Goal: Task Accomplishment & Management: Manage account settings

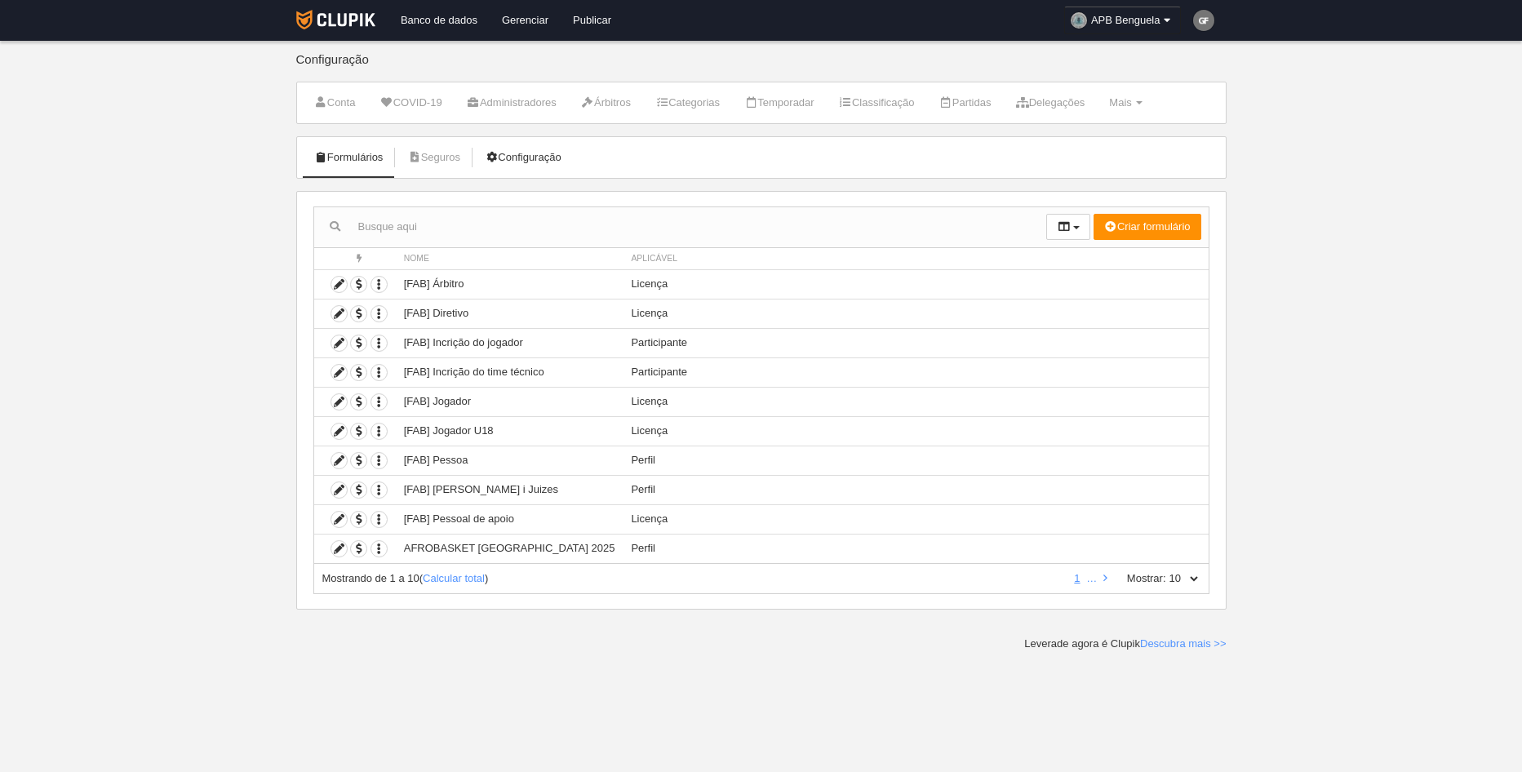
click at [570, 150] on link "Configuração" at bounding box center [523, 157] width 95 height 24
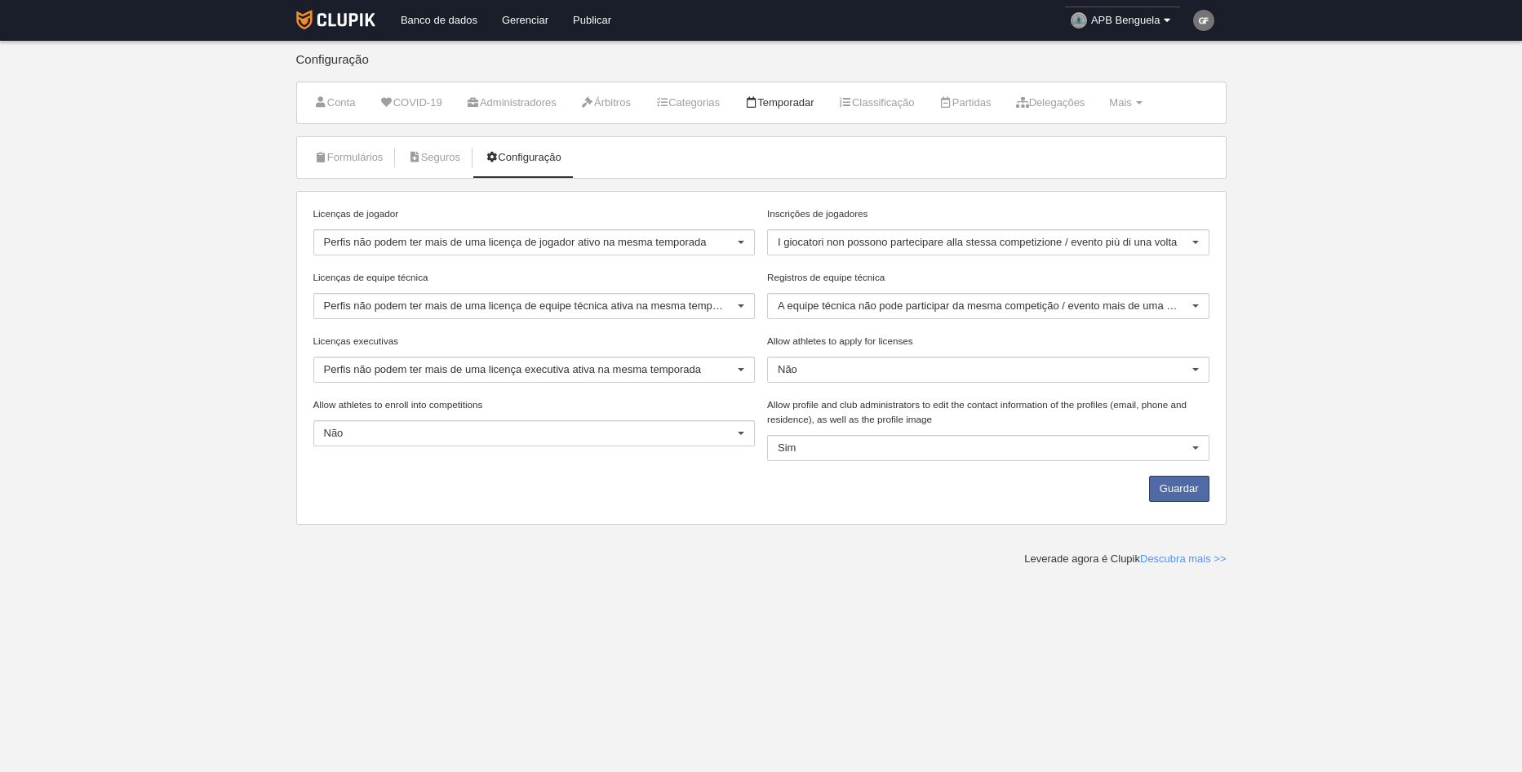
click at [814, 107] on link "Temporadar" at bounding box center [779, 103] width 88 height 24
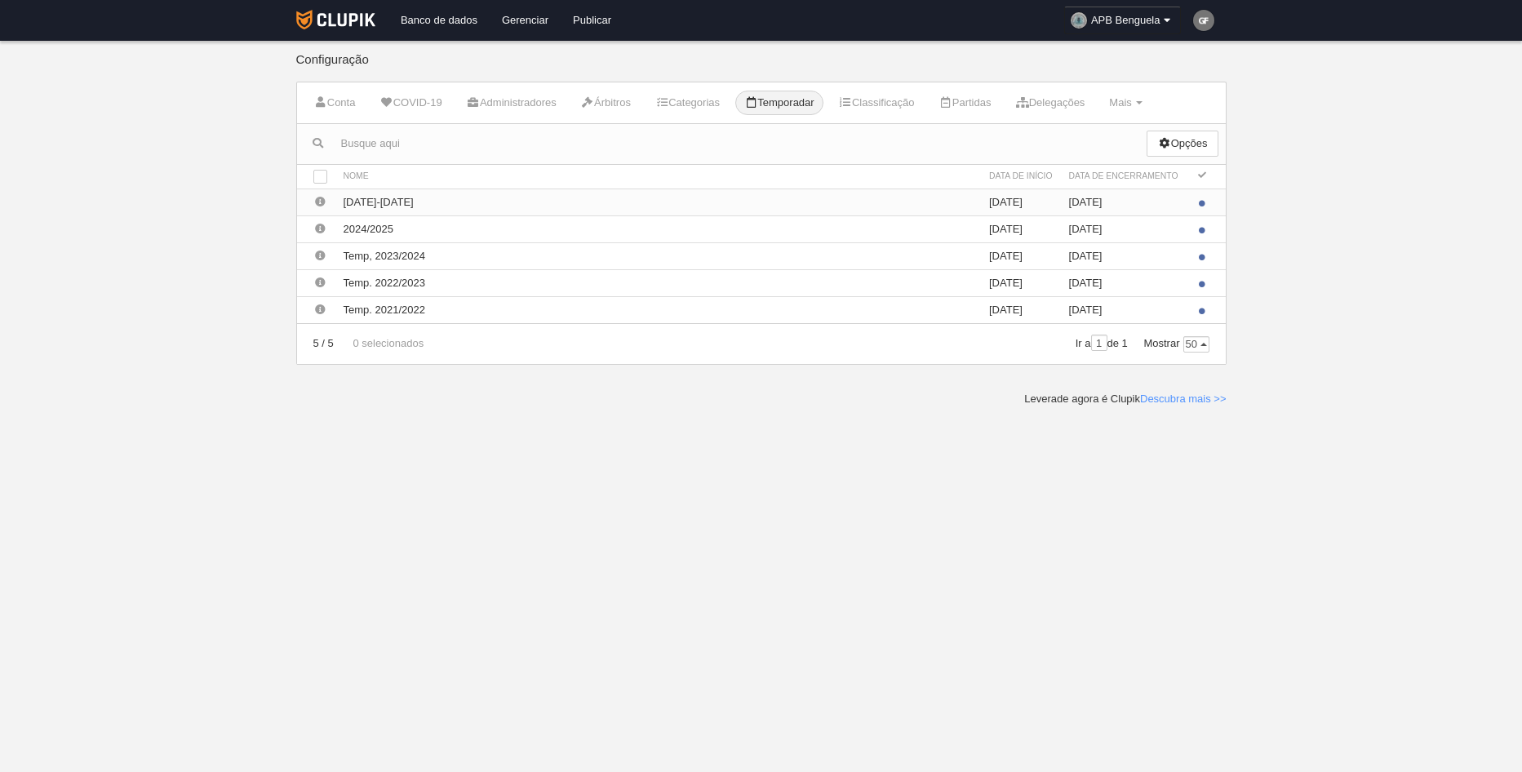
click at [374, 203] on td "[DATE]-[DATE]" at bounding box center [657, 201] width 645 height 27
drag, startPoint x: 374, startPoint y: 203, endPoint x: 323, endPoint y: 203, distance: 50.6
click at [323, 203] on icon at bounding box center [320, 202] width 11 height 11
click at [320, 202] on icon at bounding box center [320, 202] width 11 height 11
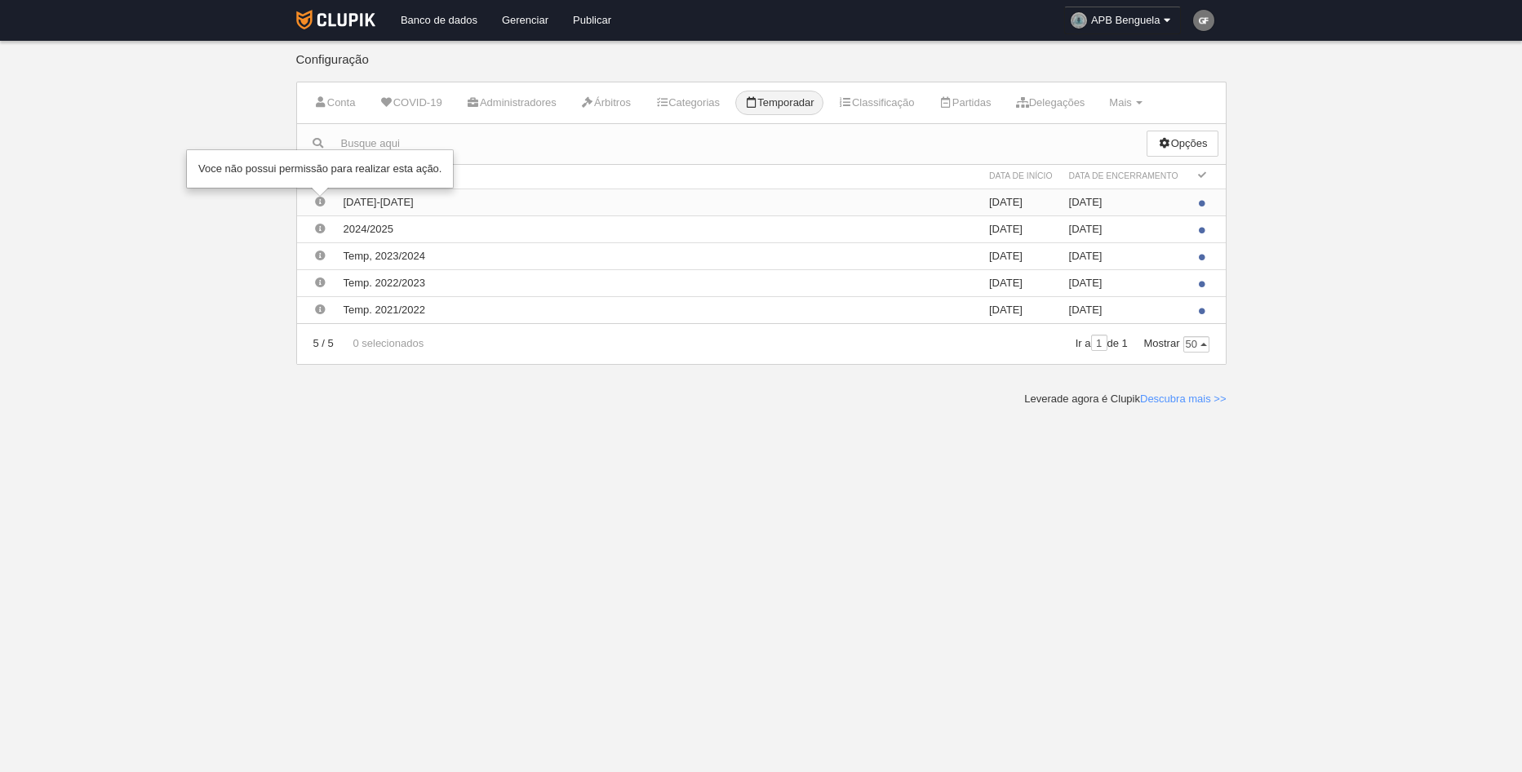
click at [320, 202] on icon at bounding box center [320, 202] width 11 height 11
click at [317, 199] on icon at bounding box center [320, 202] width 11 height 11
click at [317, 201] on icon at bounding box center [320, 202] width 11 height 11
click at [320, 202] on icon at bounding box center [320, 202] width 11 height 11
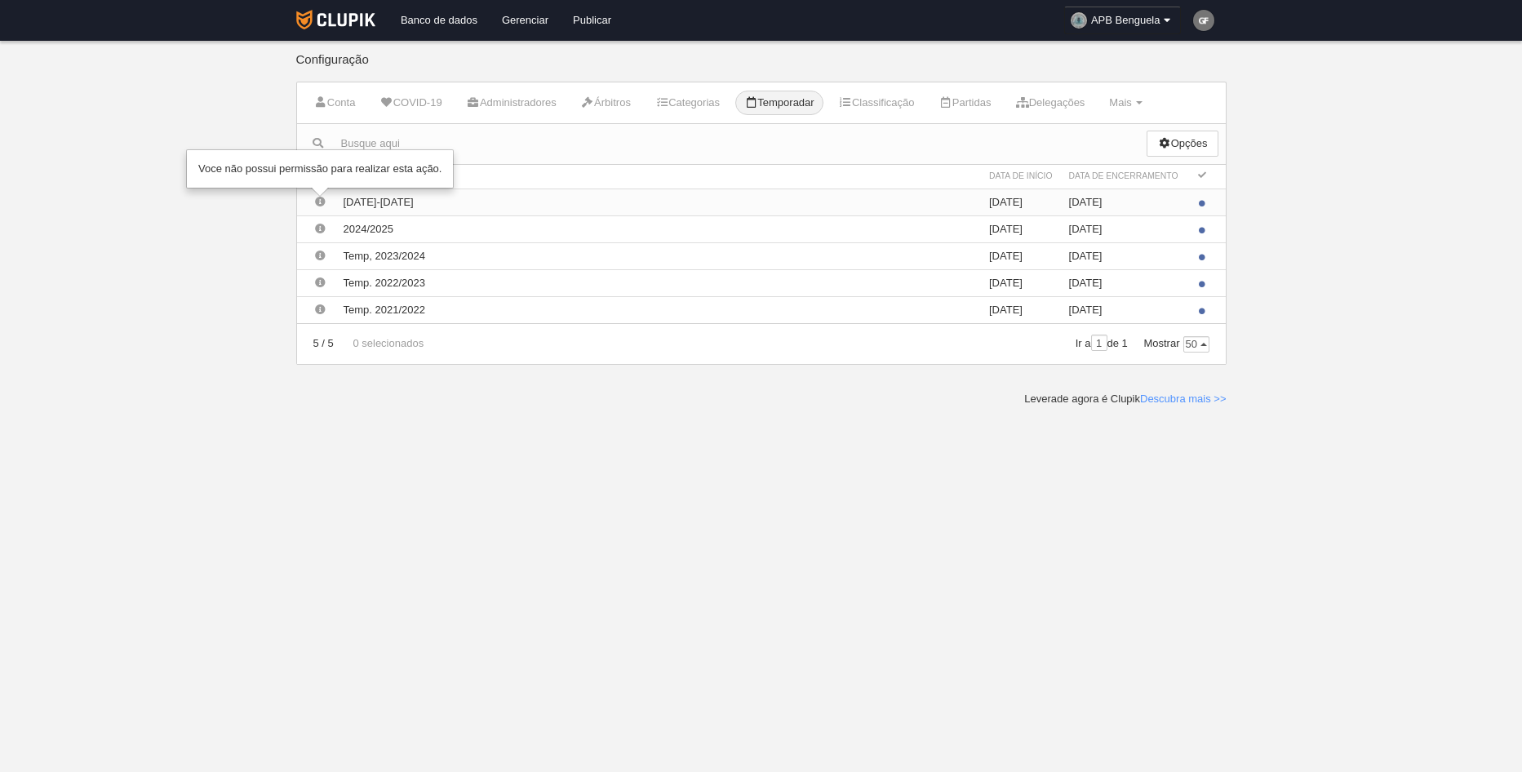
click at [320, 202] on icon at bounding box center [320, 202] width 11 height 11
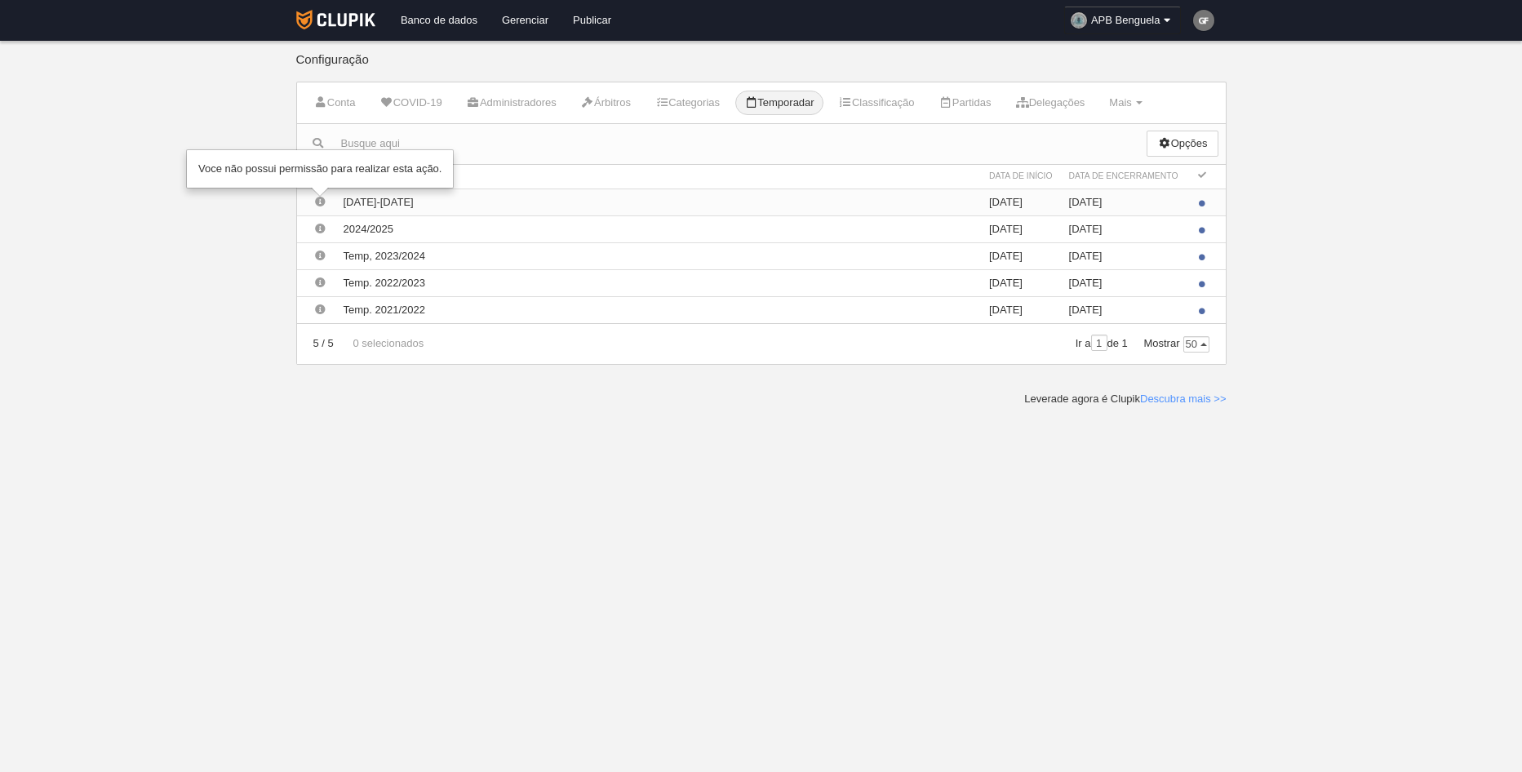
click at [320, 202] on icon at bounding box center [320, 202] width 11 height 11
click at [488, 203] on td "[DATE]-[DATE]" at bounding box center [657, 201] width 645 height 27
click at [316, 200] on icon at bounding box center [320, 202] width 11 height 11
click at [318, 202] on icon at bounding box center [320, 202] width 11 height 11
click at [1198, 145] on link "Opções" at bounding box center [1181, 144] width 71 height 26
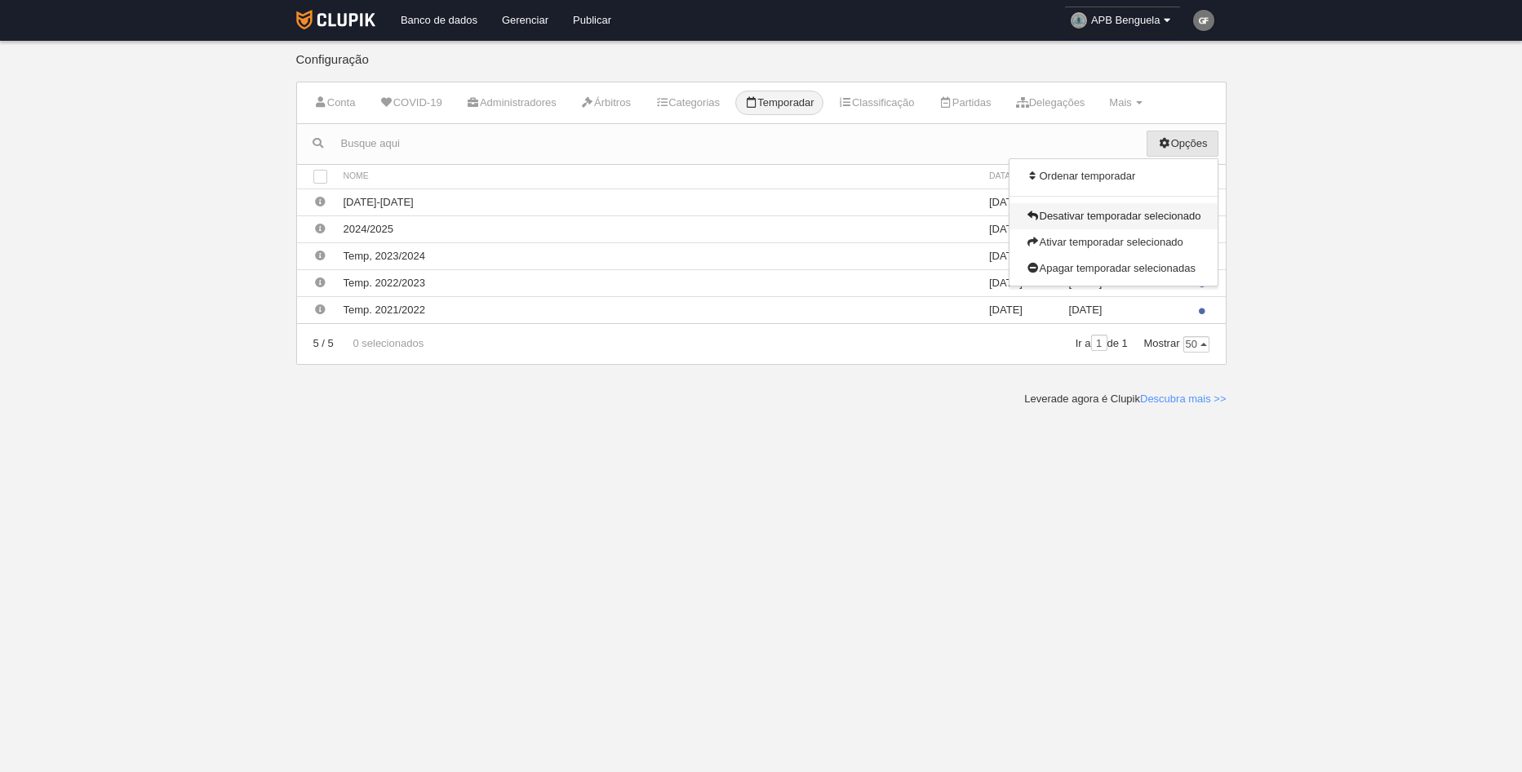
click at [1162, 211] on link "Desativar temporadar selecionado" at bounding box center [1112, 216] width 207 height 26
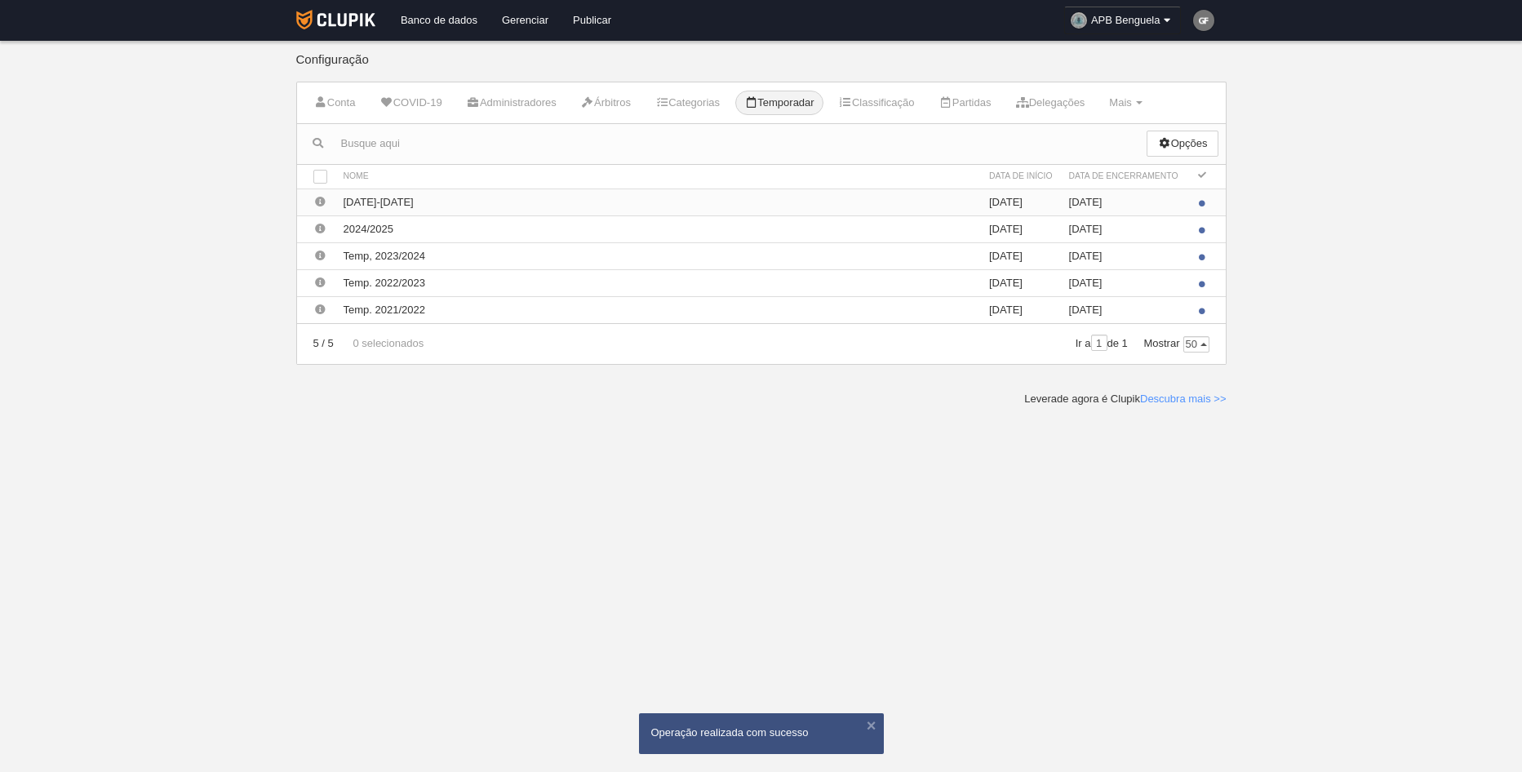
click at [399, 209] on td "[DATE]-[DATE]" at bounding box center [657, 201] width 645 height 27
click at [399, 208] on td "[DATE]-[DATE]" at bounding box center [657, 201] width 645 height 27
click at [912, 106] on link "Classificação" at bounding box center [877, 103] width 94 height 24
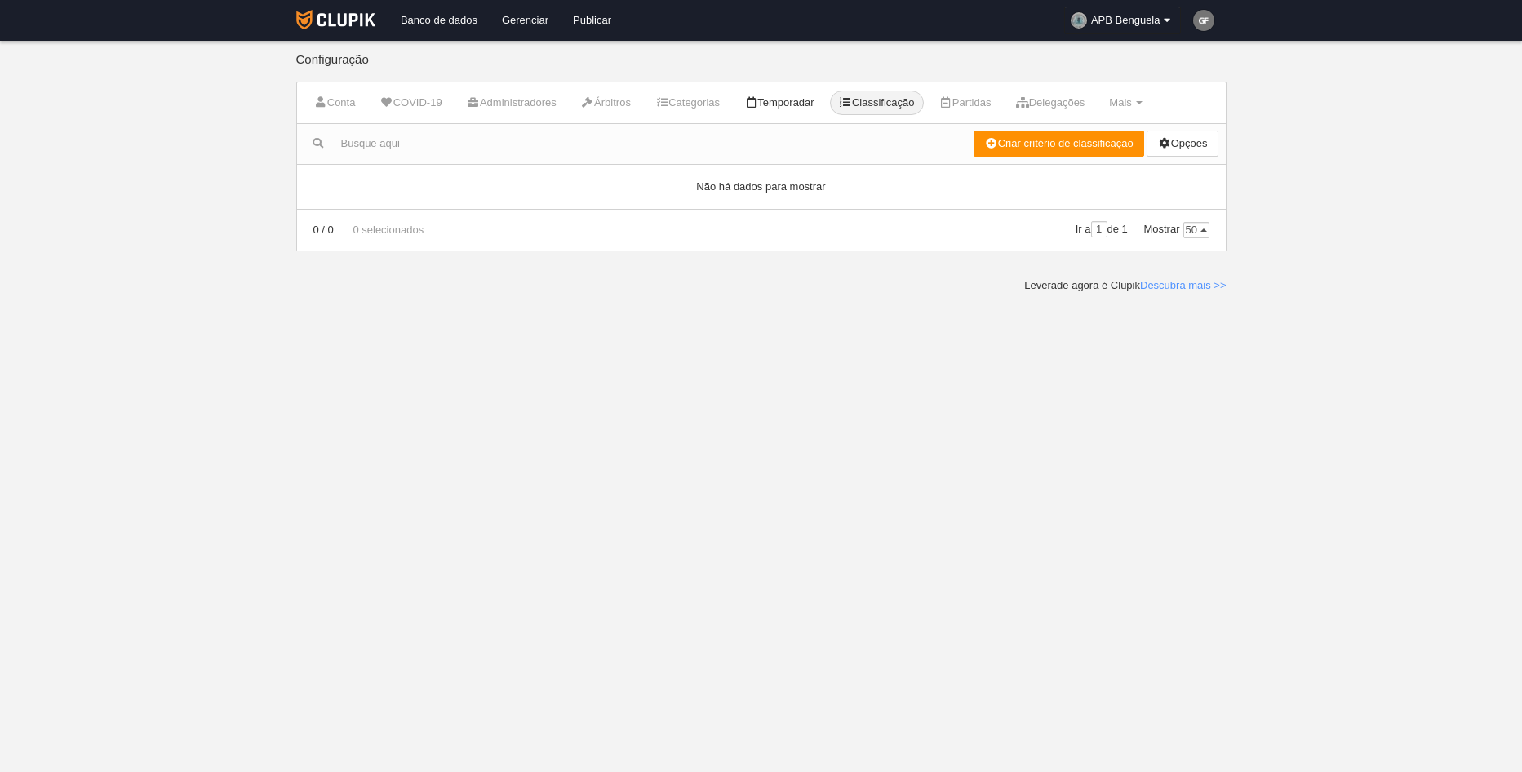
click at [792, 106] on link "Temporadar" at bounding box center [779, 103] width 88 height 24
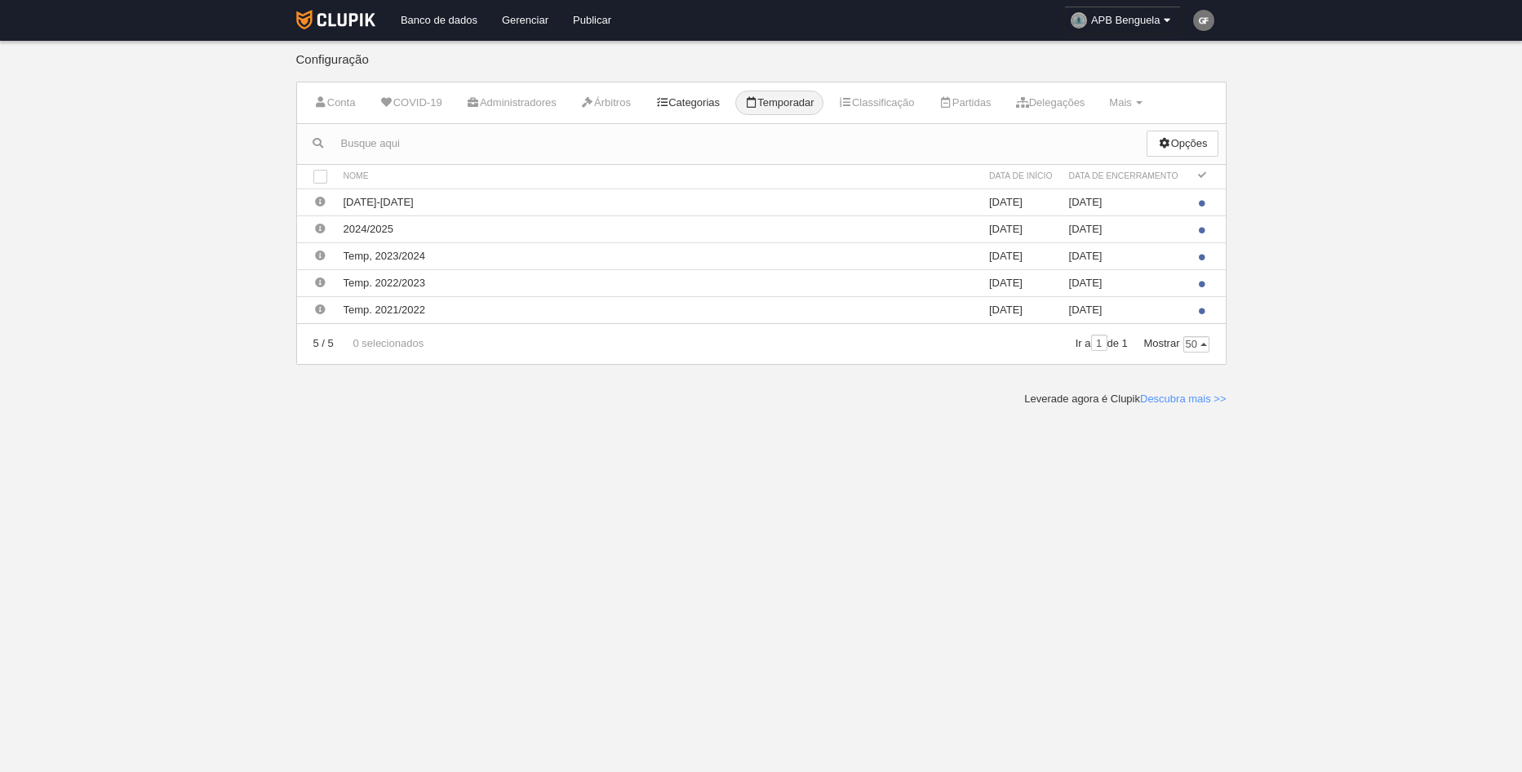
click at [721, 103] on link "Categorias" at bounding box center [687, 103] width 82 height 24
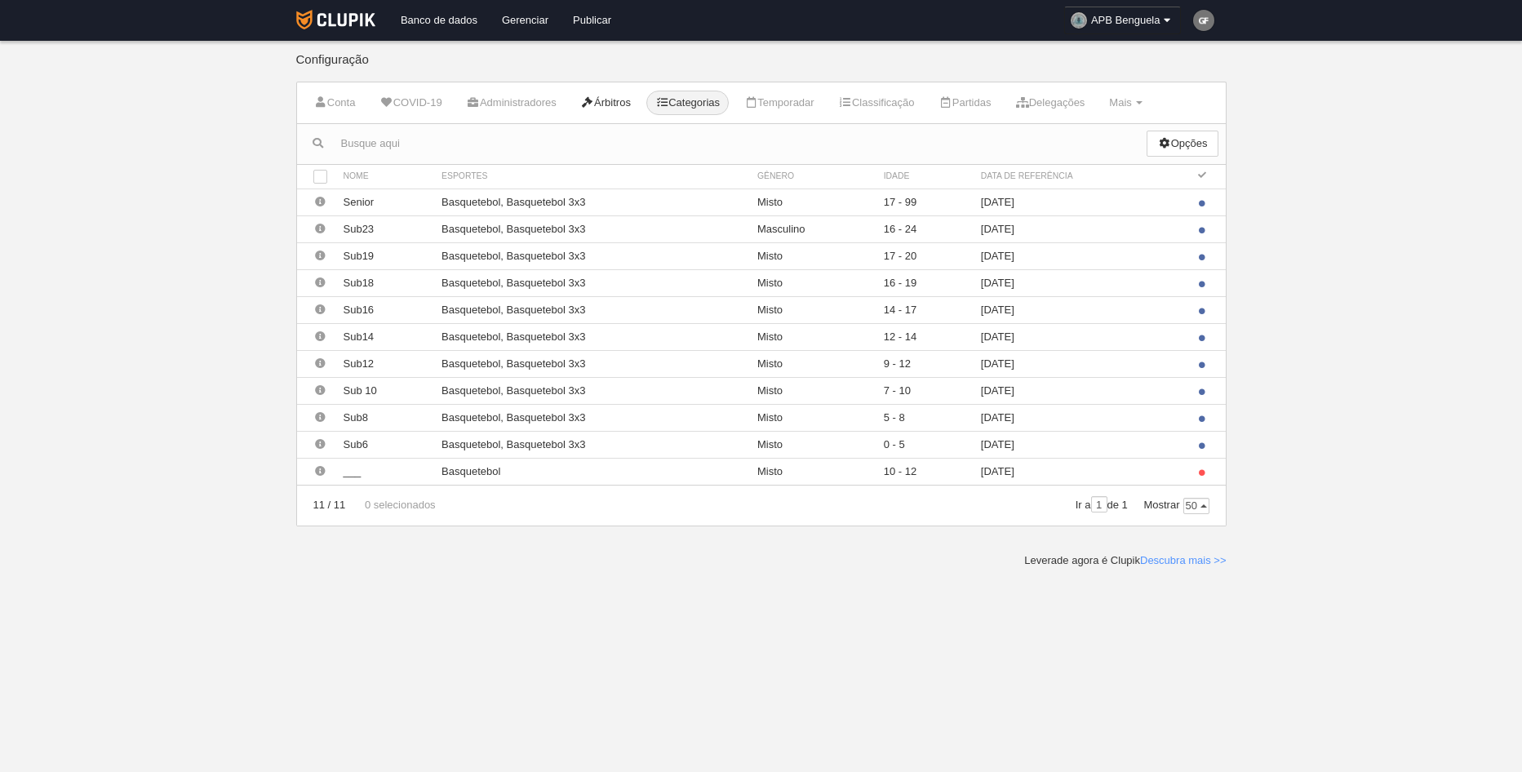
click at [623, 98] on link "Árbitros" at bounding box center [606, 103] width 68 height 24
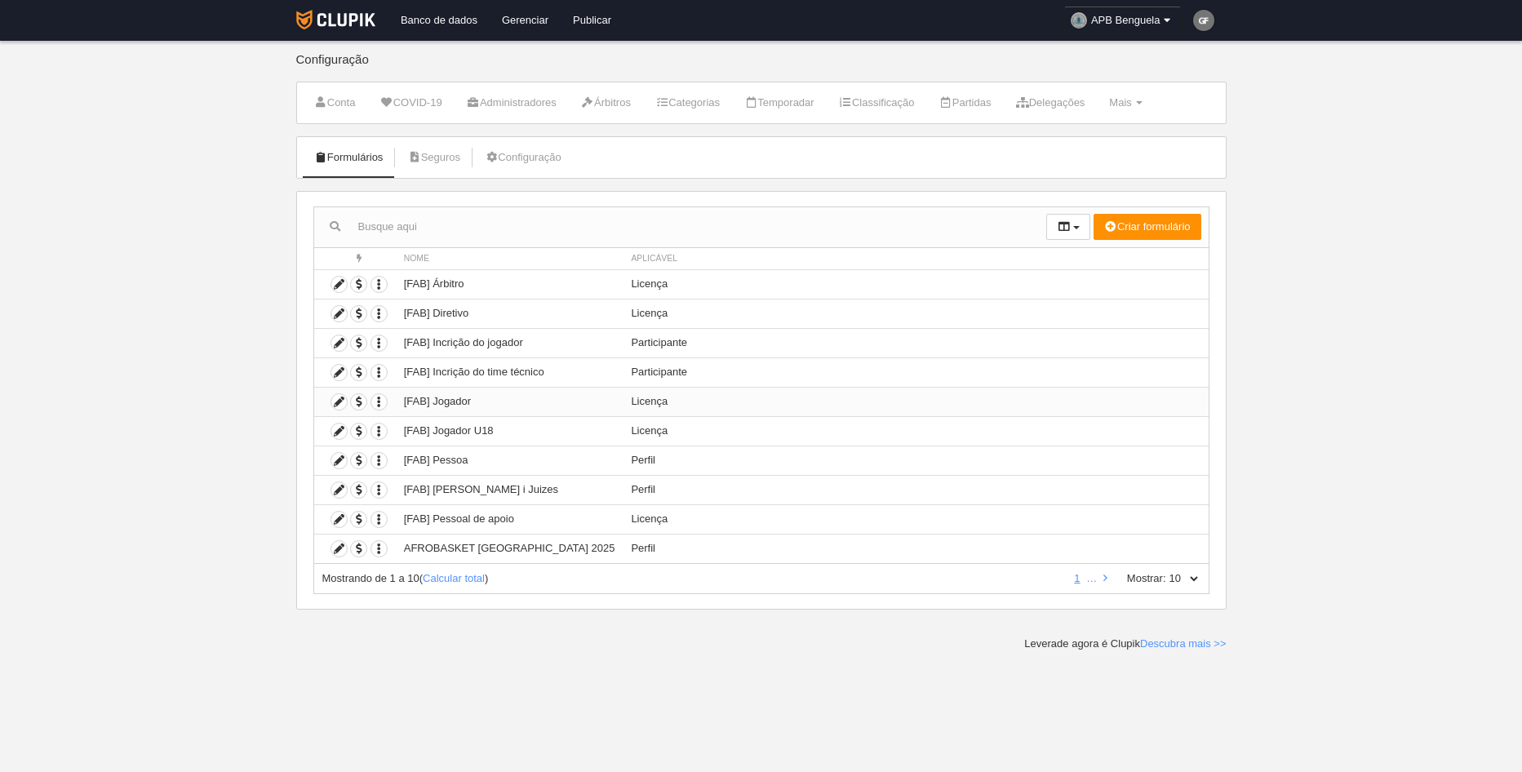
click at [481, 403] on td "[FAB] Jogador" at bounding box center [510, 401] width 228 height 29
click at [339, 407] on icon at bounding box center [339, 402] width 16 height 16
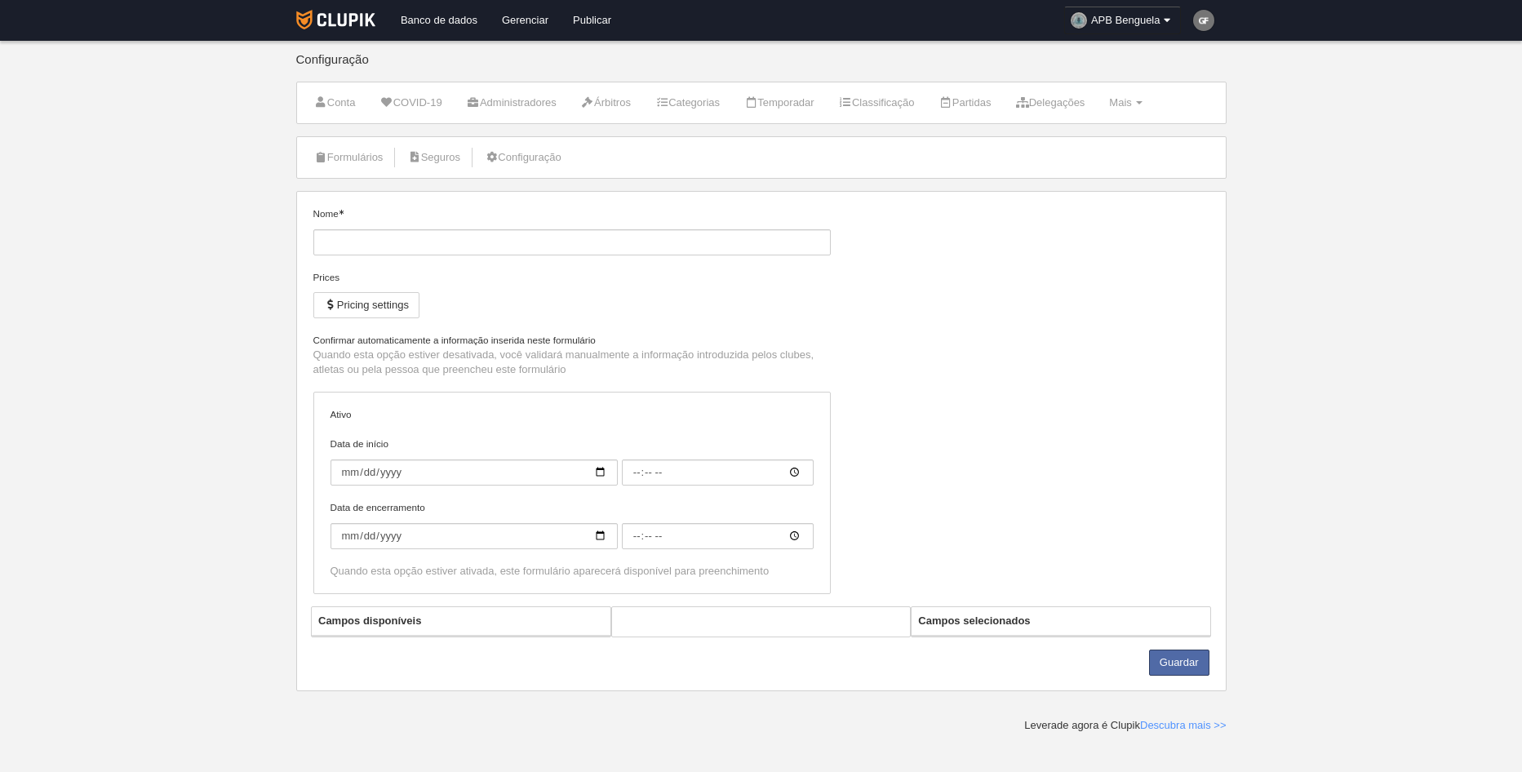
type input "[FAB] Jogador"
checkbox input "true"
select select "selected"
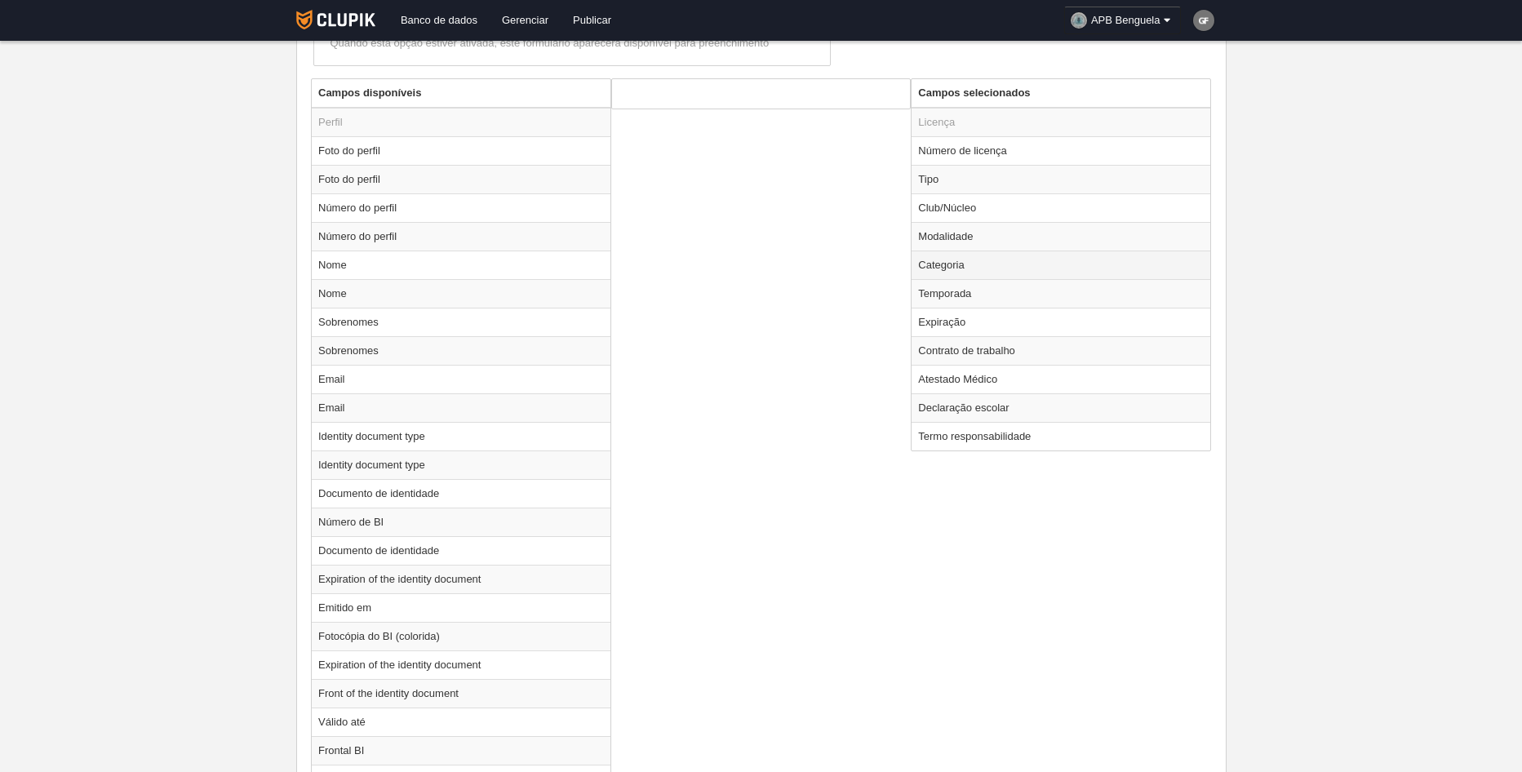
scroll to position [571, 0]
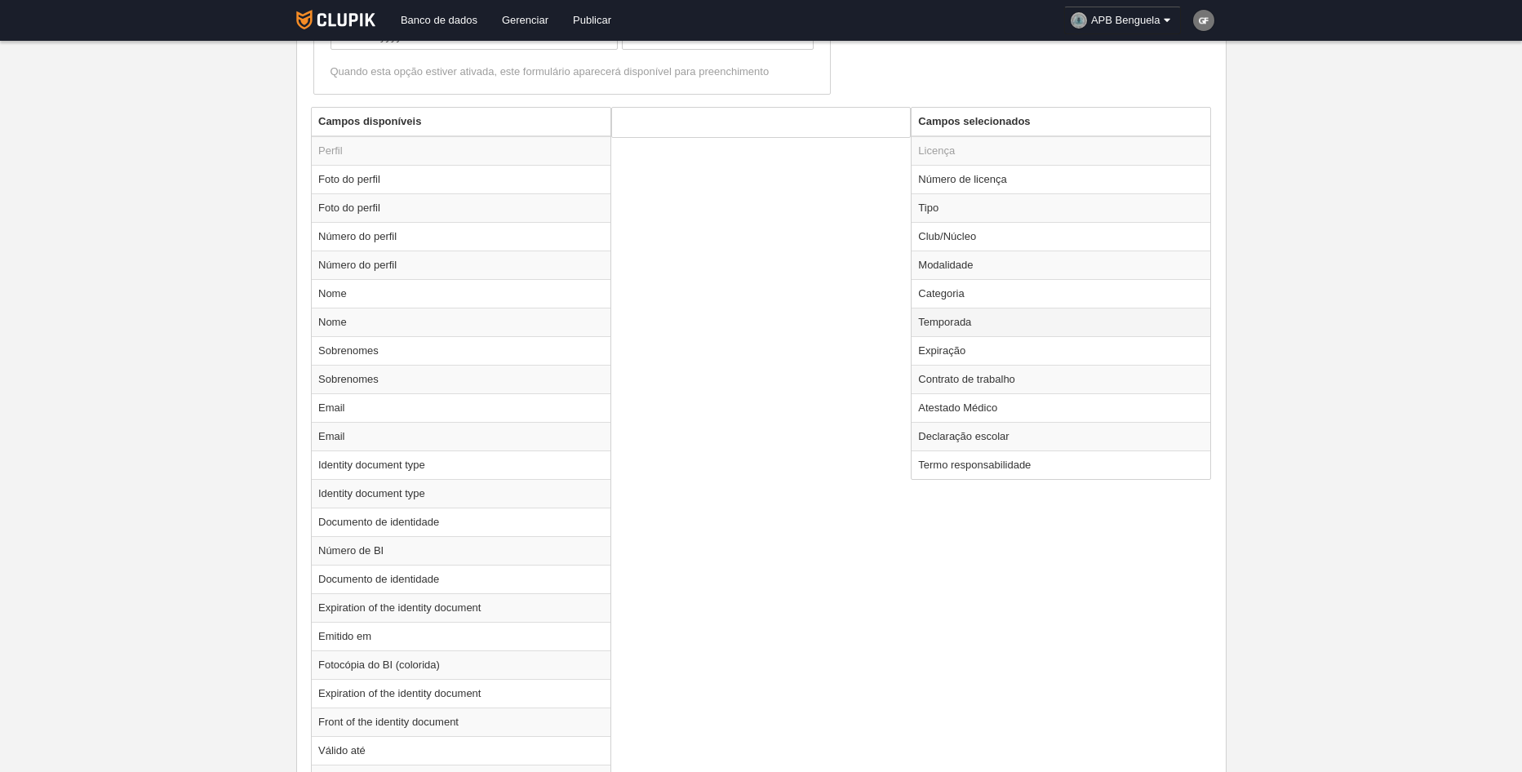
click at [966, 322] on td "Temporada" at bounding box center [1060, 322] width 299 height 29
radio input "true"
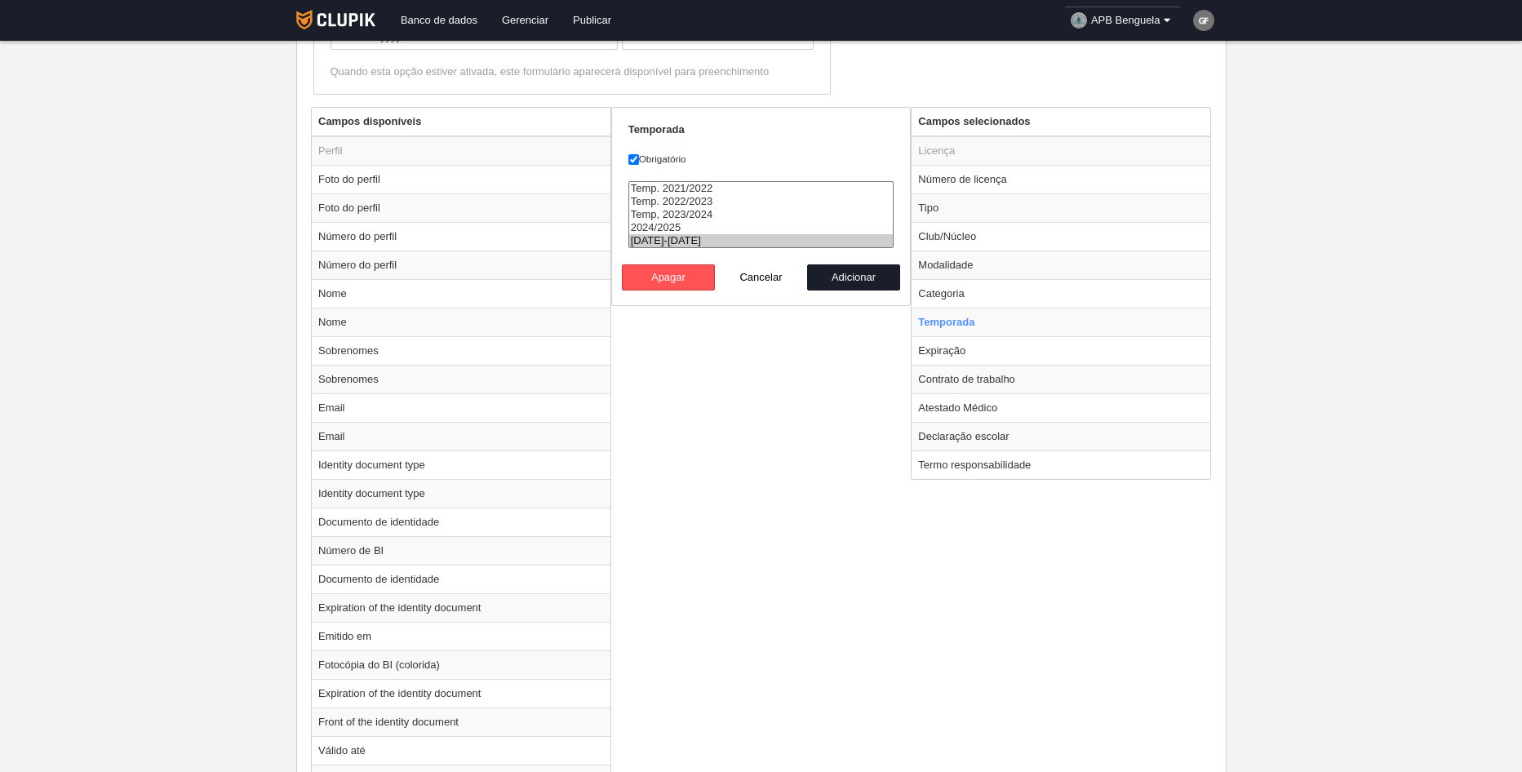
click at [708, 242] on option "[DATE]-[DATE]" at bounding box center [761, 240] width 264 height 13
click at [739, 215] on option "Temp, 2023/2024" at bounding box center [761, 214] width 264 height 13
select select "8509"
click at [689, 234] on option "[DATE]-[DATE]" at bounding box center [761, 240] width 264 height 13
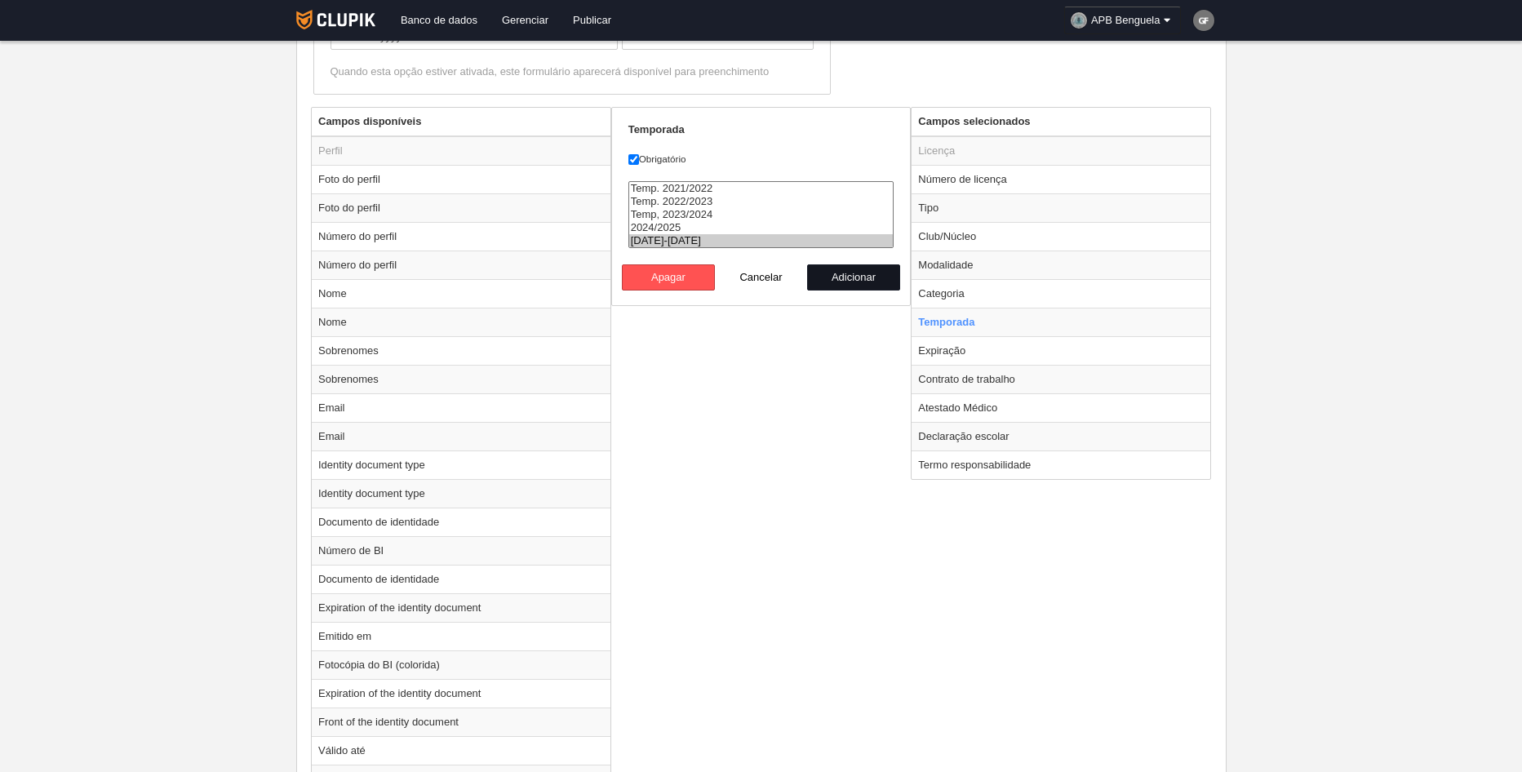
click at [862, 276] on button "Adicionar" at bounding box center [853, 277] width 93 height 26
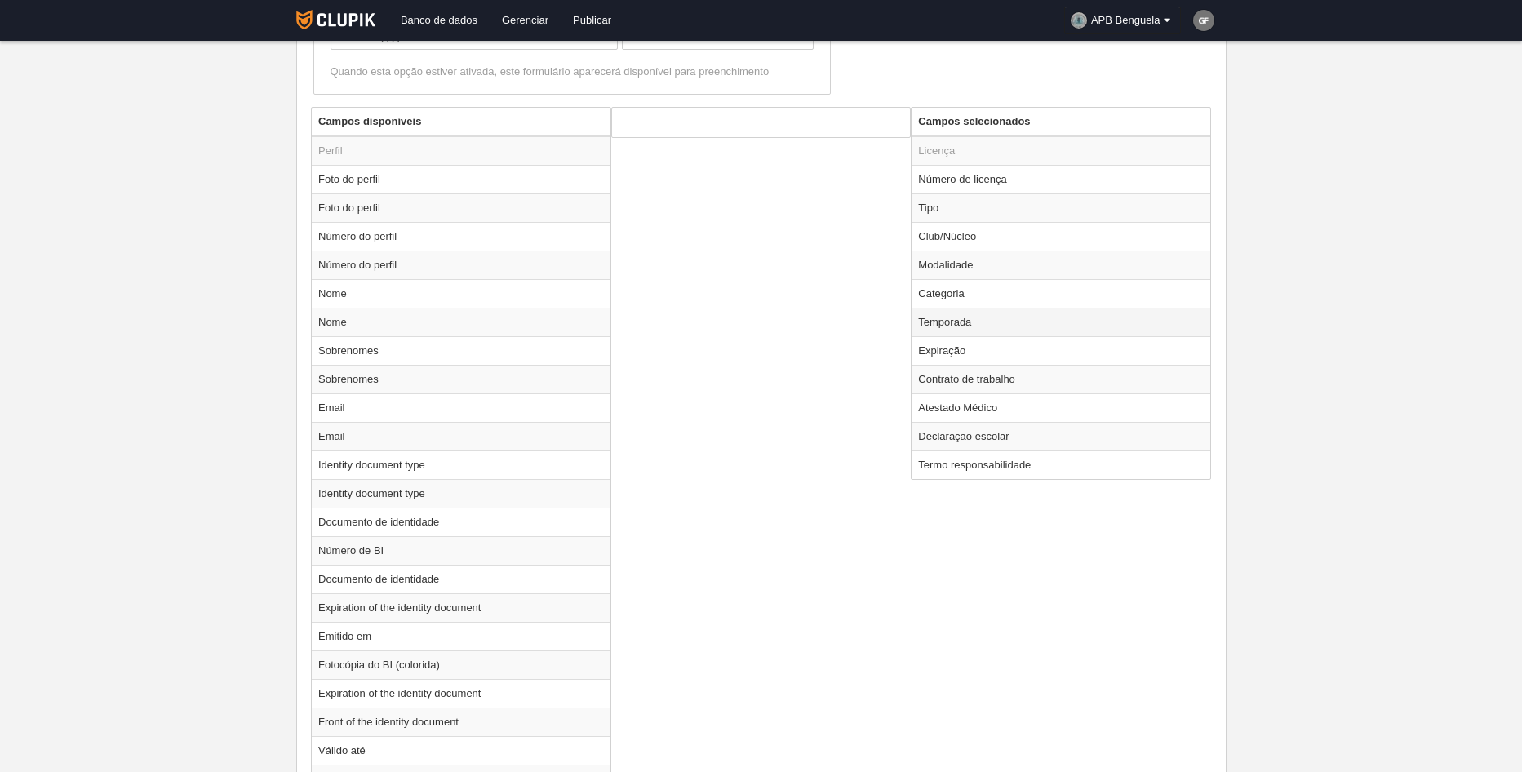
click at [989, 318] on td "Temporada" at bounding box center [1060, 322] width 299 height 29
radio input "true"
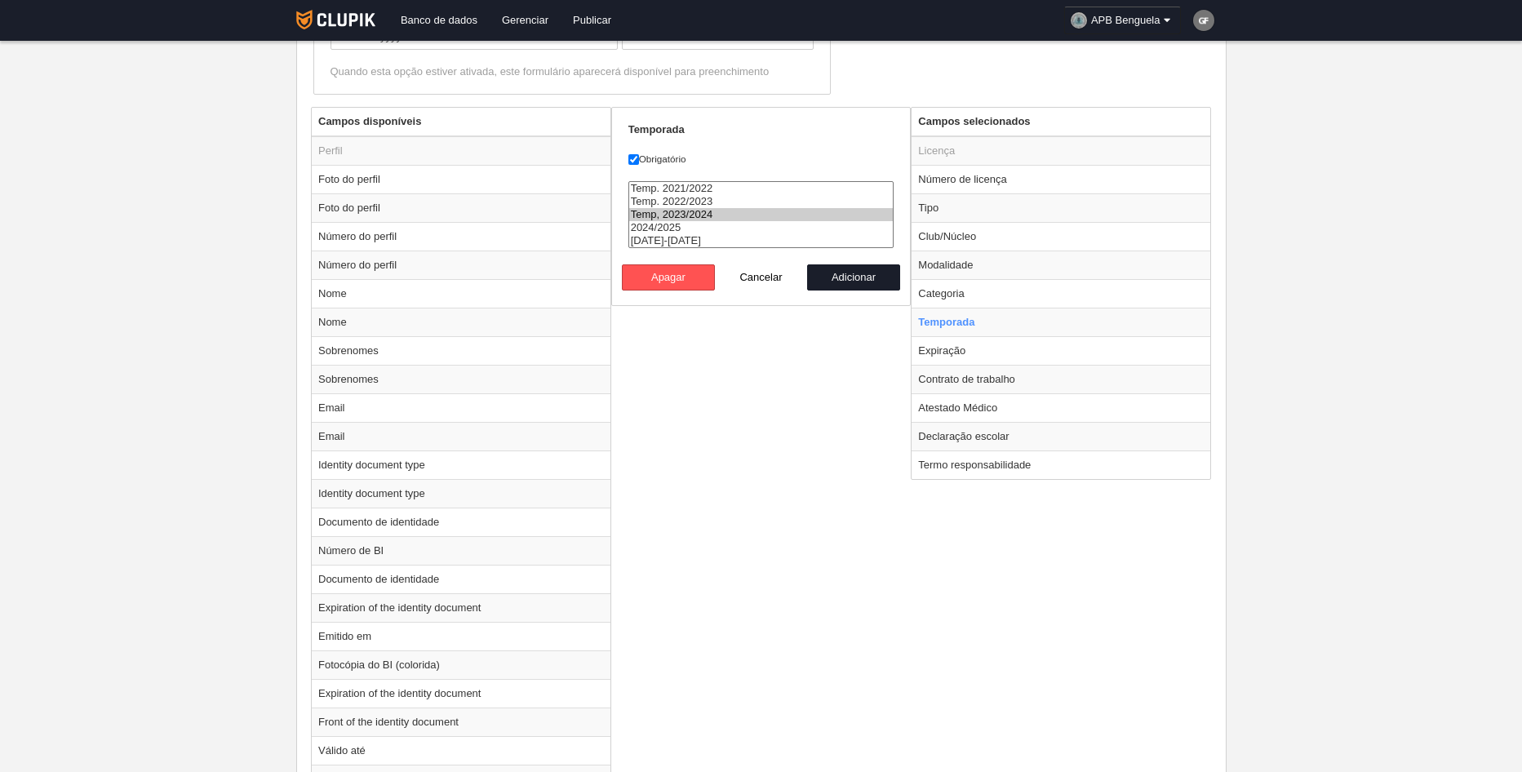
click at [816, 214] on option "Temp, 2023/2024" at bounding box center [761, 214] width 264 height 13
click at [719, 222] on option "2024/2025" at bounding box center [761, 227] width 264 height 13
select select "8509"
click at [709, 242] on option "[DATE]-[DATE]" at bounding box center [761, 240] width 264 height 13
click at [847, 277] on button "Adicionar" at bounding box center [853, 277] width 93 height 26
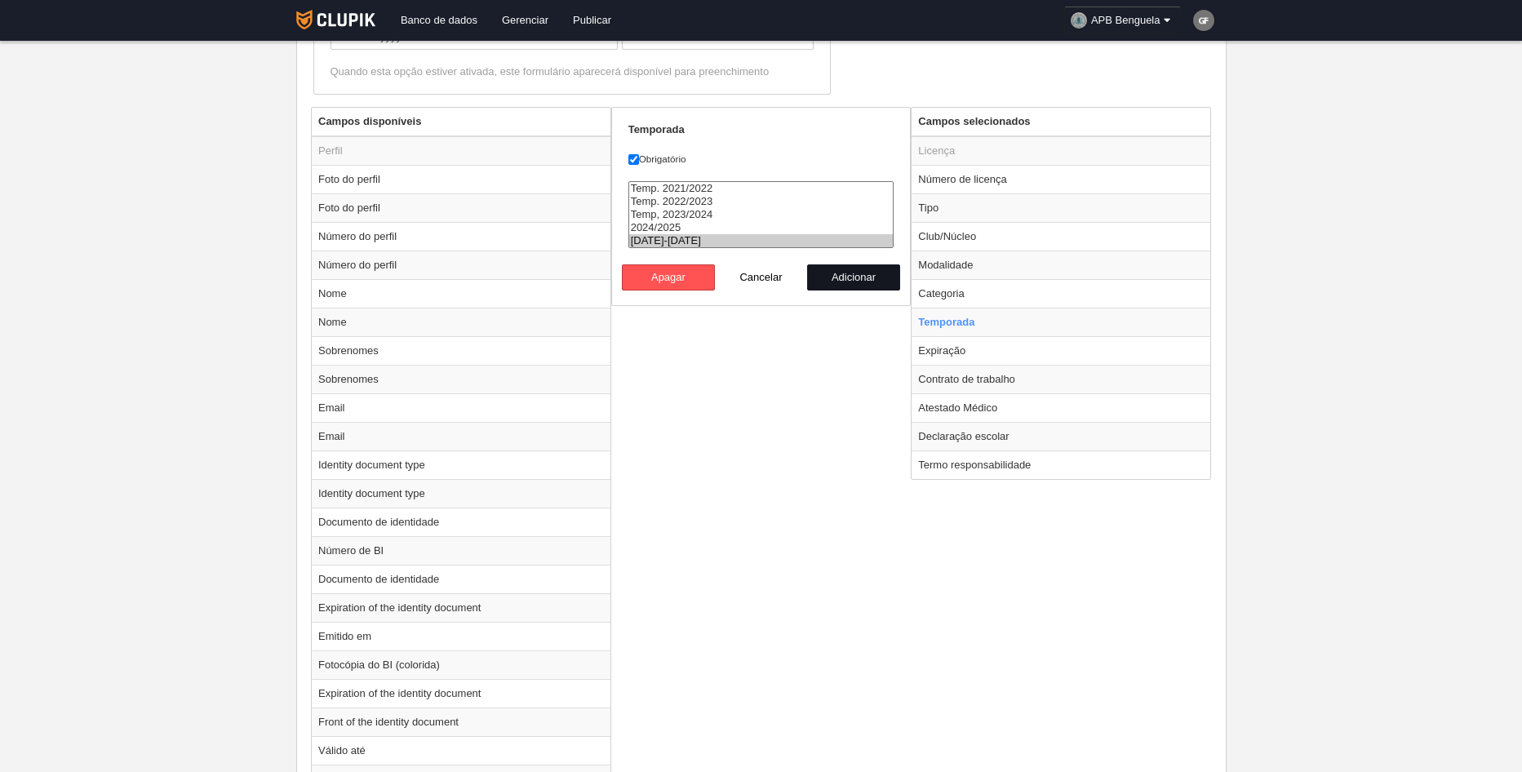
radio input "false"
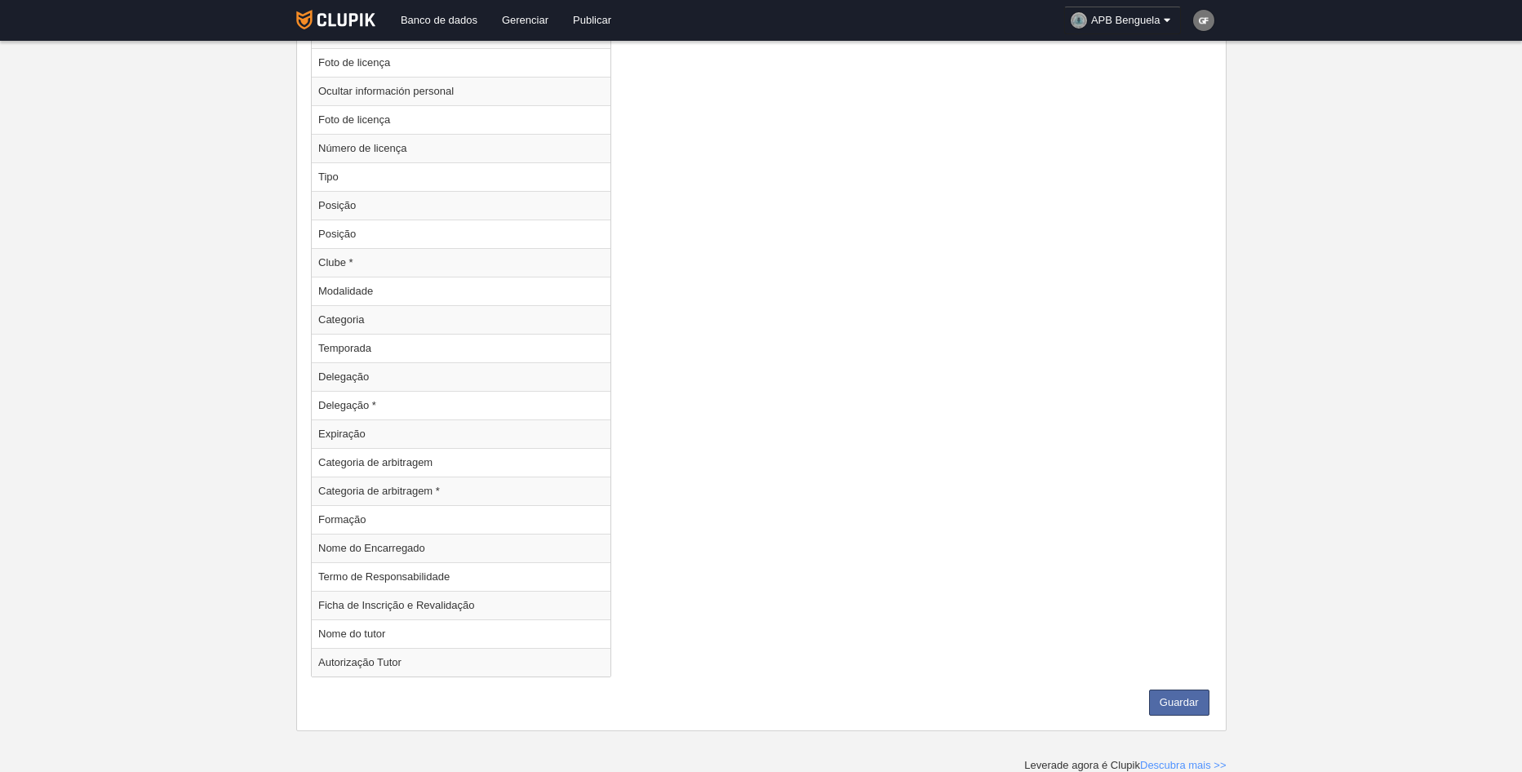
scroll to position [2060, 0]
click at [1199, 703] on button "Guardar" at bounding box center [1179, 702] width 60 height 26
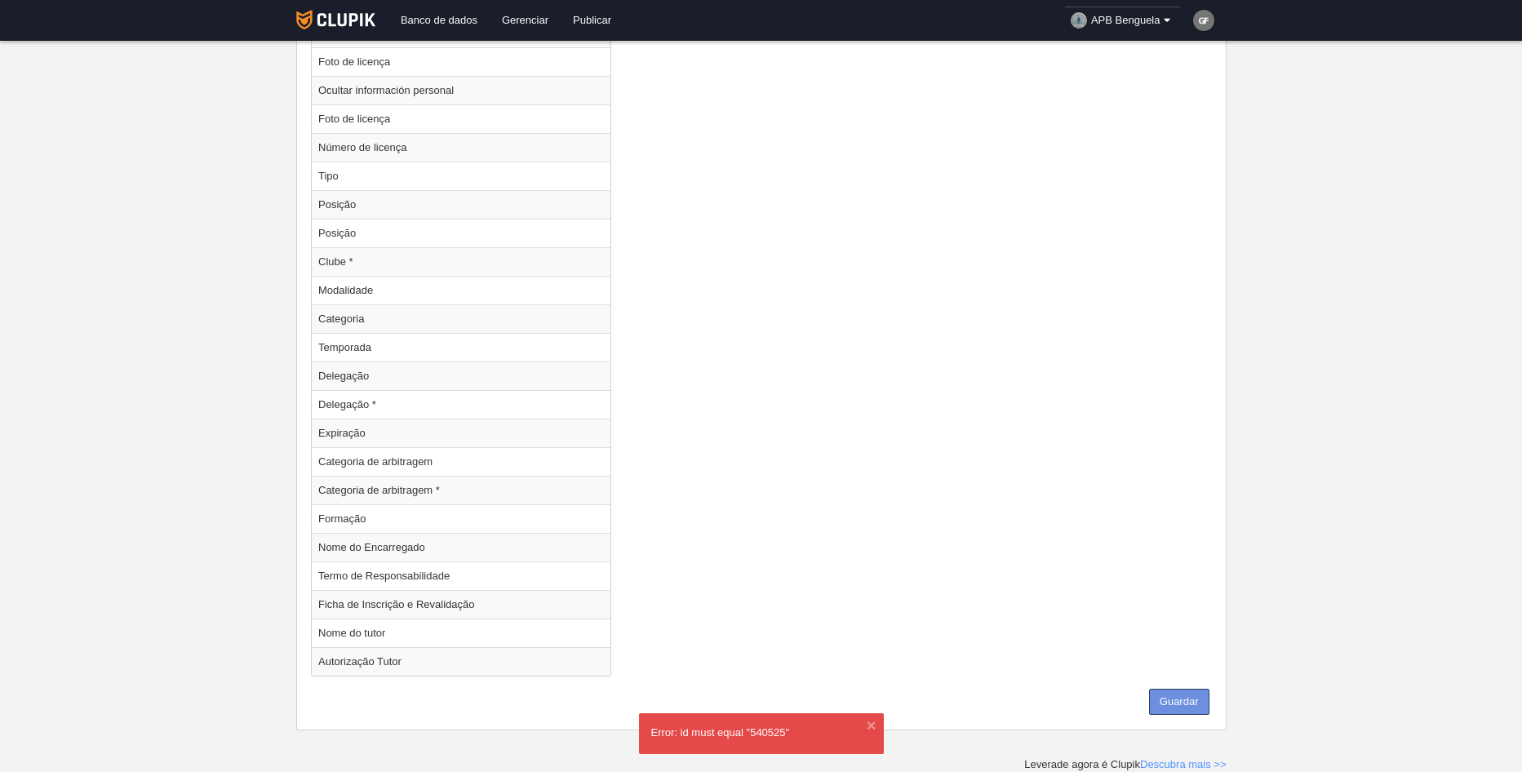
click at [1177, 699] on button "Guardar" at bounding box center [1179, 702] width 60 height 26
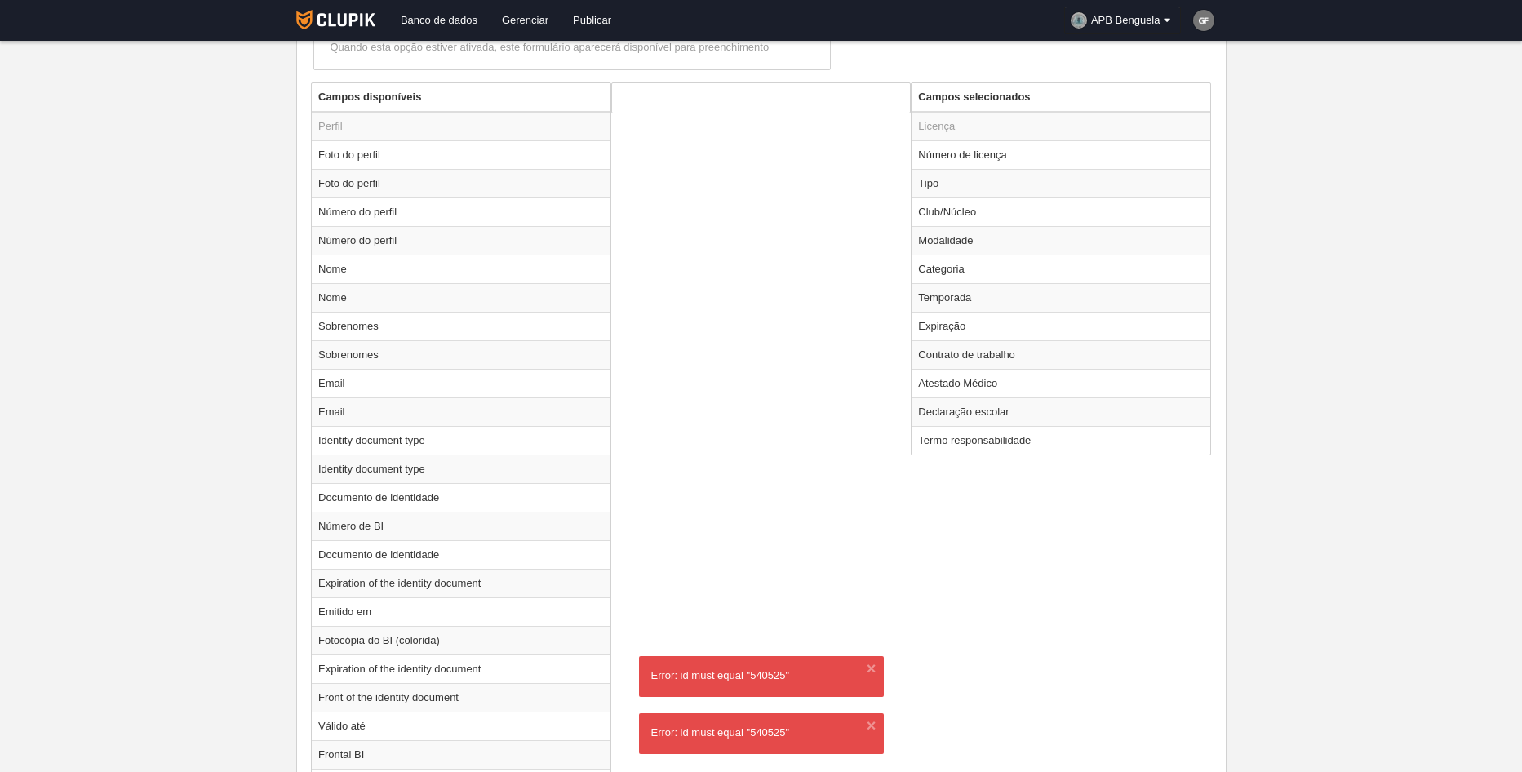
scroll to position [592, 0]
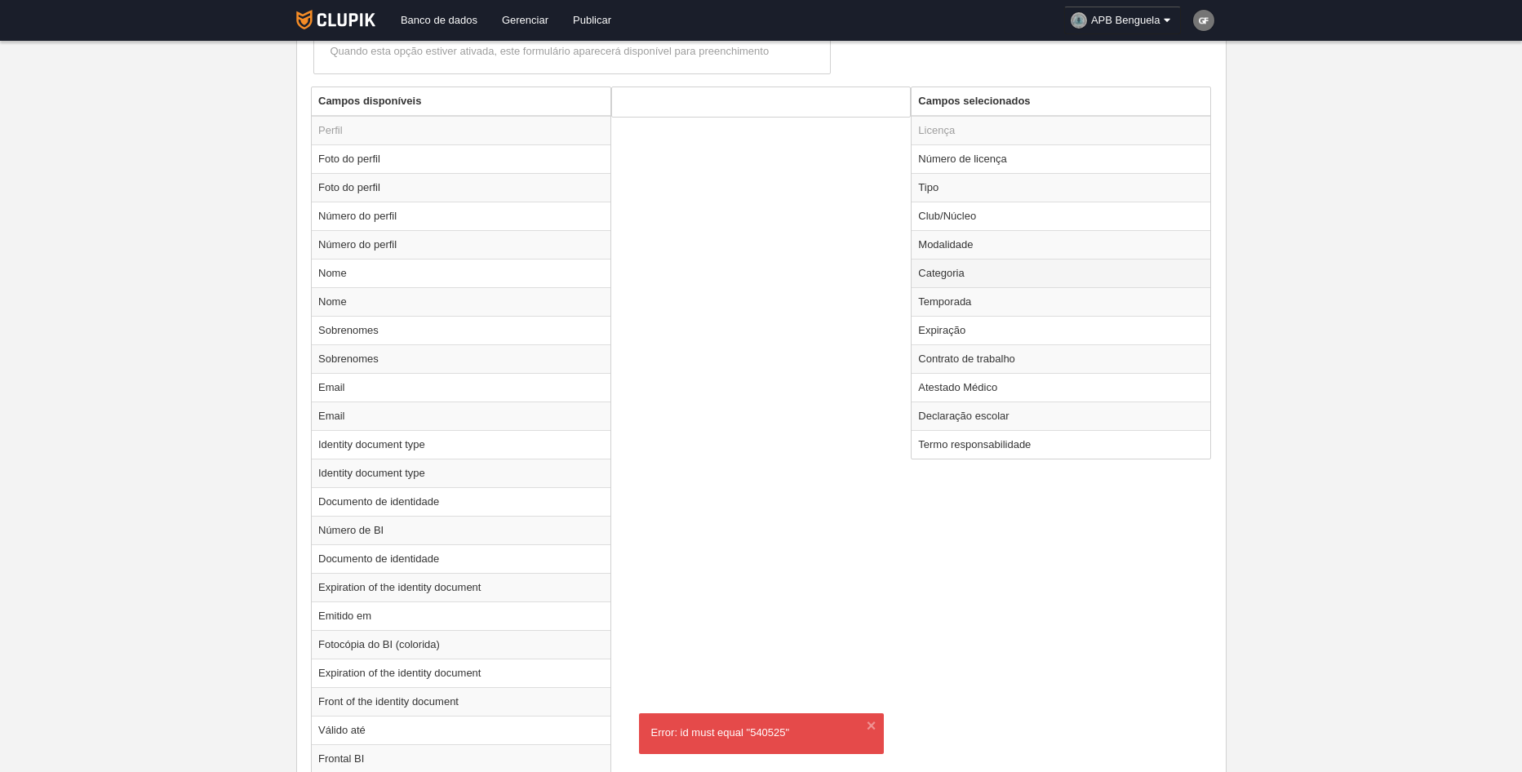
click at [1003, 271] on td "Categoria" at bounding box center [1060, 273] width 299 height 29
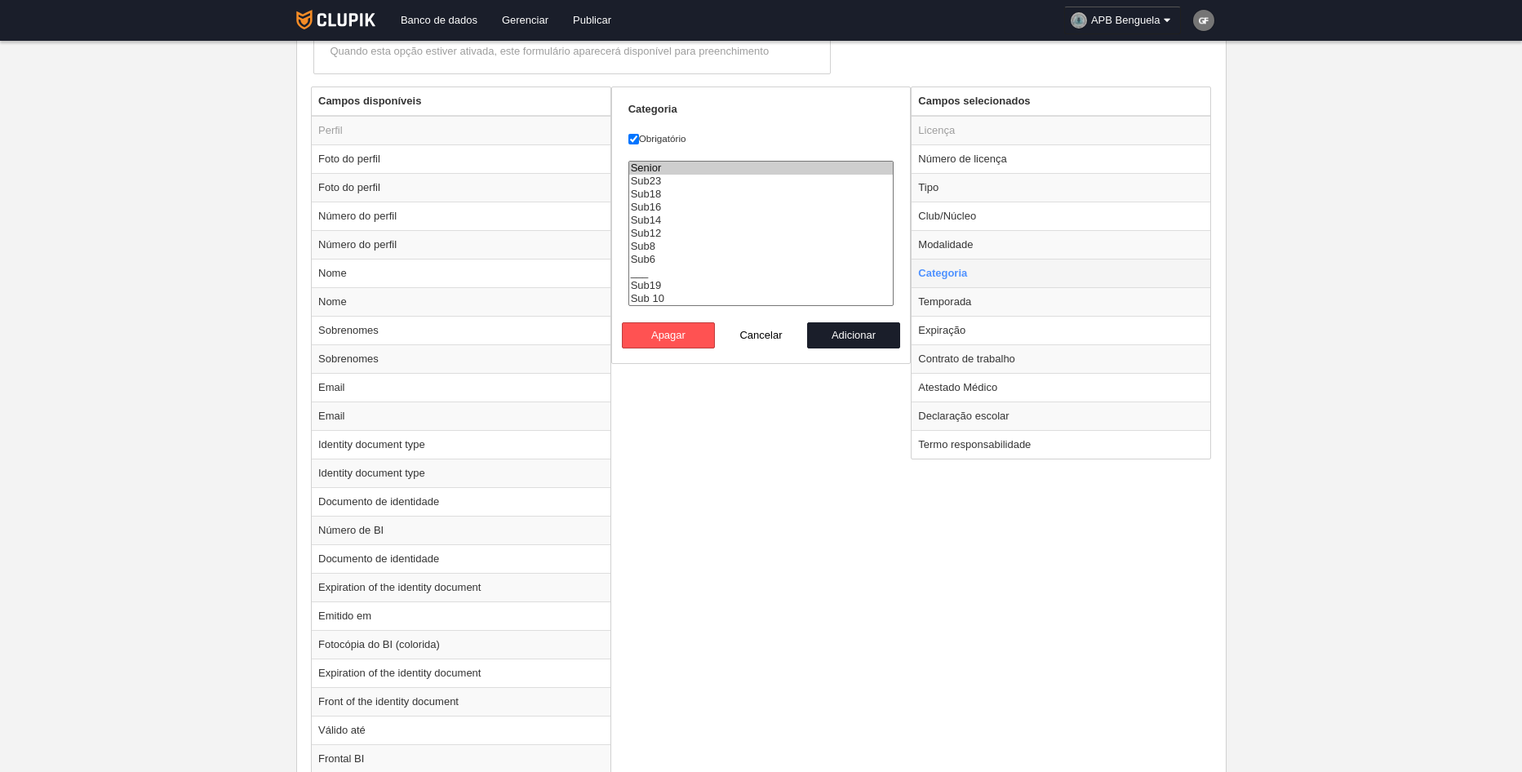
click at [1003, 271] on td "Categoria" at bounding box center [1060, 273] width 299 height 29
click at [984, 297] on td "Temporada" at bounding box center [1060, 301] width 299 height 29
radio input "false"
radio input "true"
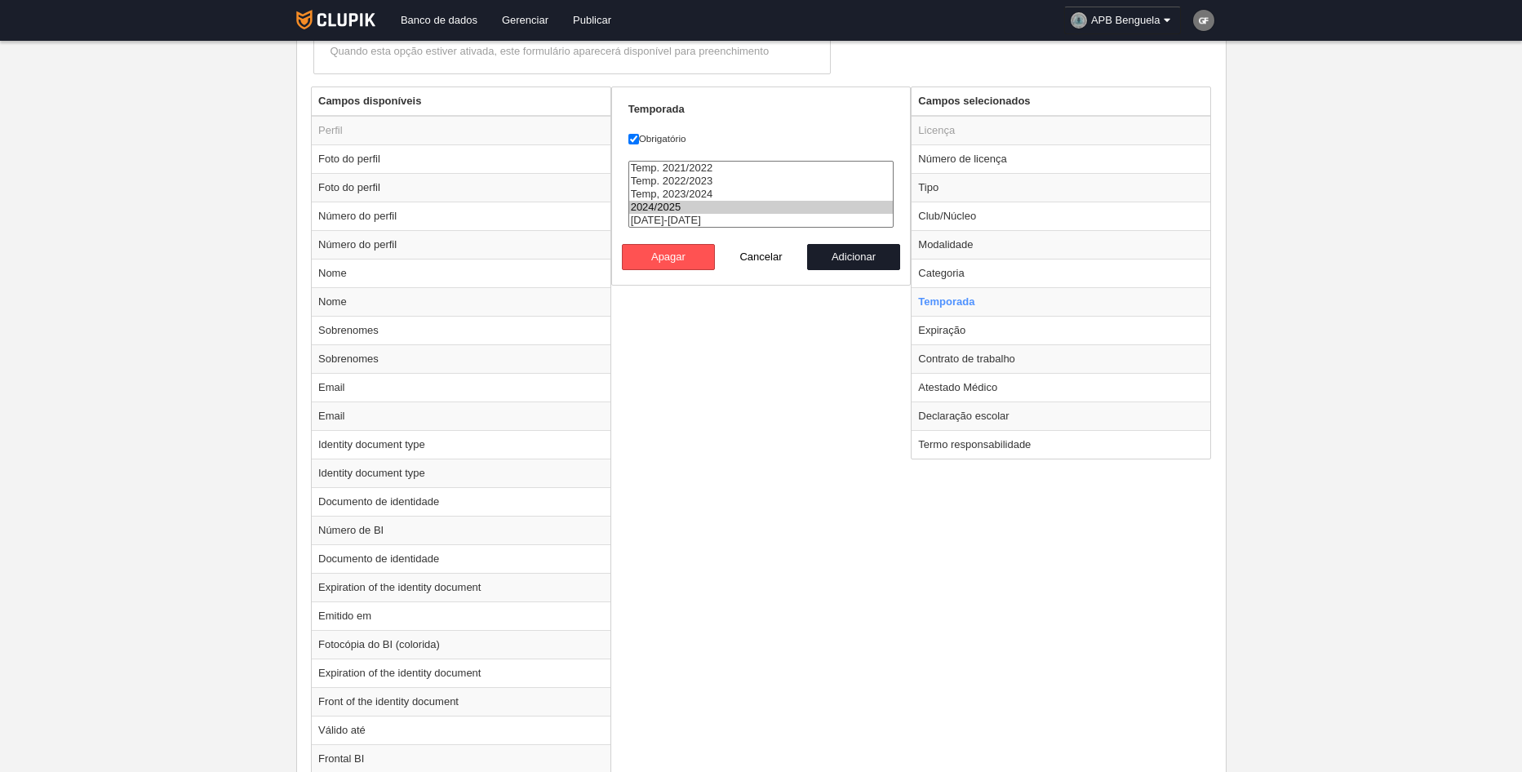
click at [824, 212] on option "2024/2025" at bounding box center [761, 207] width 264 height 13
select select "8509"
click at [804, 215] on option "[DATE]-[DATE]" at bounding box center [761, 220] width 264 height 13
click at [860, 255] on button "Adicionar" at bounding box center [853, 257] width 93 height 26
radio input "false"
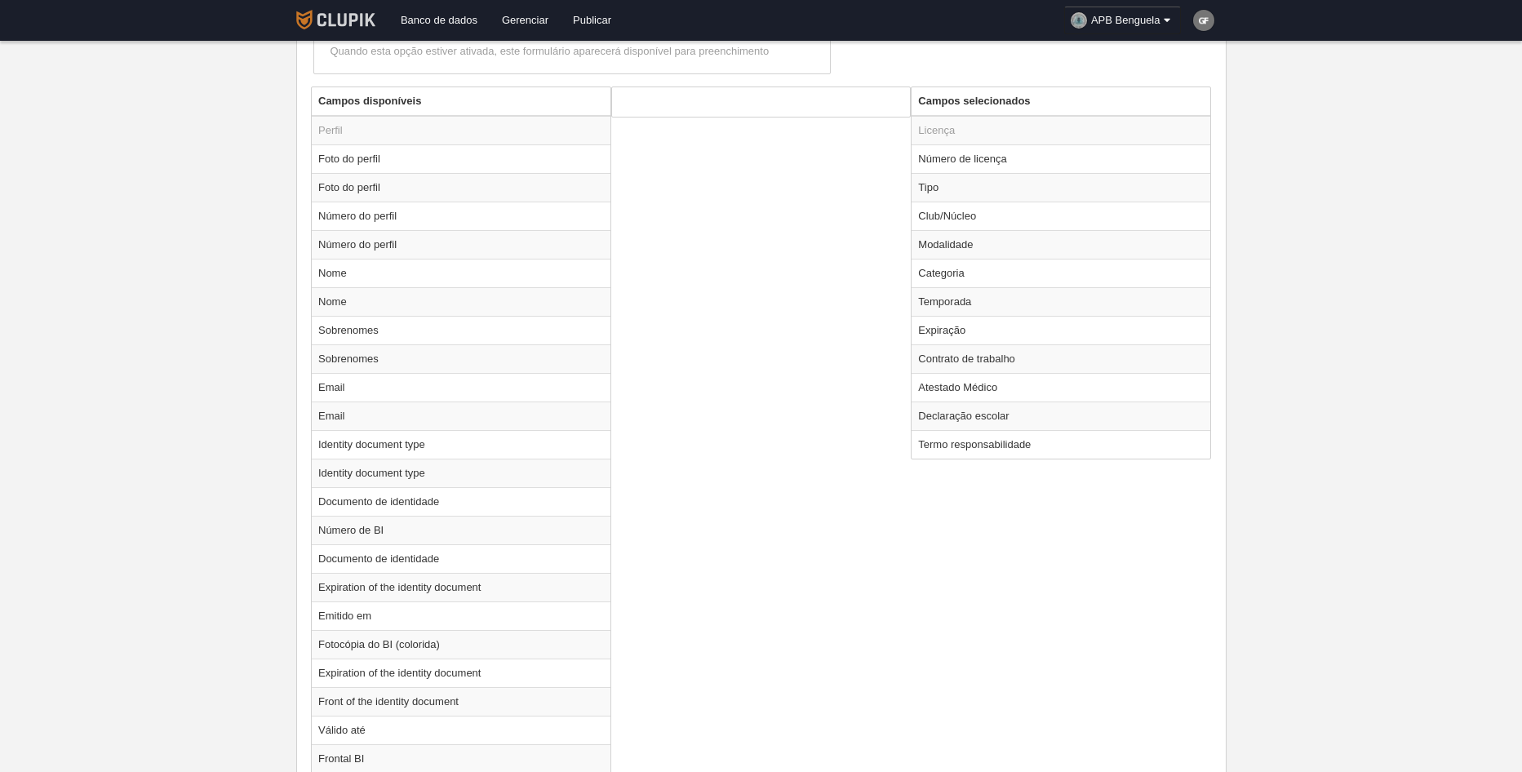
click at [336, 15] on img at bounding box center [335, 20] width 79 height 20
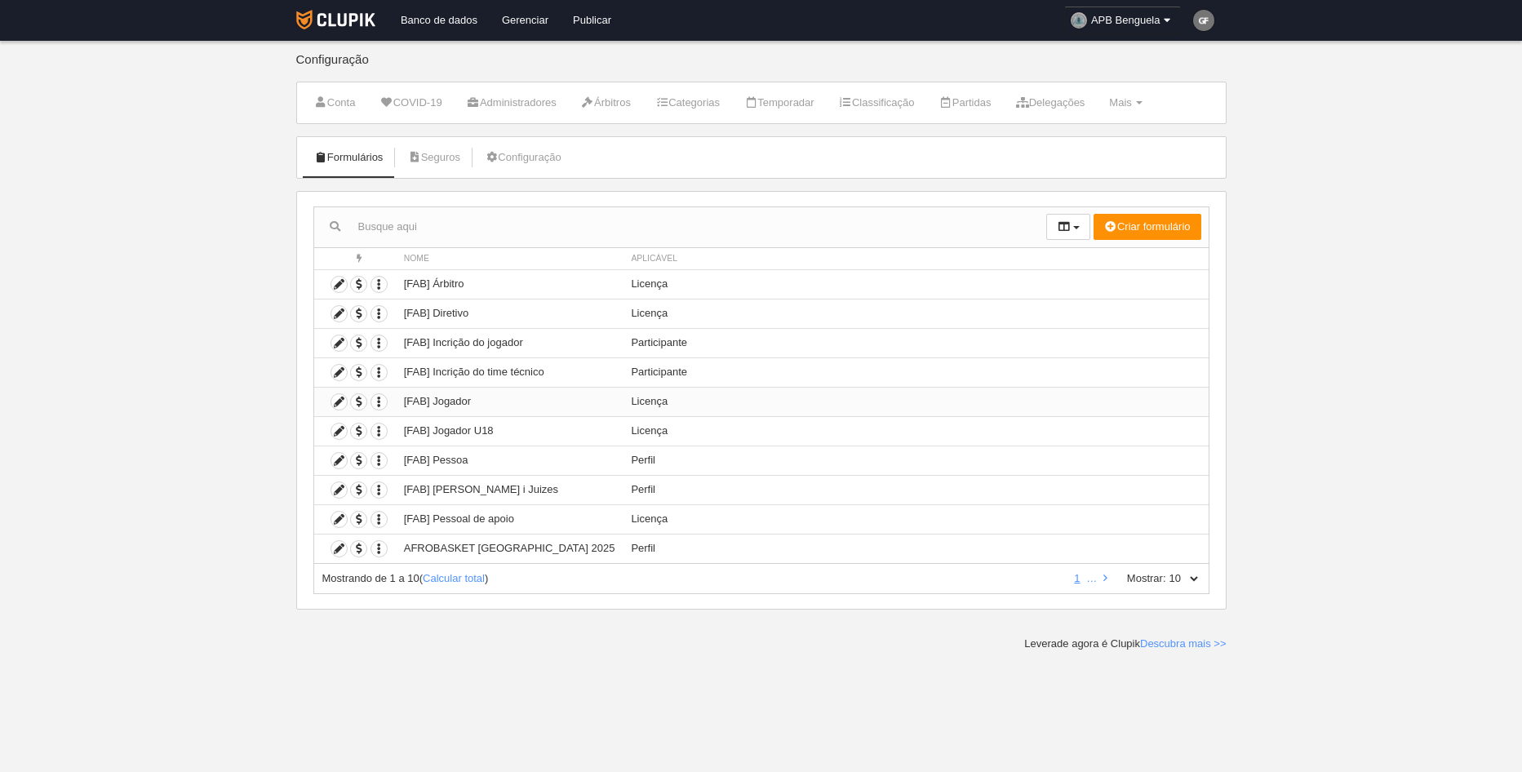
click at [485, 401] on td "[FAB] Jogador" at bounding box center [510, 401] width 228 height 29
click at [486, 401] on td "[FAB] Jogador" at bounding box center [510, 401] width 228 height 29
click at [1151, 224] on button "Criar formulário" at bounding box center [1147, 227] width 108 height 26
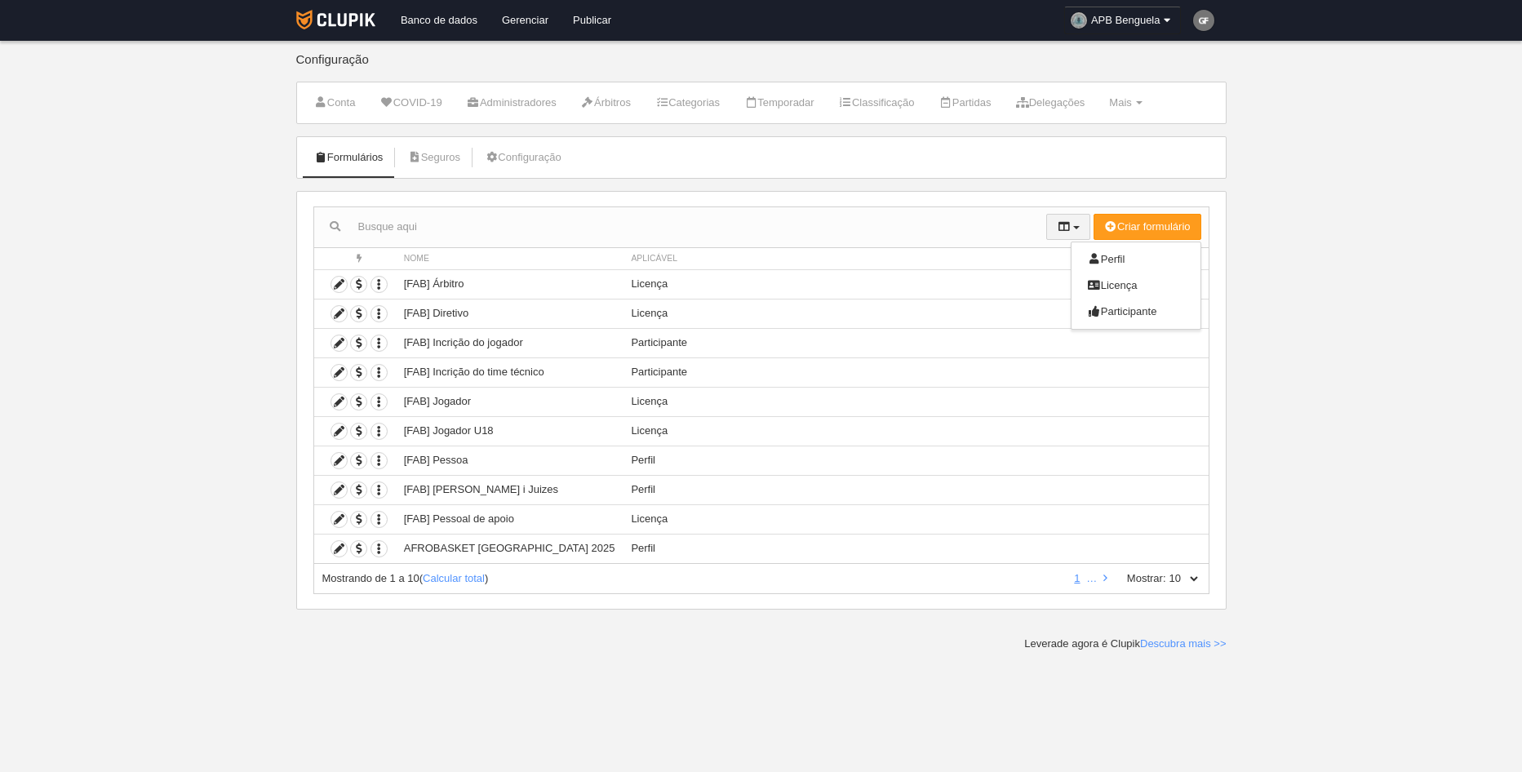
click at [1070, 224] on button "button" at bounding box center [1068, 227] width 44 height 26
click at [1069, 223] on button "button" at bounding box center [1068, 227] width 44 height 26
click at [382, 433] on icon "button" at bounding box center [379, 431] width 16 height 16
click at [344, 433] on icon at bounding box center [339, 431] width 16 height 16
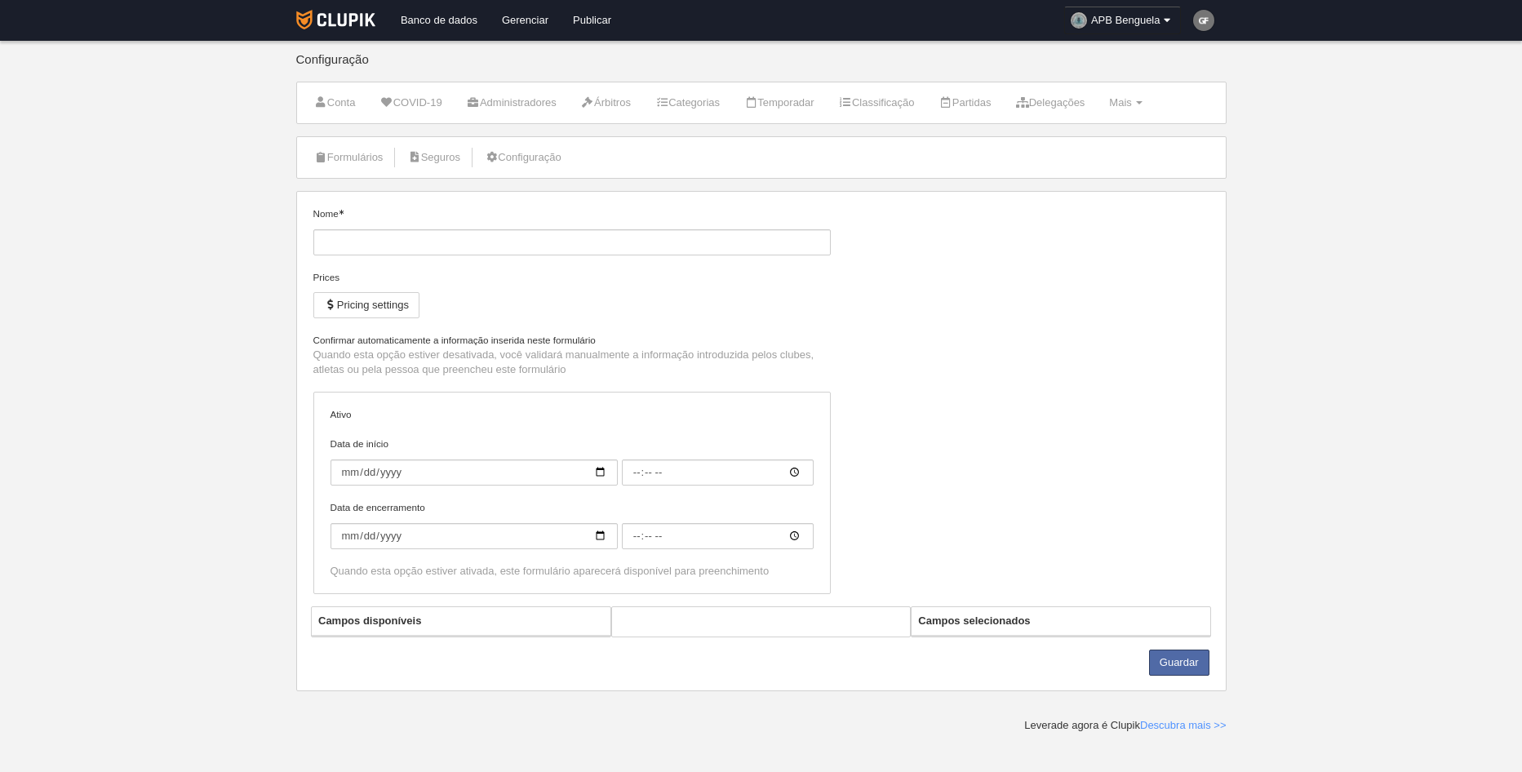
type input "[FAB] Jogador U18"
checkbox input "true"
select select "selected"
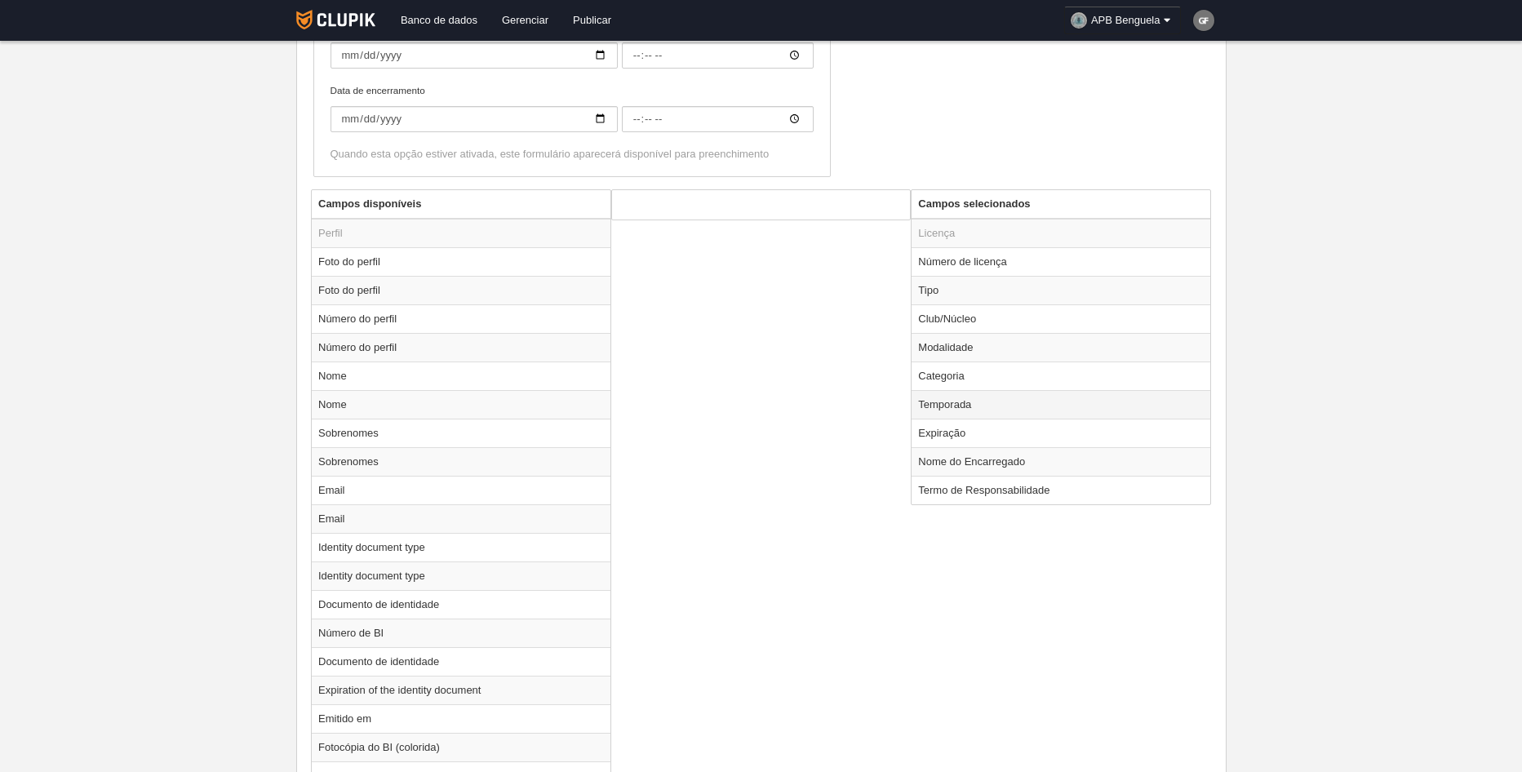
scroll to position [486, 0]
click at [975, 404] on td "Temporada" at bounding box center [1060, 407] width 299 height 29
radio input "true"
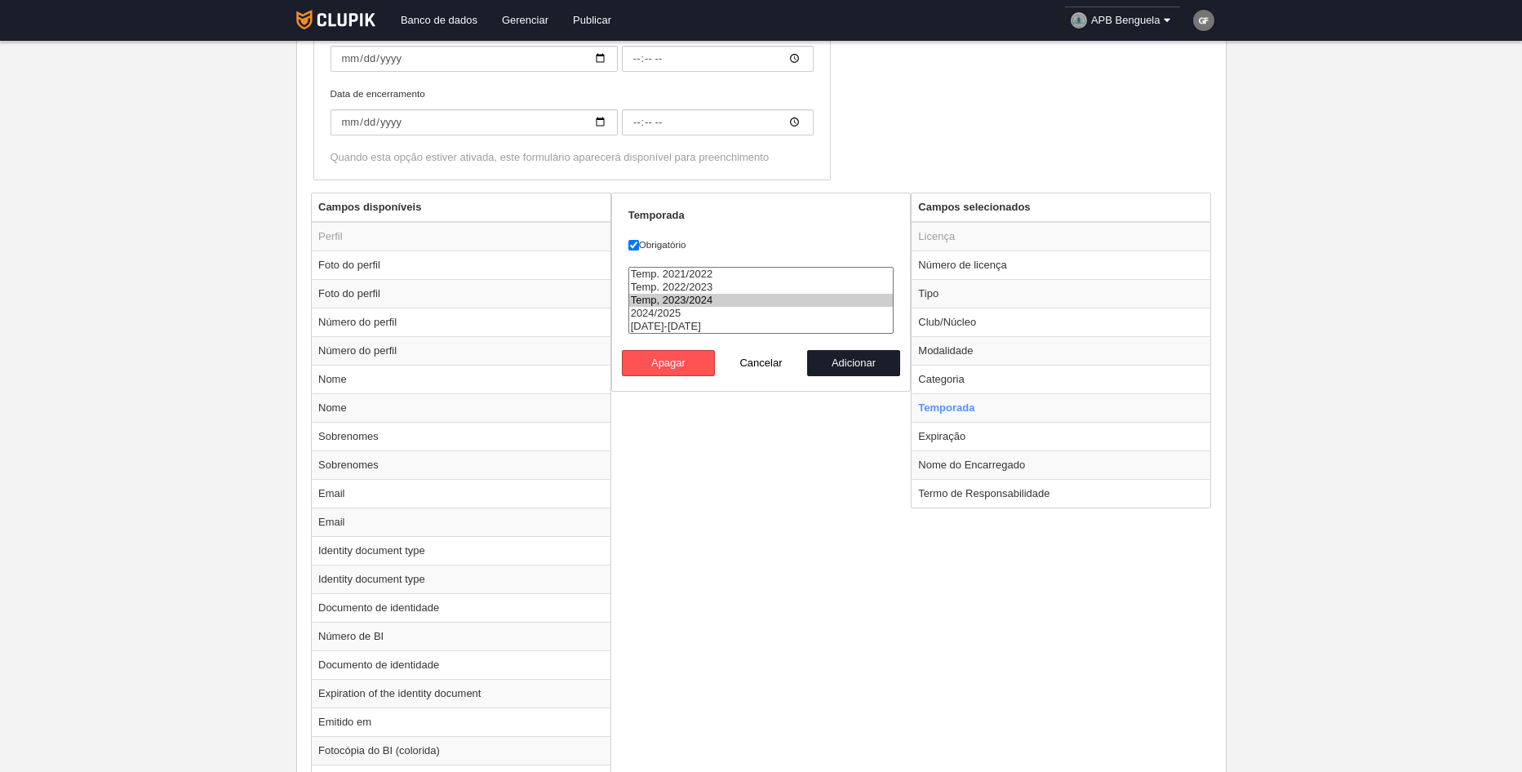
select select "8509"
click at [699, 326] on option "[DATE]-[DATE]" at bounding box center [761, 326] width 264 height 13
click at [861, 357] on button "Adicionar" at bounding box center [853, 363] width 93 height 26
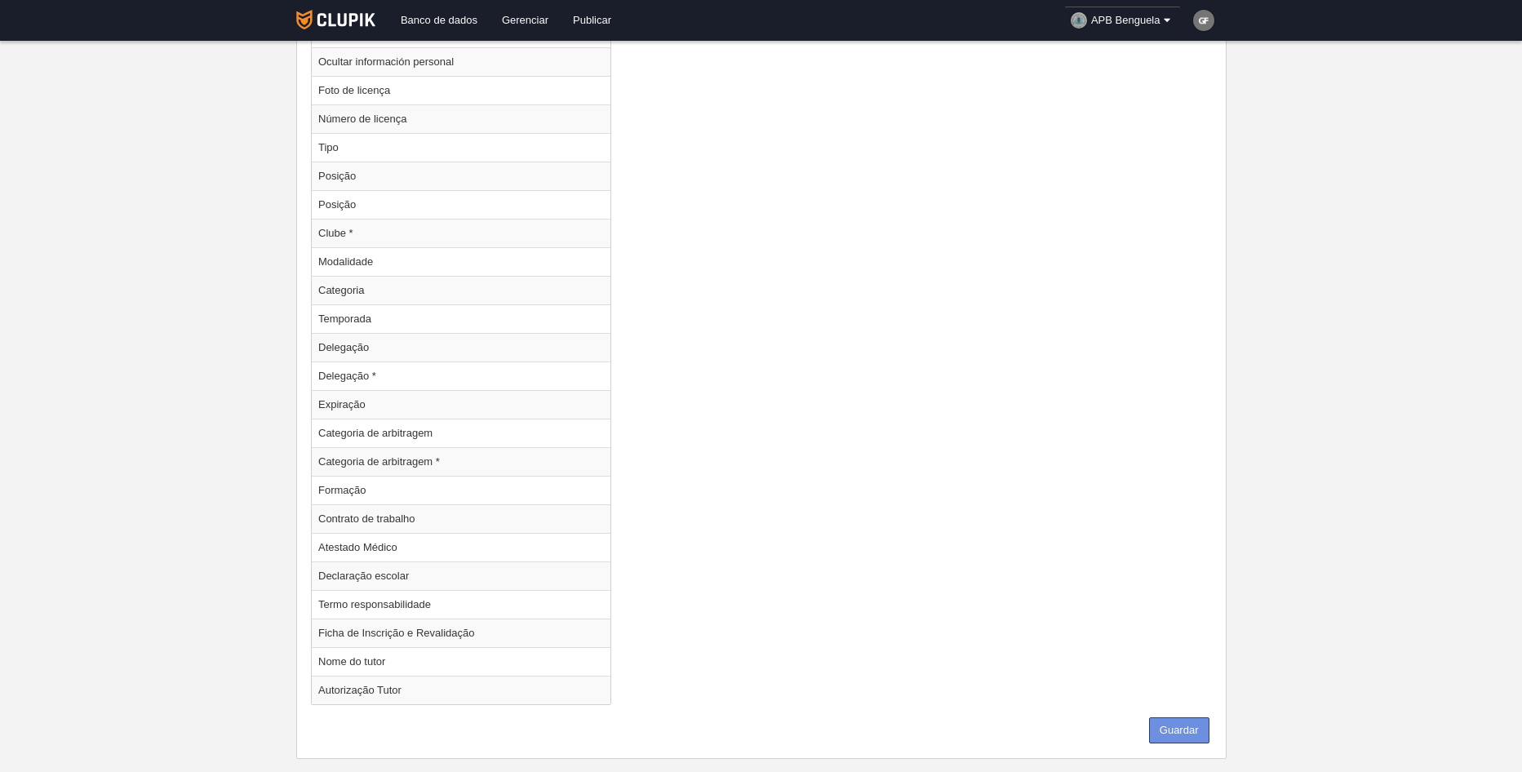
scroll to position [2117, 0]
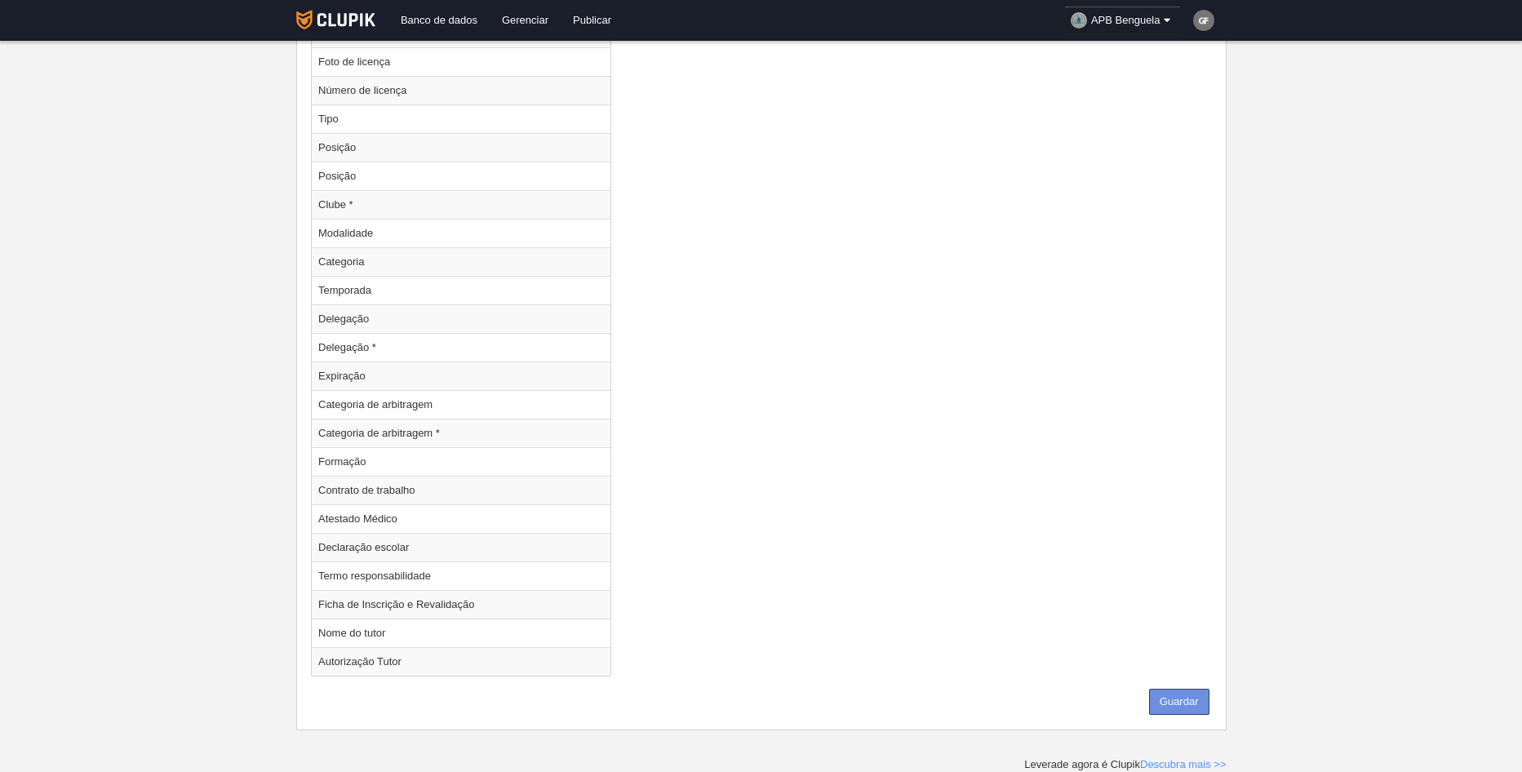
click at [1184, 696] on button "Guardar" at bounding box center [1179, 702] width 60 height 26
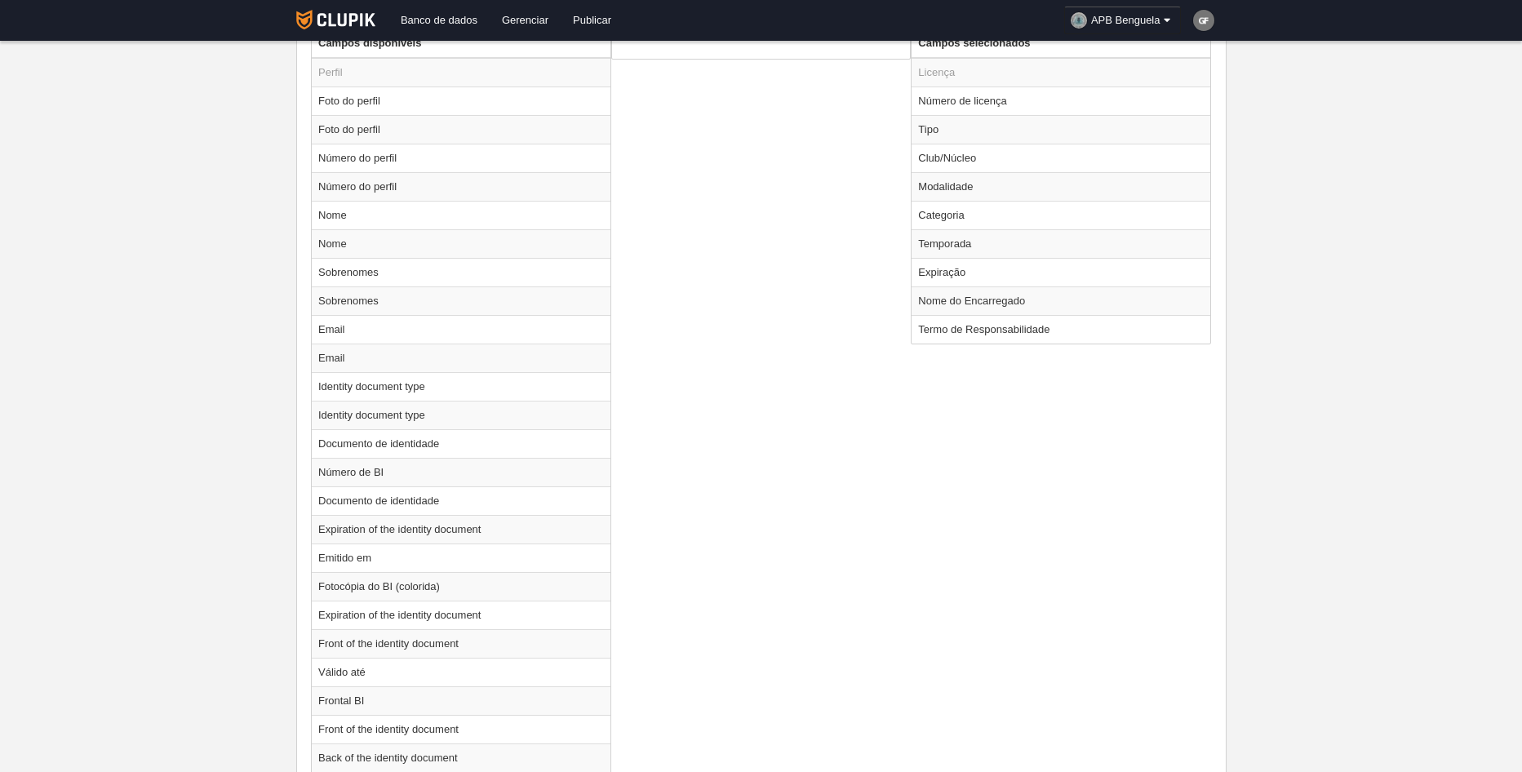
scroll to position [649, 0]
click at [979, 242] on td "Temporada" at bounding box center [1060, 244] width 299 height 29
radio input "true"
select select "8509"
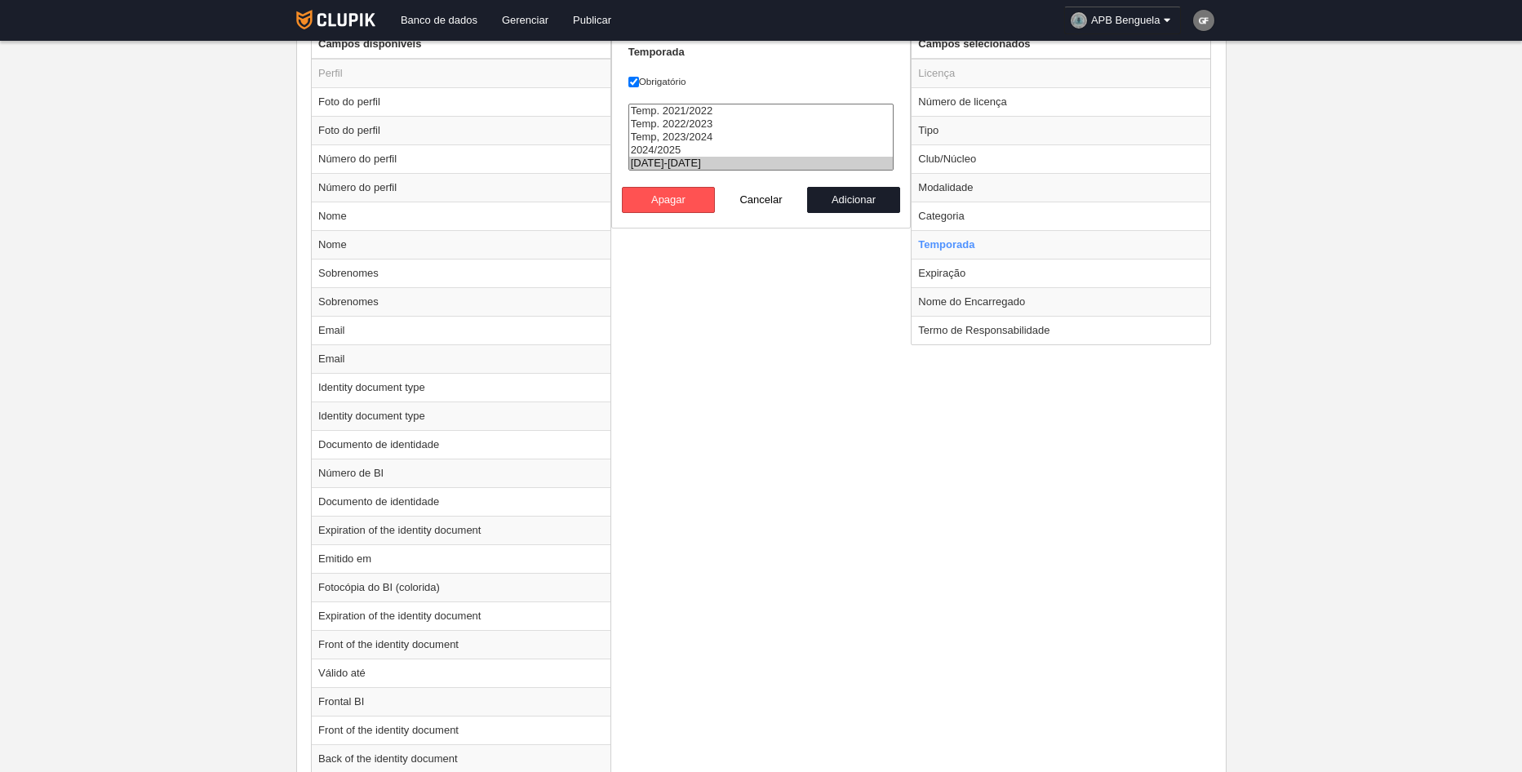
scroll to position [404, 0]
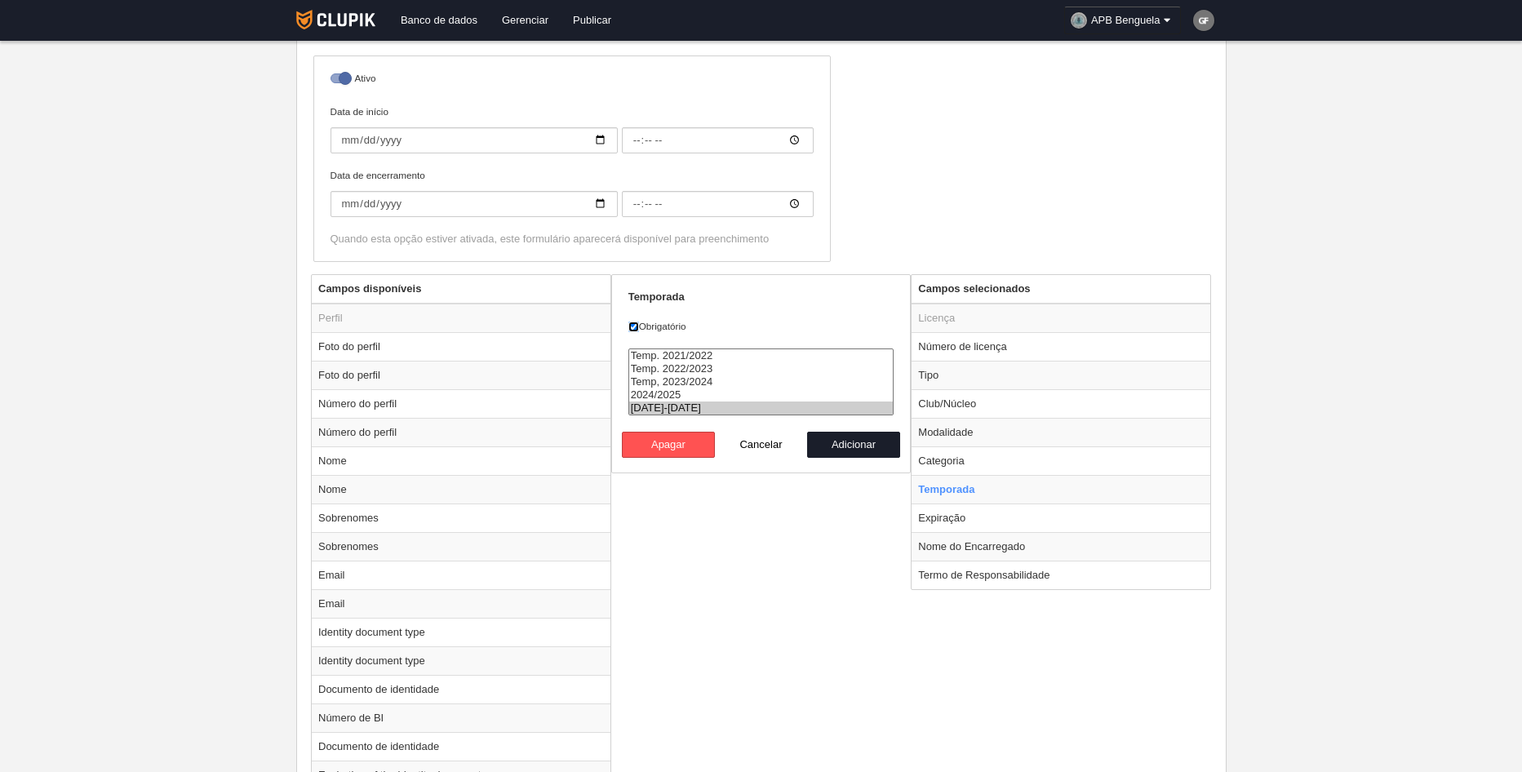
click at [634, 325] on input "Obrigatório" at bounding box center [633, 326] width 11 height 11
checkbox input "false"
click at [691, 409] on option "[DATE]-[DATE]" at bounding box center [761, 407] width 264 height 13
click at [734, 404] on option "[DATE]-[DATE]" at bounding box center [761, 407] width 264 height 13
click at [855, 441] on button "Adicionar" at bounding box center [853, 445] width 93 height 26
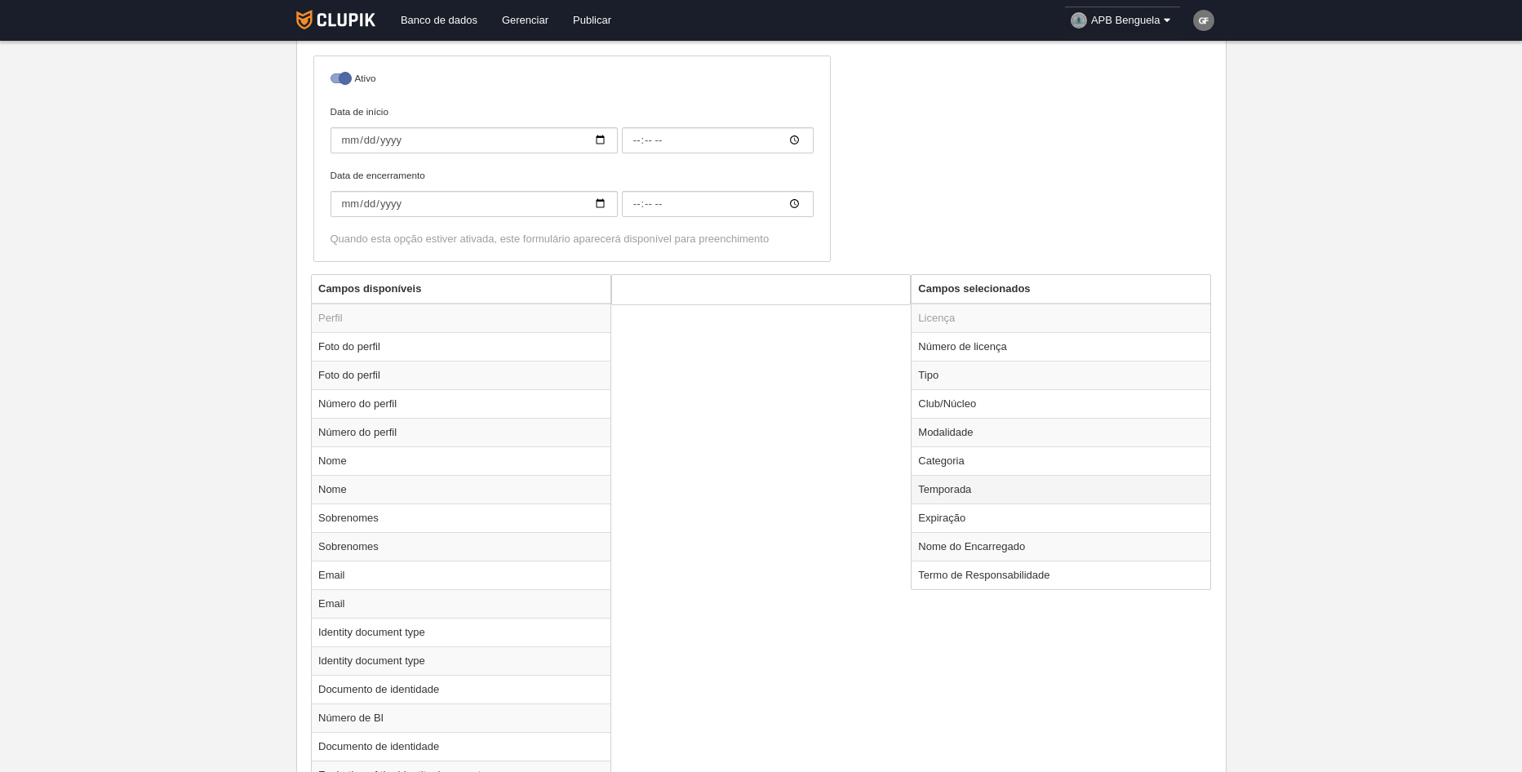
click at [960, 486] on td "Temporada" at bounding box center [1060, 489] width 299 height 29
radio input "true"
select select "8509"
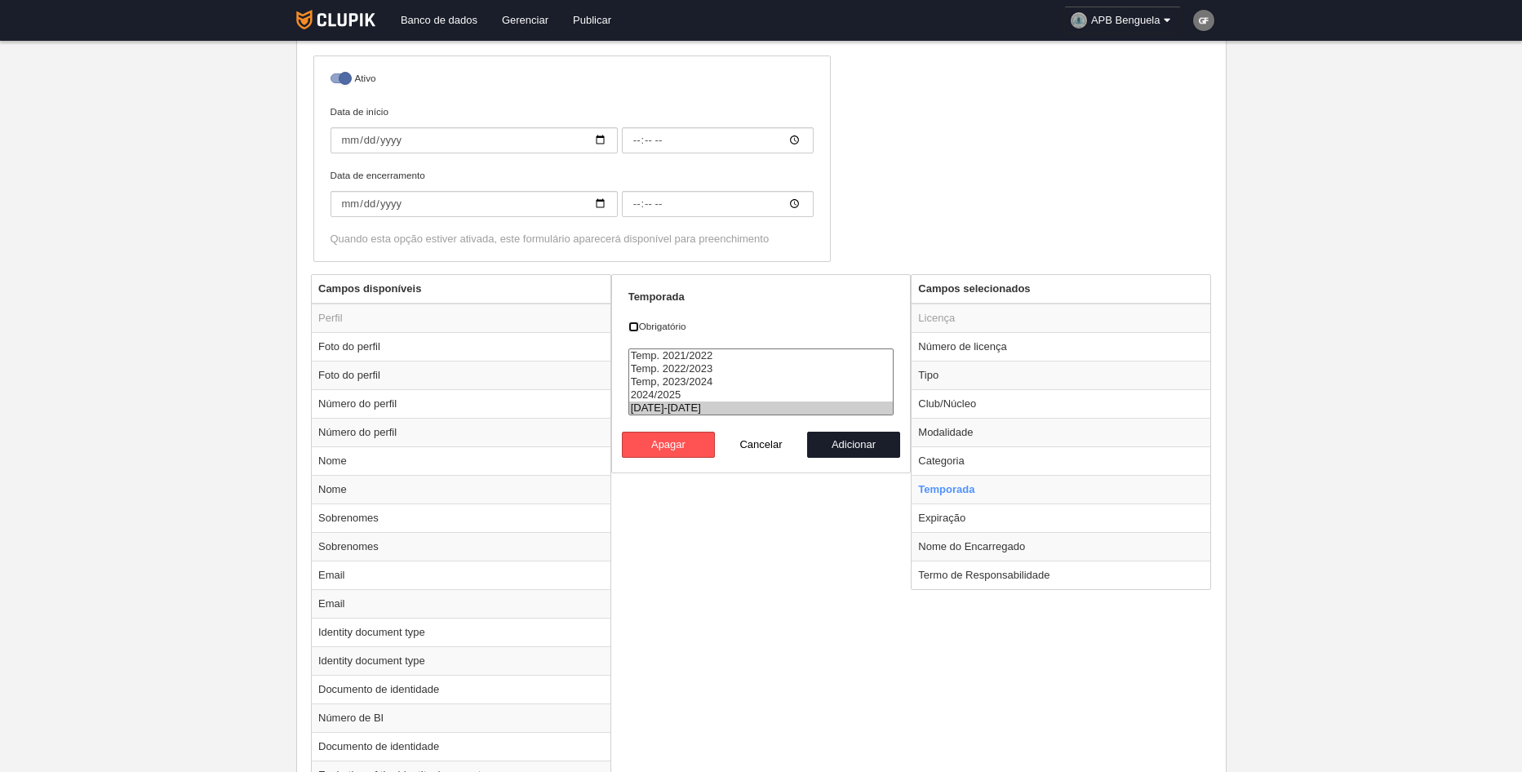
click at [630, 330] on input "Obrigatório" at bounding box center [633, 326] width 11 height 11
checkbox input "true"
click at [871, 442] on button "Adicionar" at bounding box center [853, 445] width 93 height 26
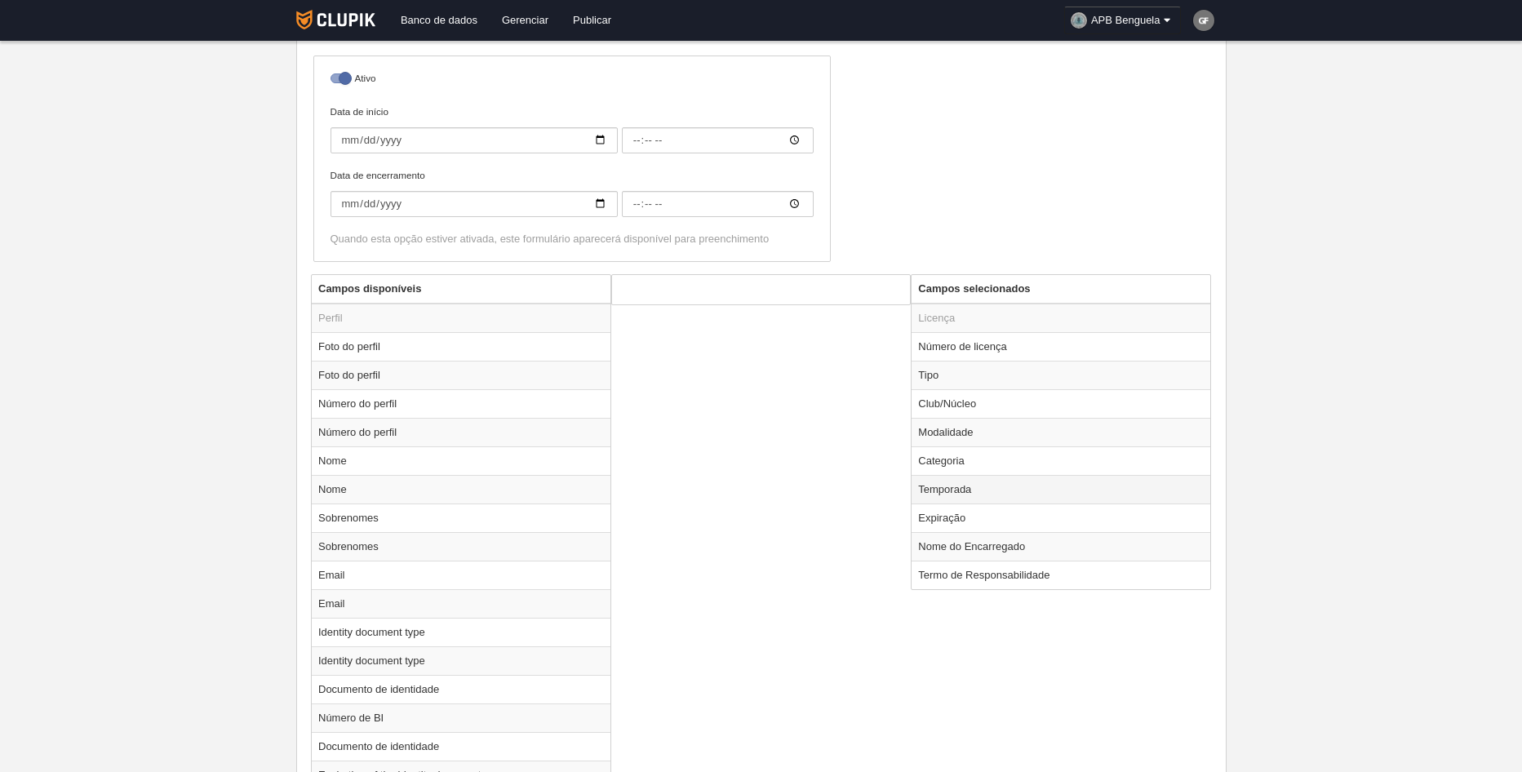
click at [976, 482] on td "Temporada" at bounding box center [1060, 489] width 299 height 29
radio input "true"
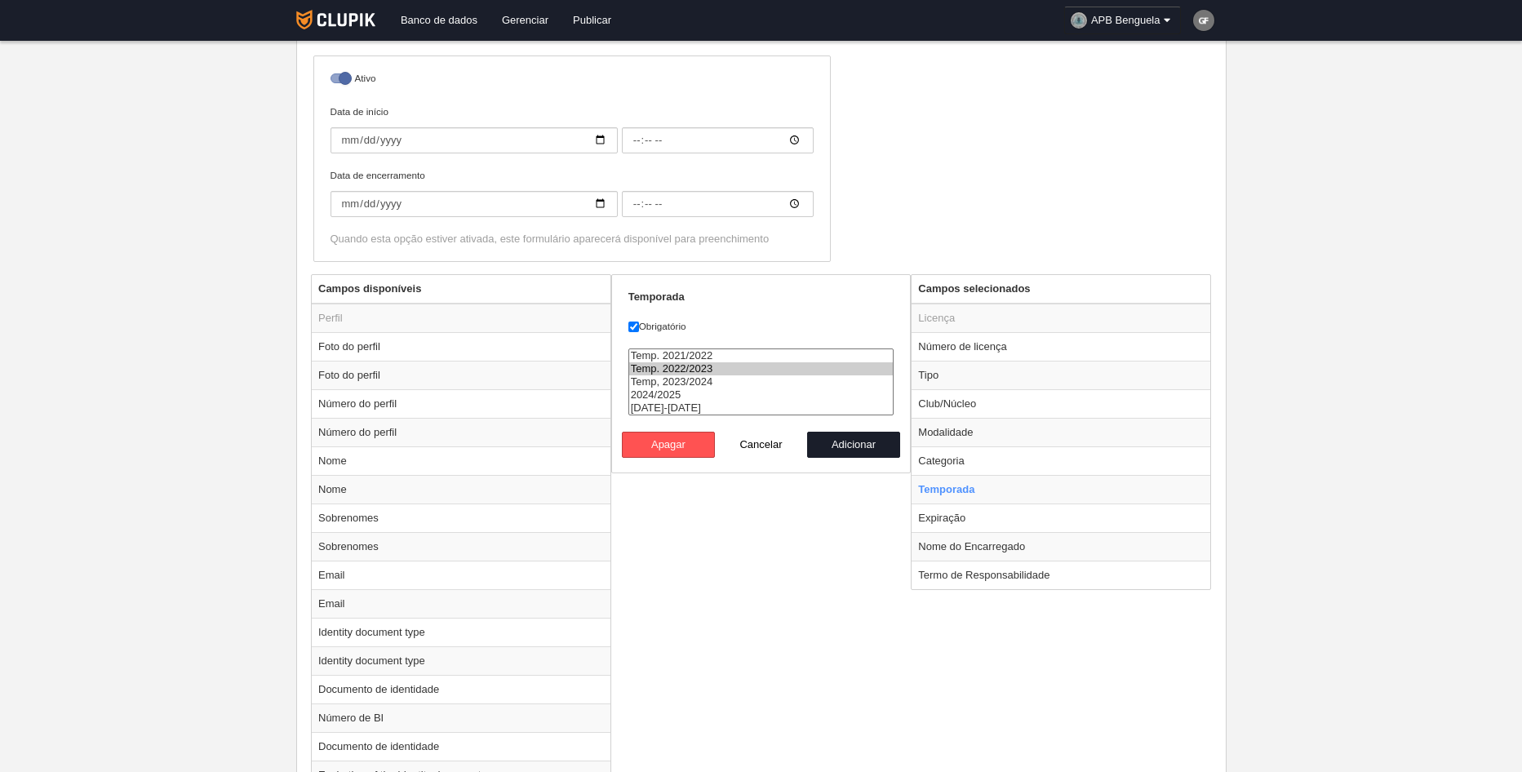
click at [687, 373] on option "Temp. 2022/2023" at bounding box center [761, 368] width 264 height 13
select select "8509"
click at [690, 407] on option "[DATE]-[DATE]" at bounding box center [761, 407] width 264 height 13
click at [628, 324] on input "Obrigatório" at bounding box center [633, 326] width 11 height 11
checkbox input "false"
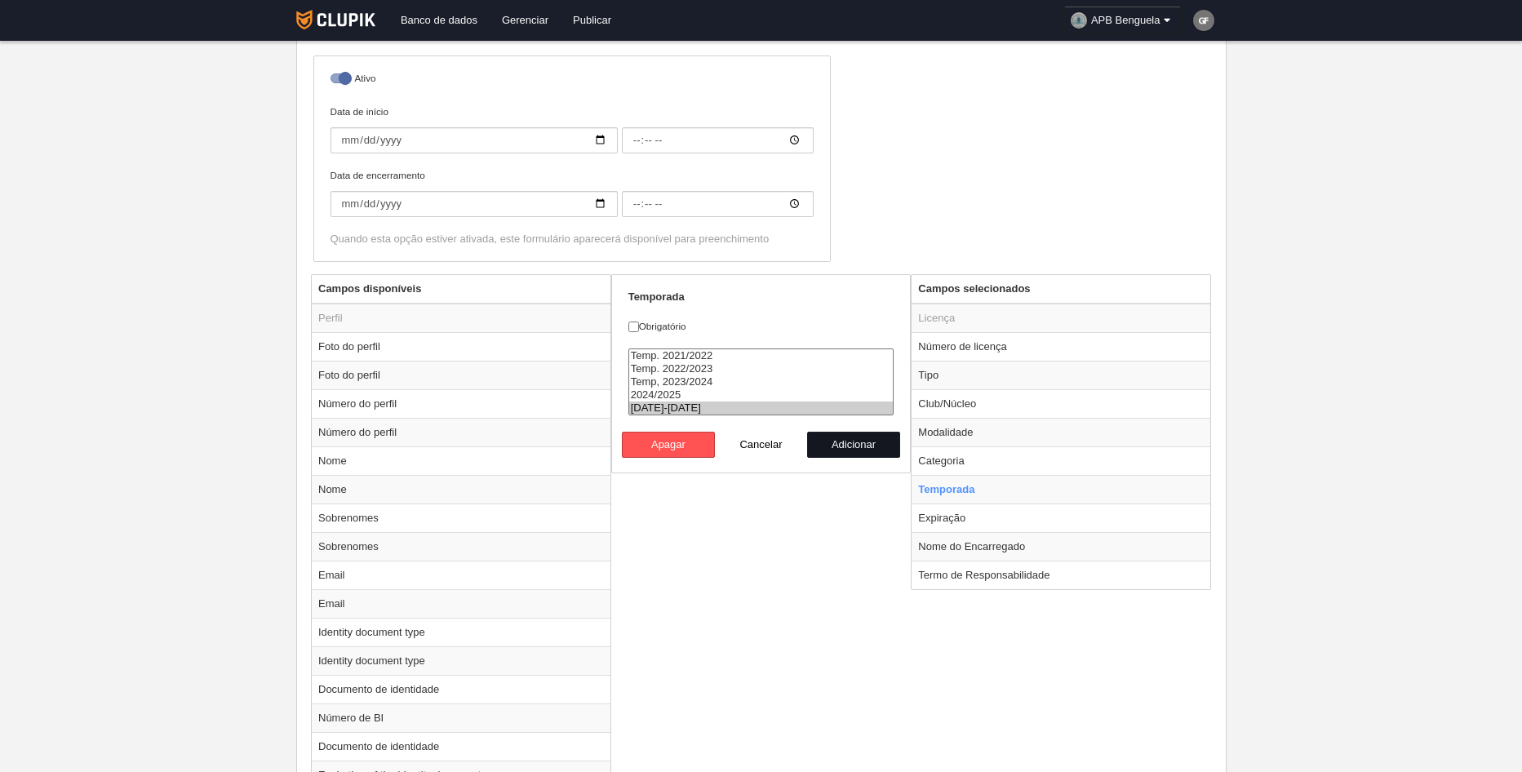
click at [863, 446] on button "Adicionar" at bounding box center [853, 445] width 93 height 26
radio input "false"
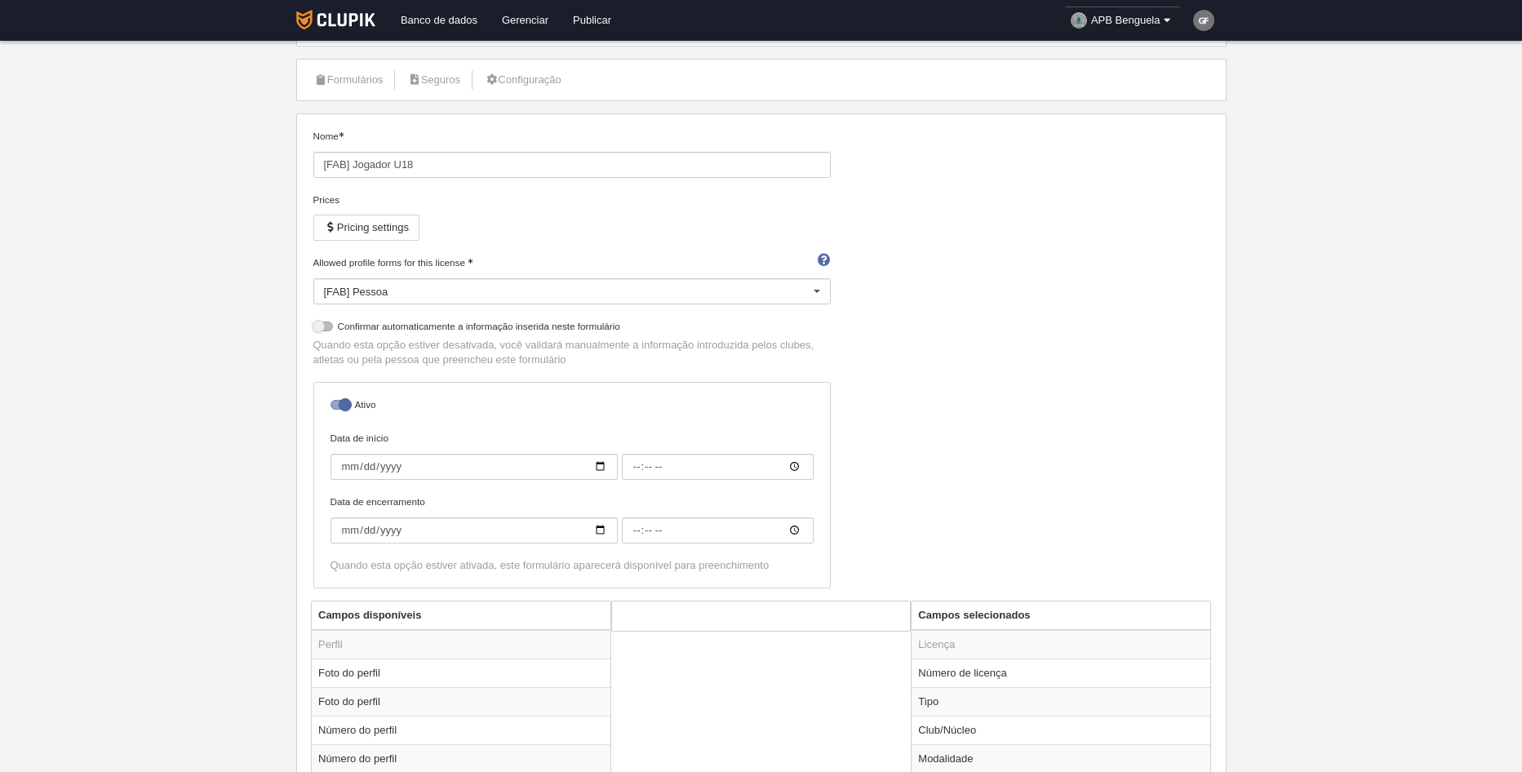
scroll to position [0, 0]
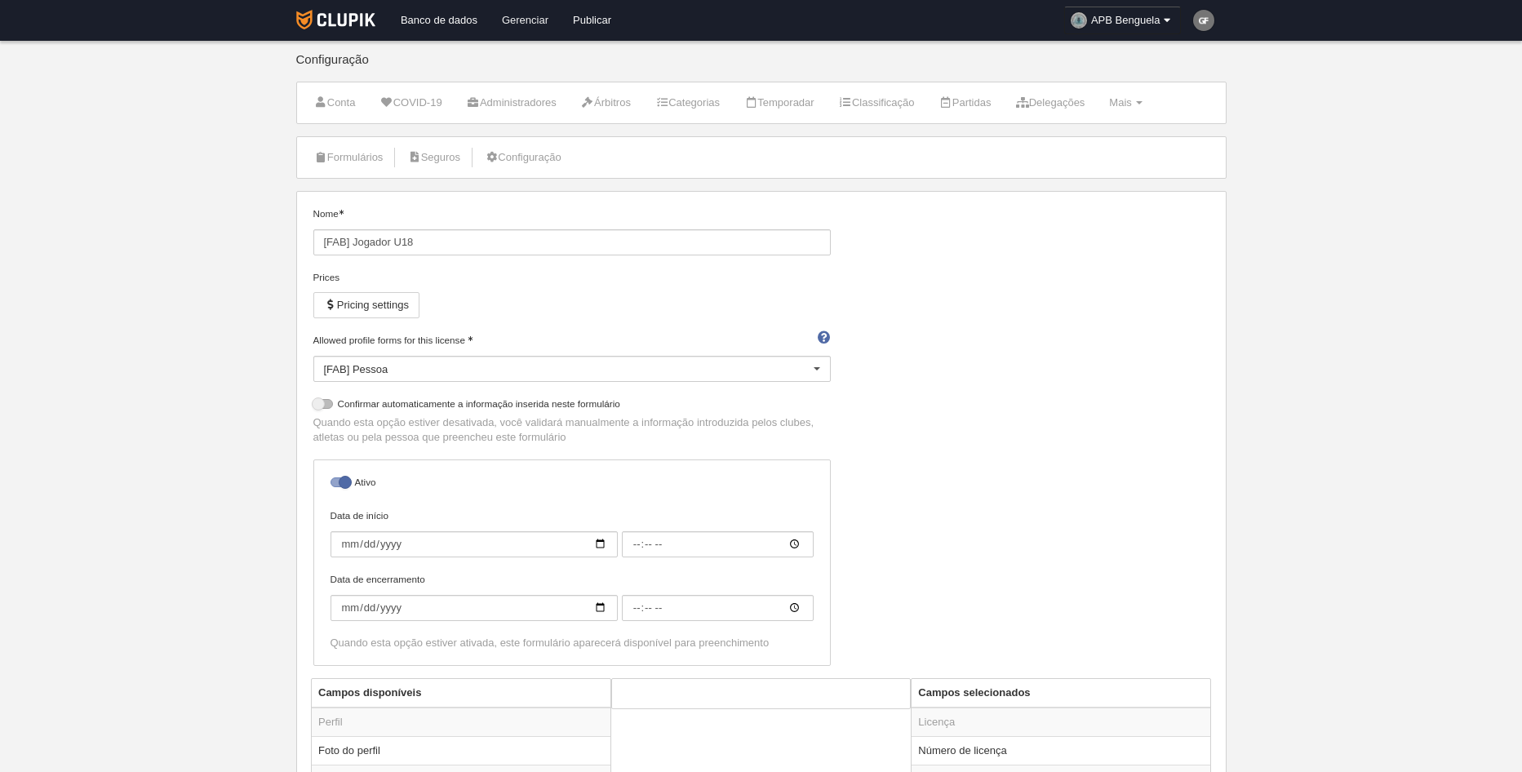
click at [513, 15] on link "Gerenciar" at bounding box center [525, 20] width 71 height 41
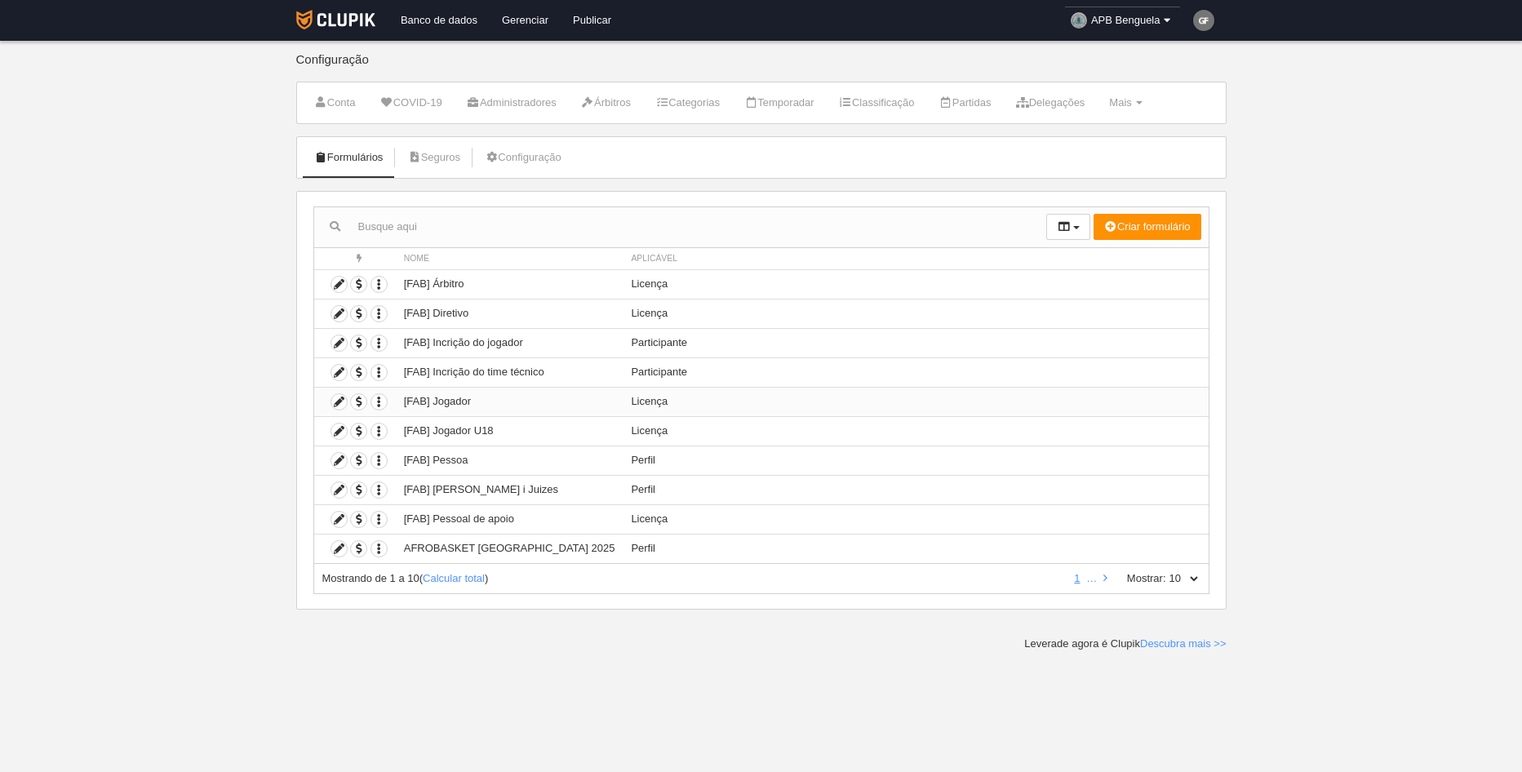
click at [458, 401] on td "[FAB] Jogador" at bounding box center [510, 401] width 228 height 29
click at [339, 402] on icon at bounding box center [339, 402] width 16 height 16
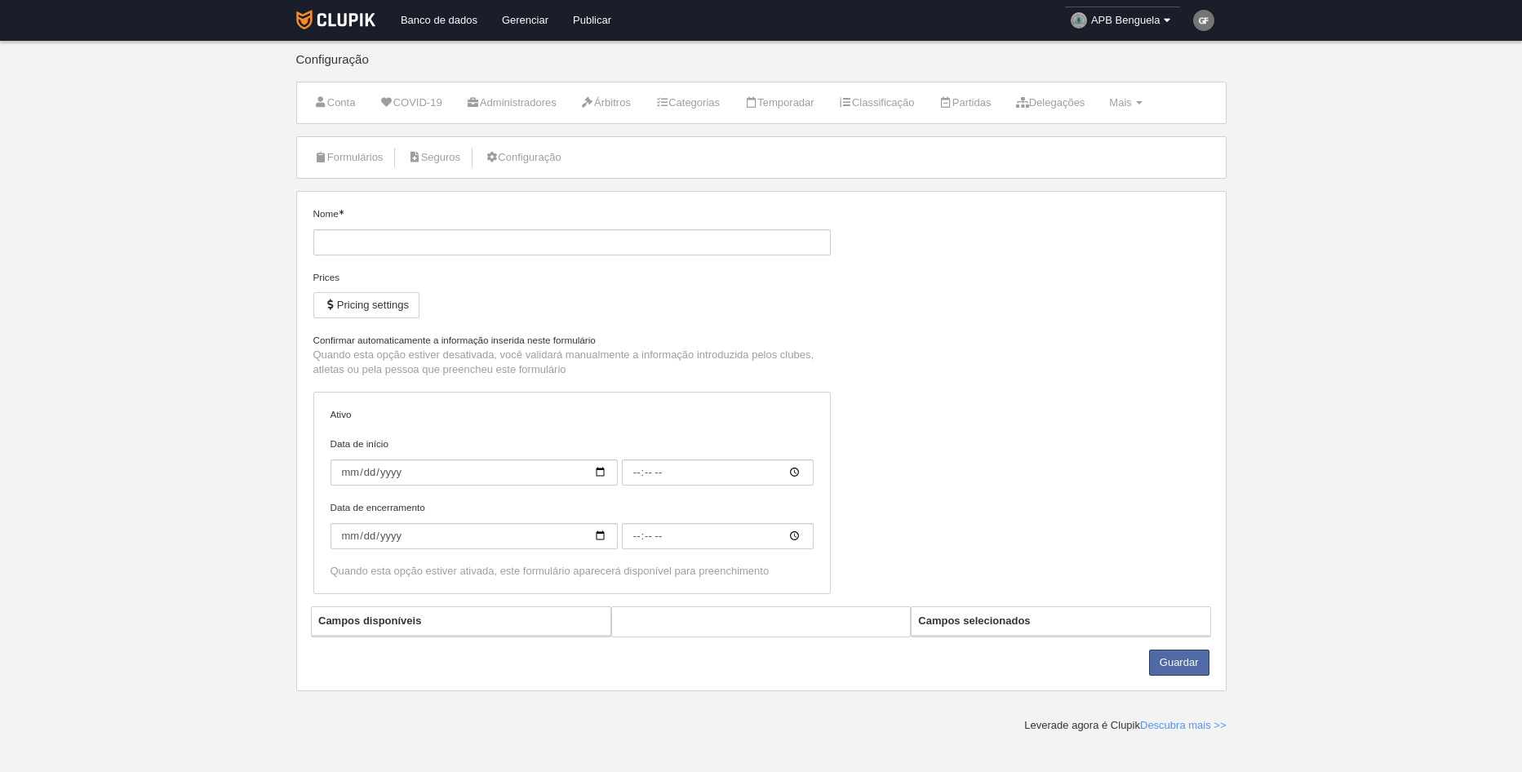
type input "[FAB] Jogador"
checkbox input "true"
select select "selected"
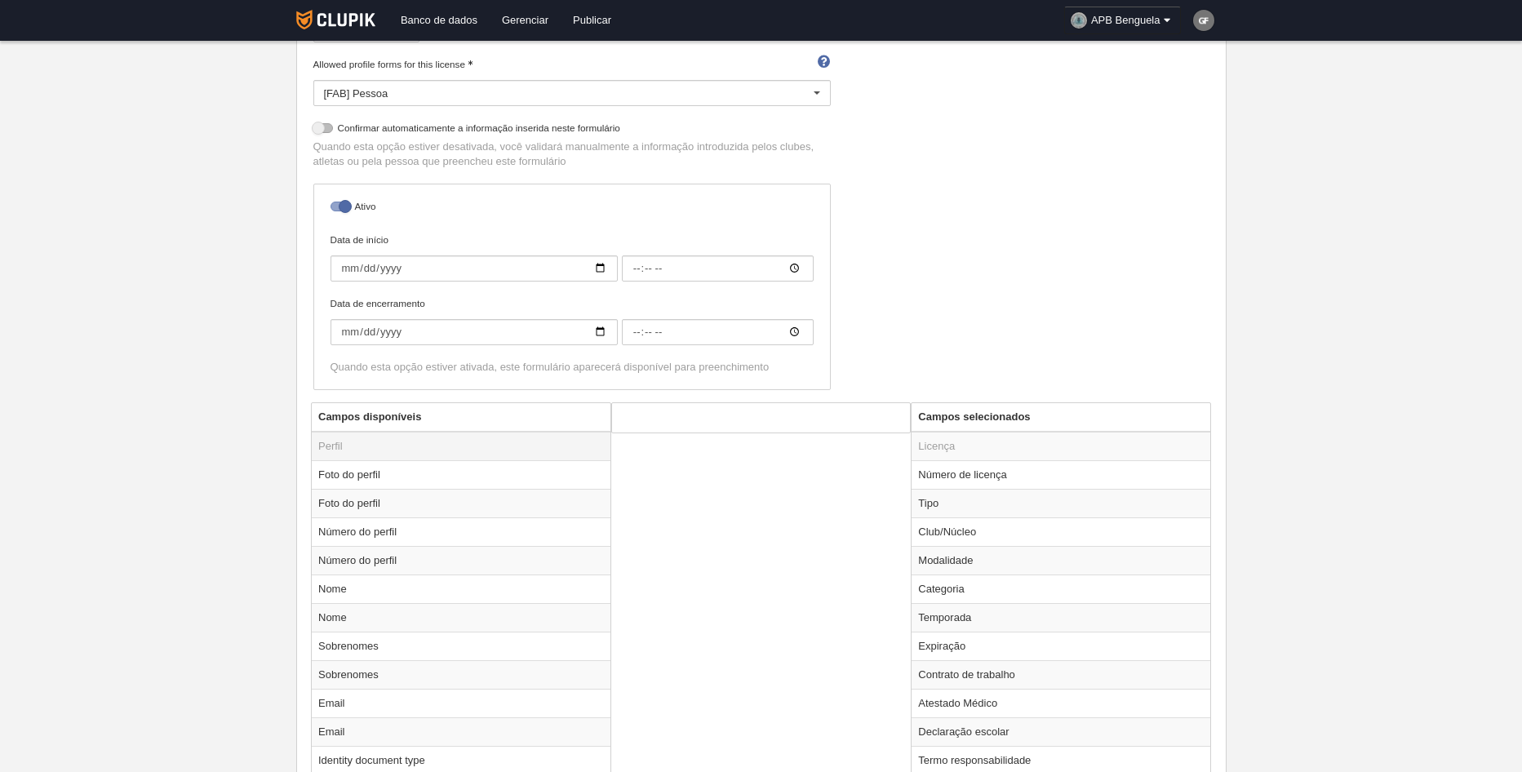
scroll to position [326, 0]
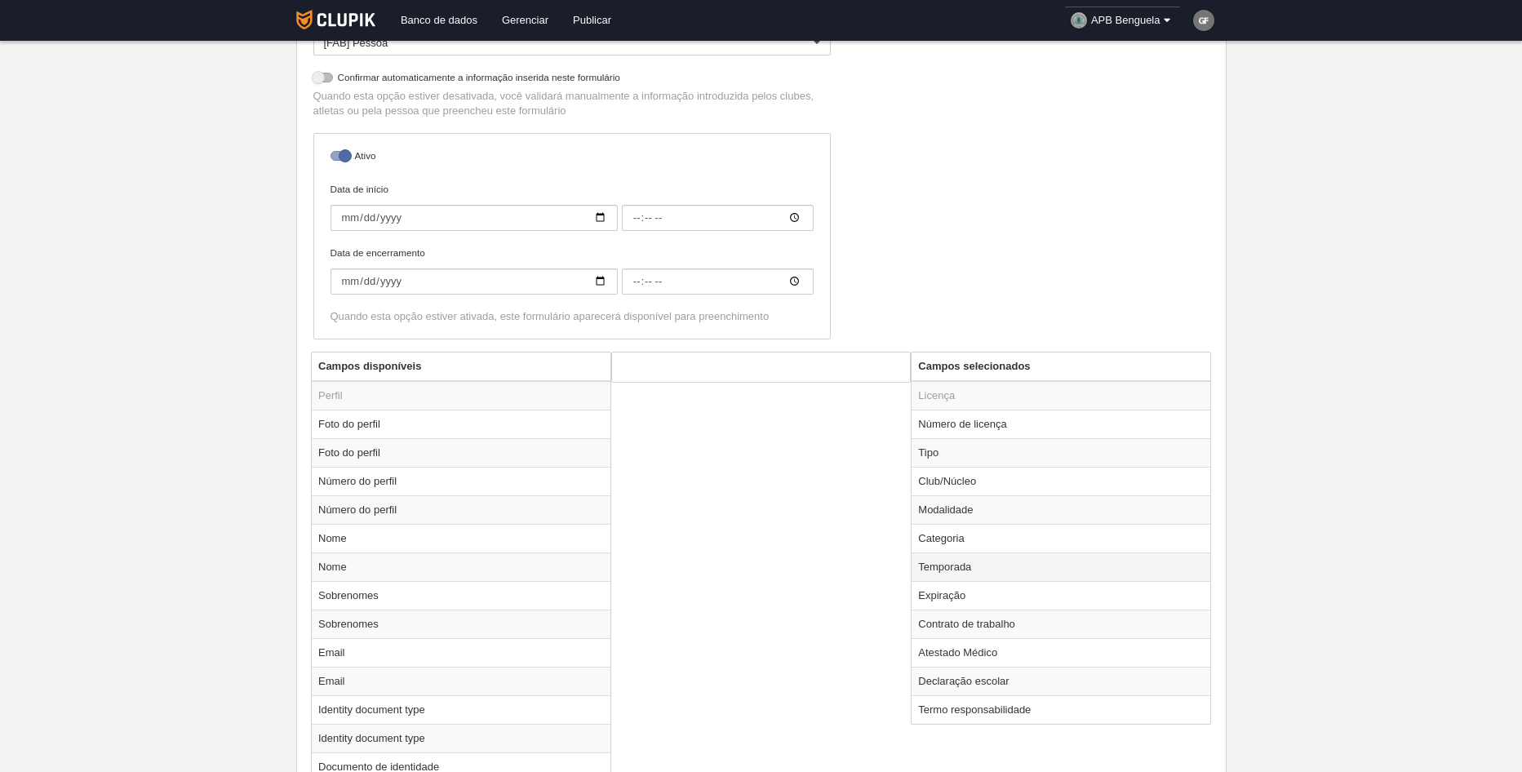
click at [969, 566] on td "Temporada" at bounding box center [1060, 566] width 299 height 29
radio input "true"
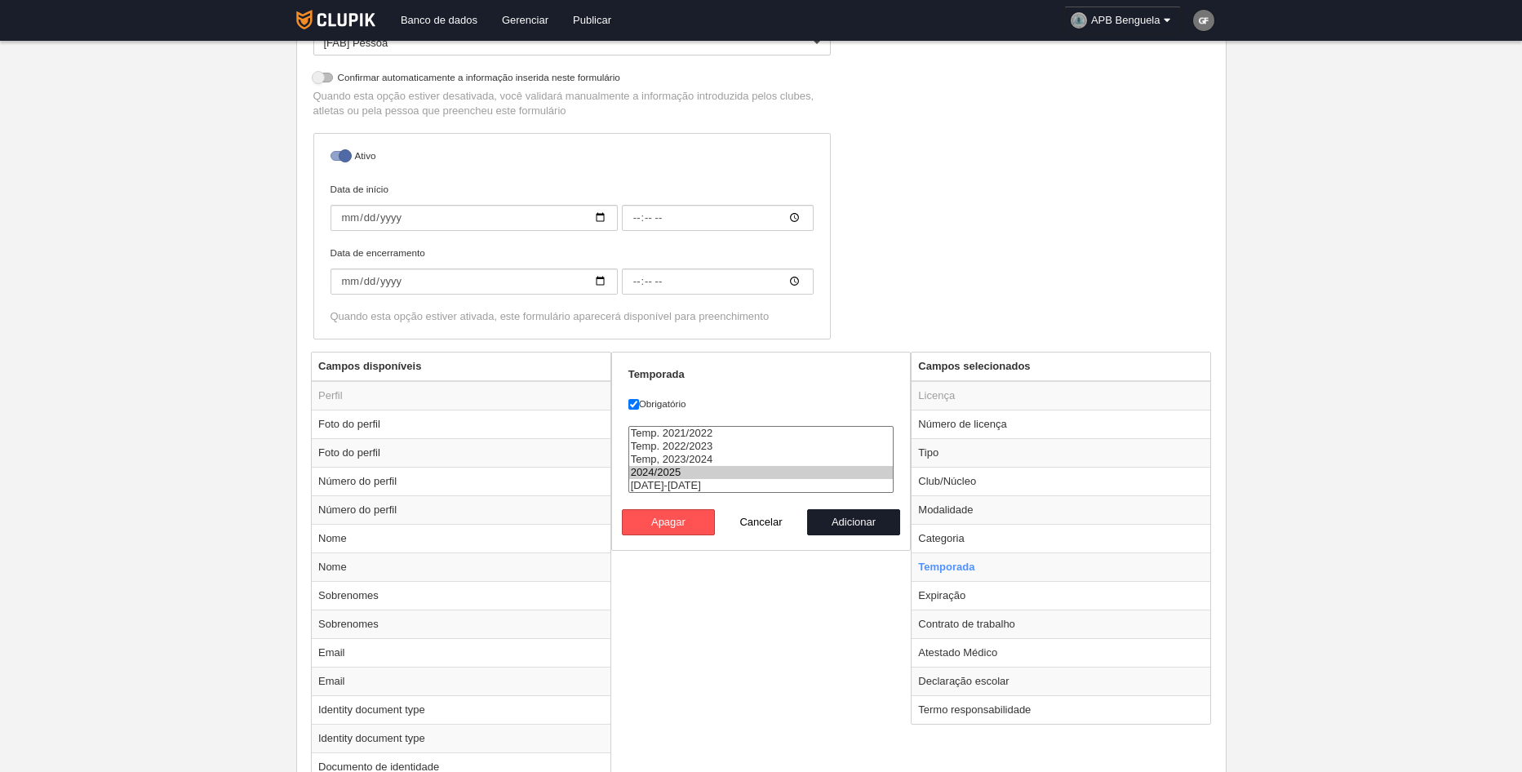
click at [764, 472] on option "2024/2025" at bounding box center [761, 472] width 264 height 13
click at [693, 459] on option "Temp, 2023/2024" at bounding box center [761, 459] width 264 height 13
select select "8509"
click at [696, 481] on option "[DATE]-[DATE]" at bounding box center [761, 485] width 264 height 13
click at [765, 524] on button "Cancelar" at bounding box center [761, 522] width 93 height 26
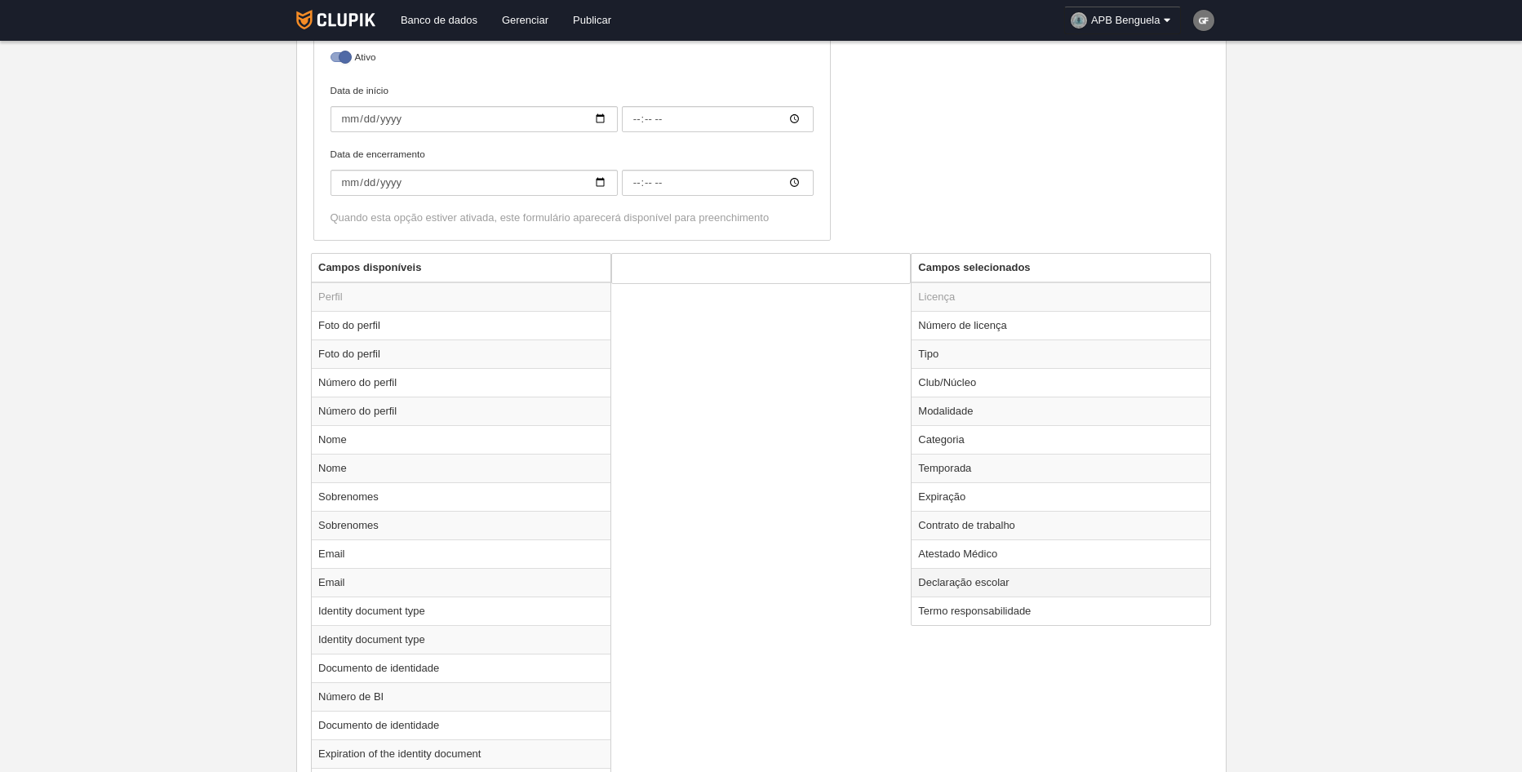
scroll to position [571, 0]
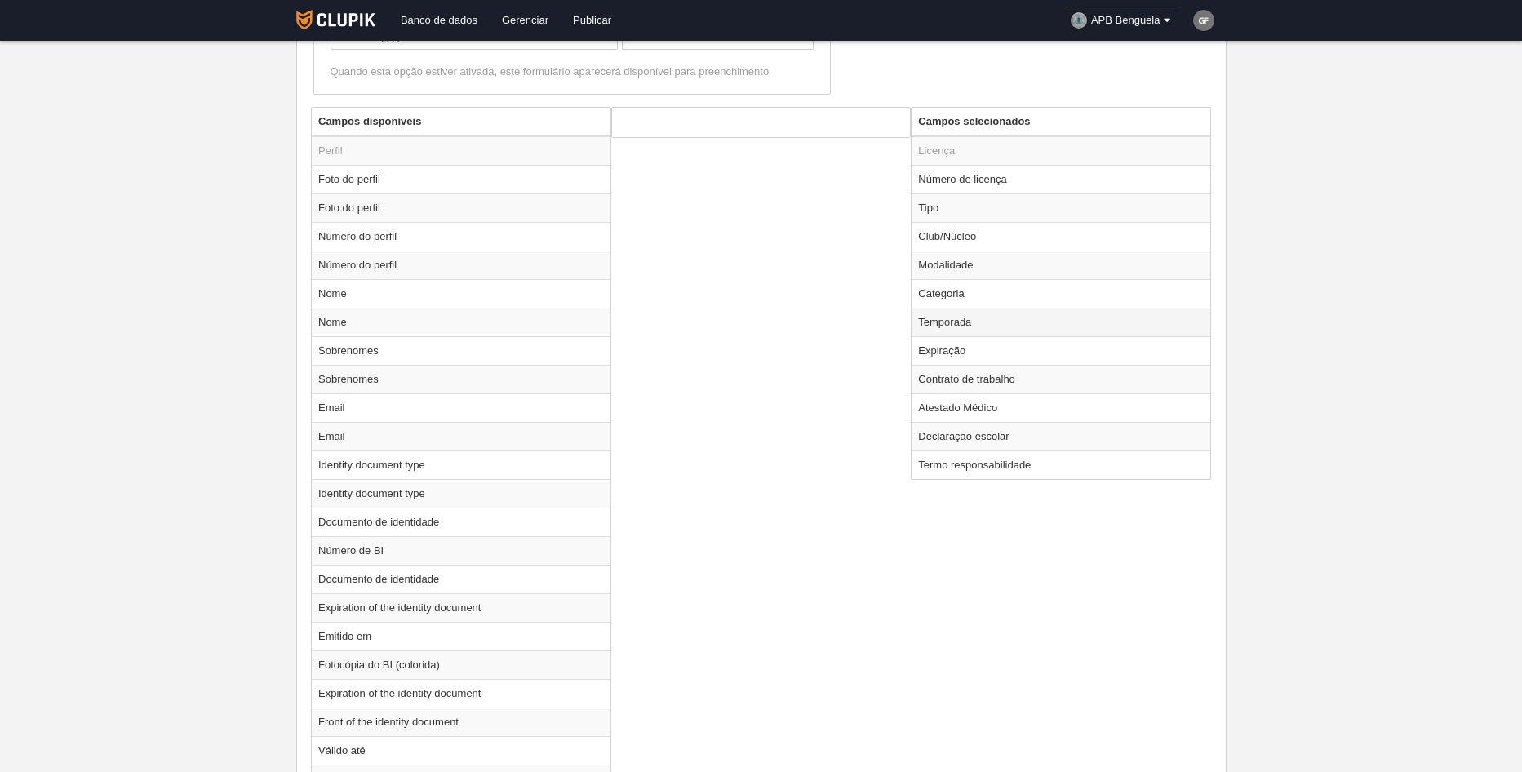
click at [979, 324] on td "Temporada" at bounding box center [1060, 322] width 299 height 29
radio input "true"
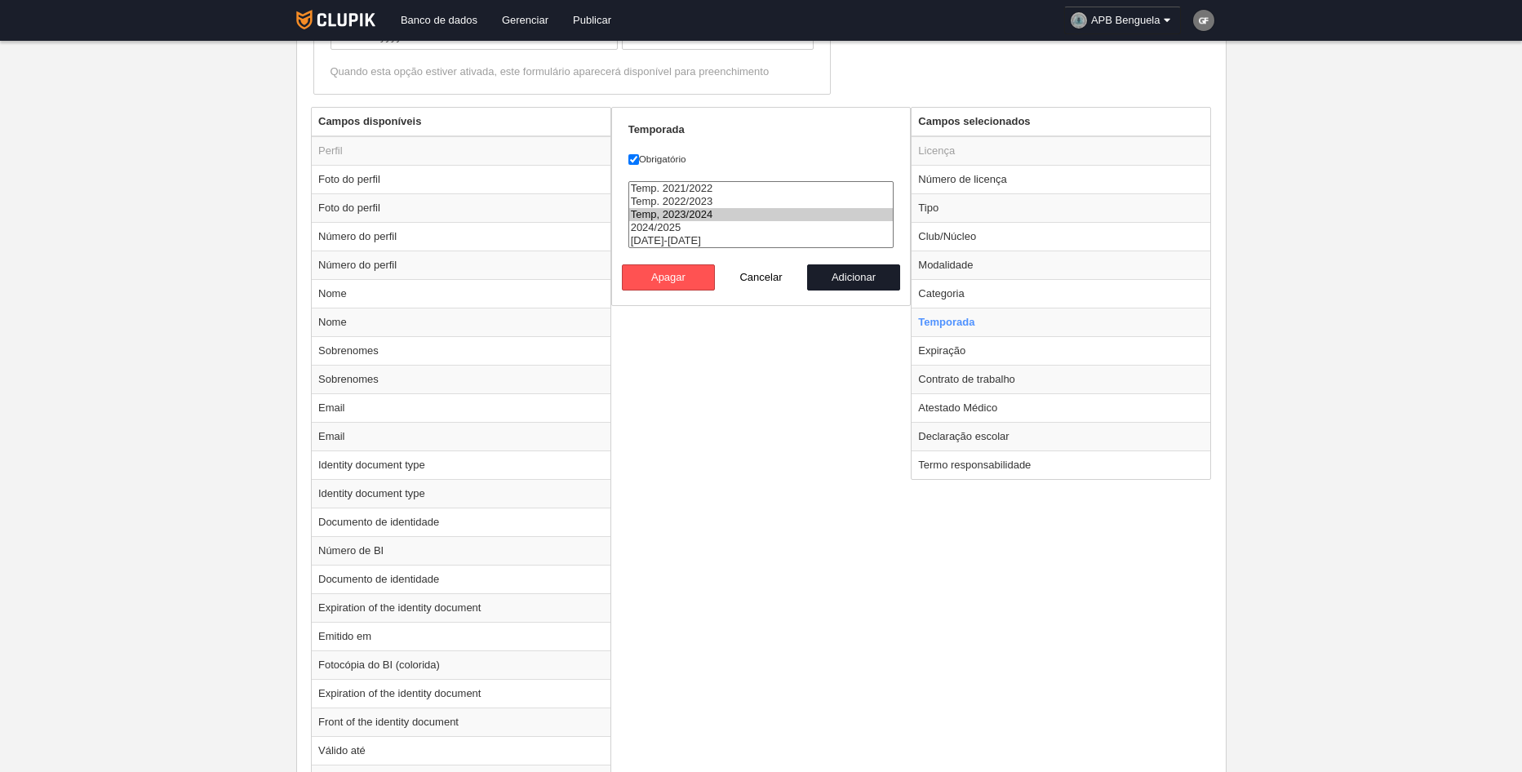
click at [704, 219] on option "Temp, 2023/2024" at bounding box center [761, 214] width 264 height 13
select select "8509"
click at [703, 241] on option "[DATE]-[DATE]" at bounding box center [761, 240] width 264 height 13
click at [861, 273] on button "Adicionar" at bounding box center [853, 277] width 93 height 26
radio input "false"
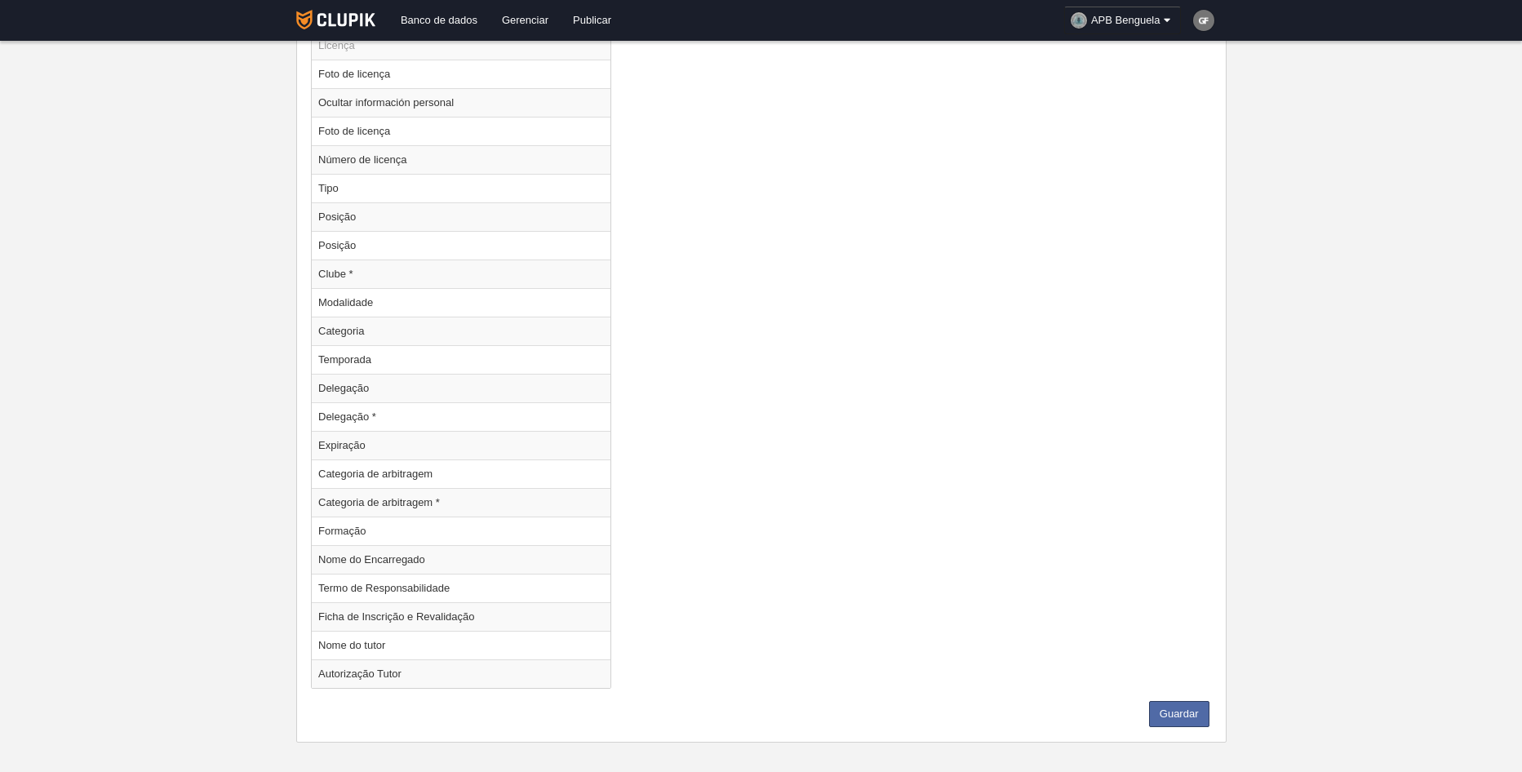
scroll to position [2060, 0]
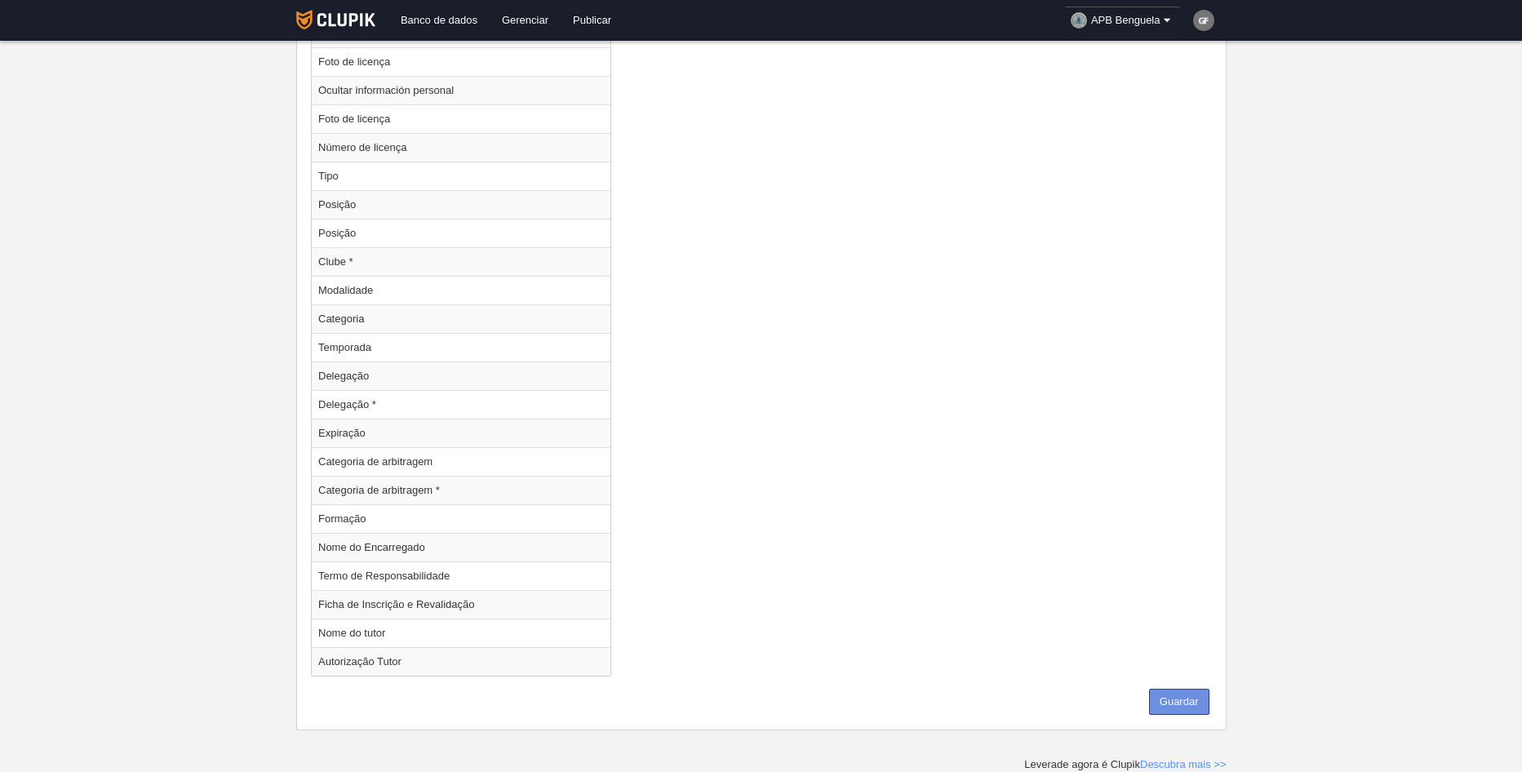
click at [1201, 699] on button "Guardar" at bounding box center [1179, 702] width 60 height 26
click at [1207, 695] on button "Guardar" at bounding box center [1179, 702] width 60 height 26
click at [438, 343] on td "Temporada" at bounding box center [461, 347] width 299 height 29
radio input "true"
click at [1201, 696] on button "Guardar" at bounding box center [1179, 702] width 60 height 26
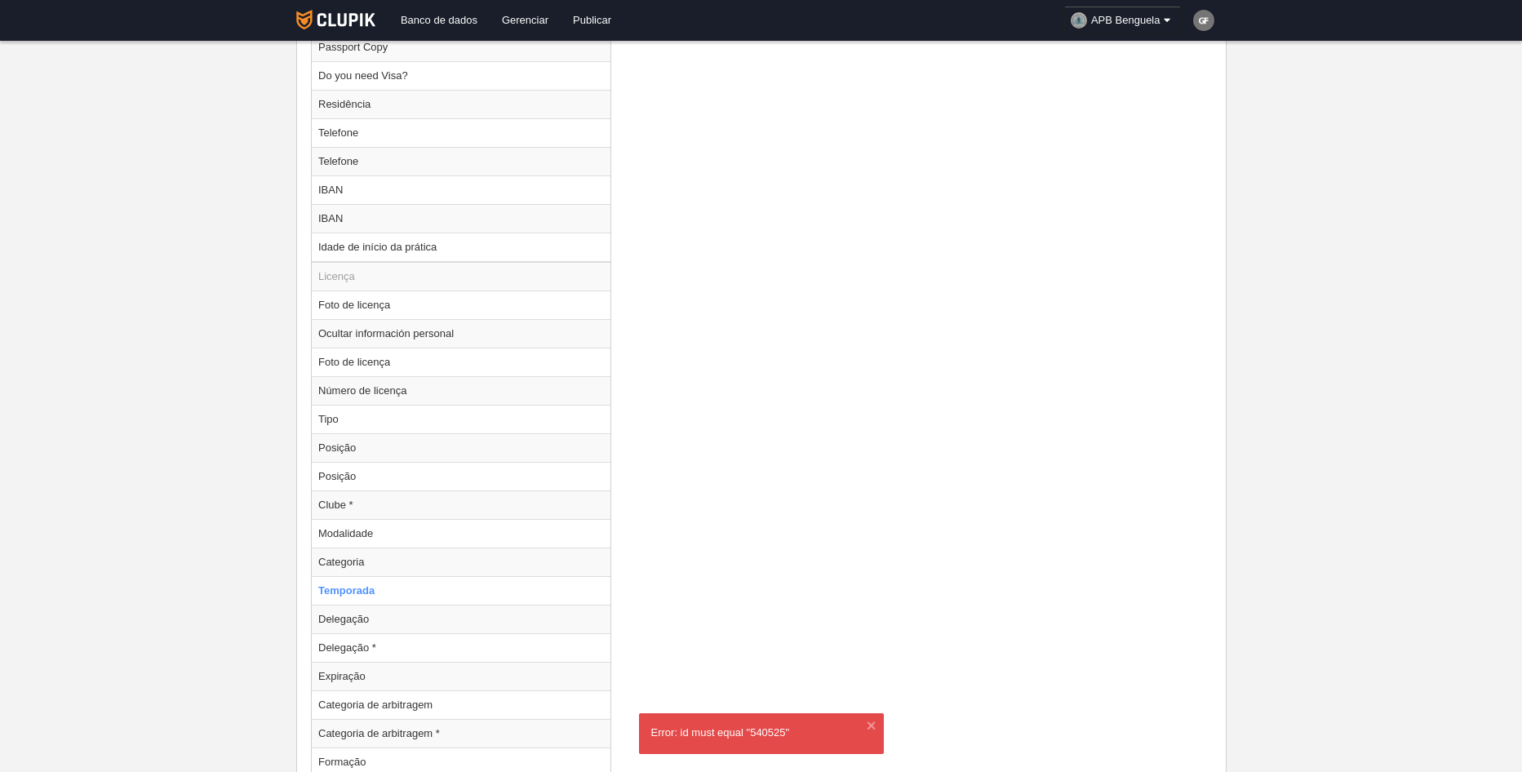
scroll to position [1816, 0]
click at [375, 592] on td "Temporada" at bounding box center [461, 592] width 299 height 29
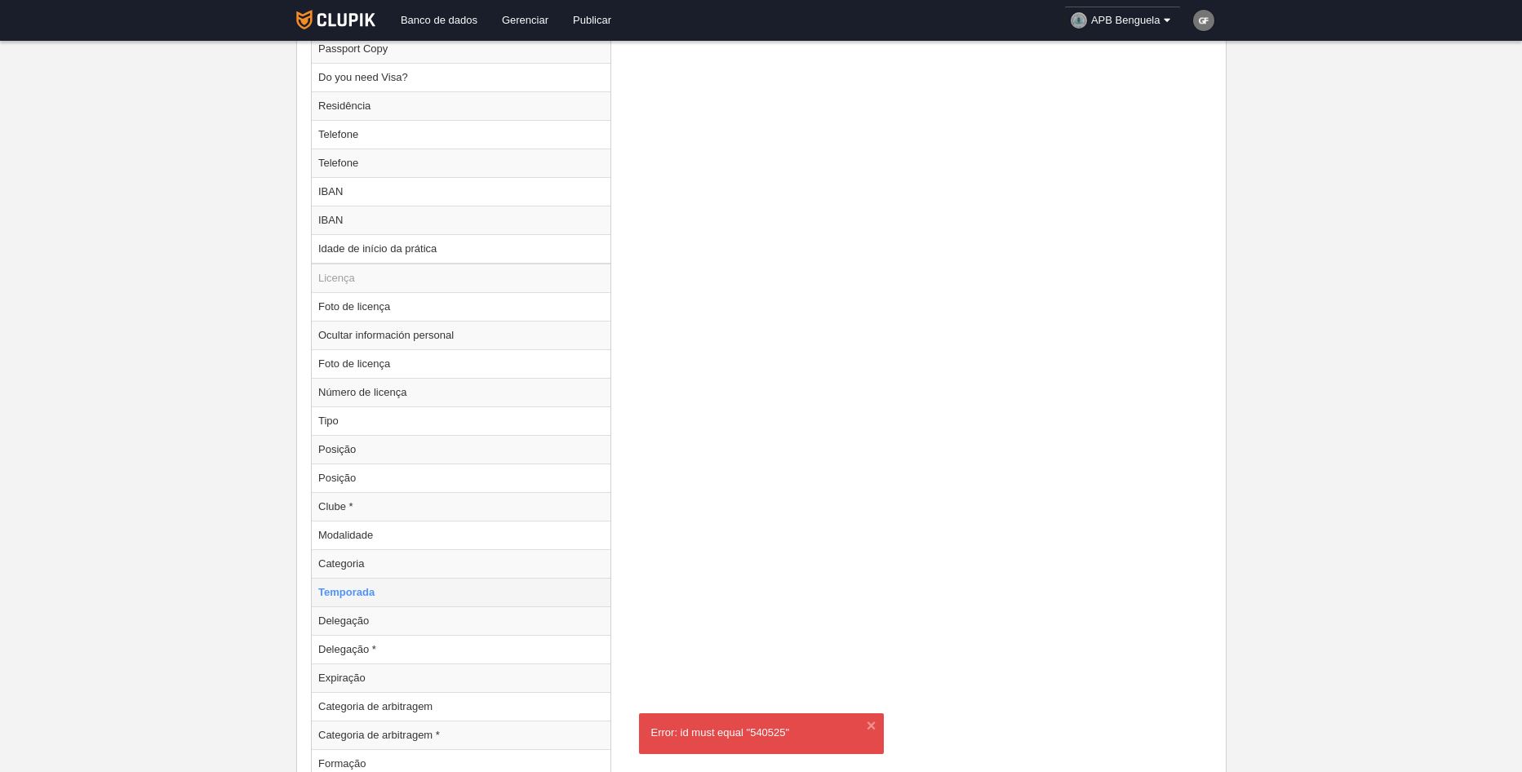
click at [375, 592] on td "Temporada" at bounding box center [461, 592] width 299 height 29
drag, startPoint x: 375, startPoint y: 592, endPoint x: 423, endPoint y: 592, distance: 49.0
click at [423, 592] on td "Temporada" at bounding box center [461, 592] width 299 height 29
click at [434, 592] on td "Temporada" at bounding box center [461, 592] width 299 height 29
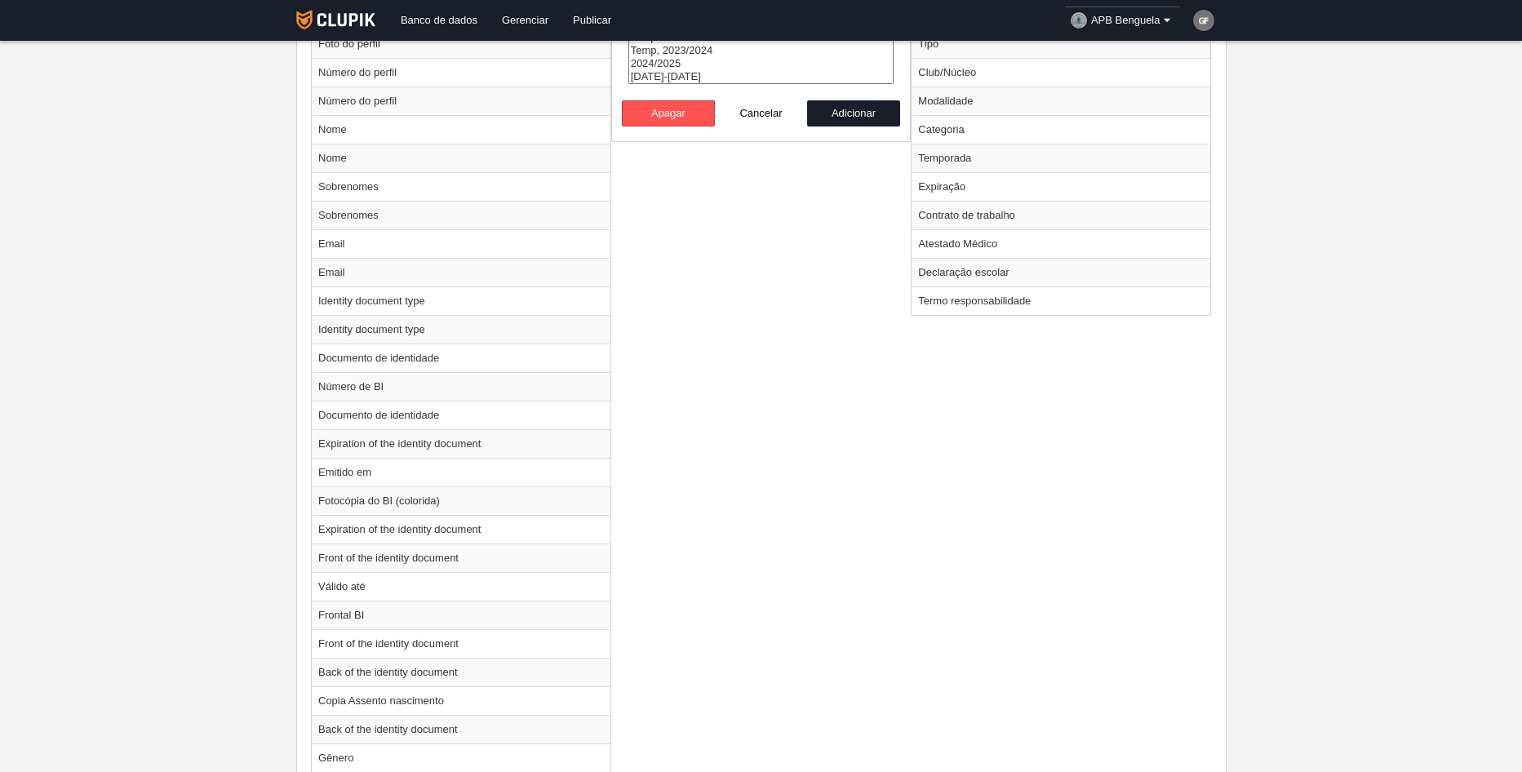
scroll to position [592, 0]
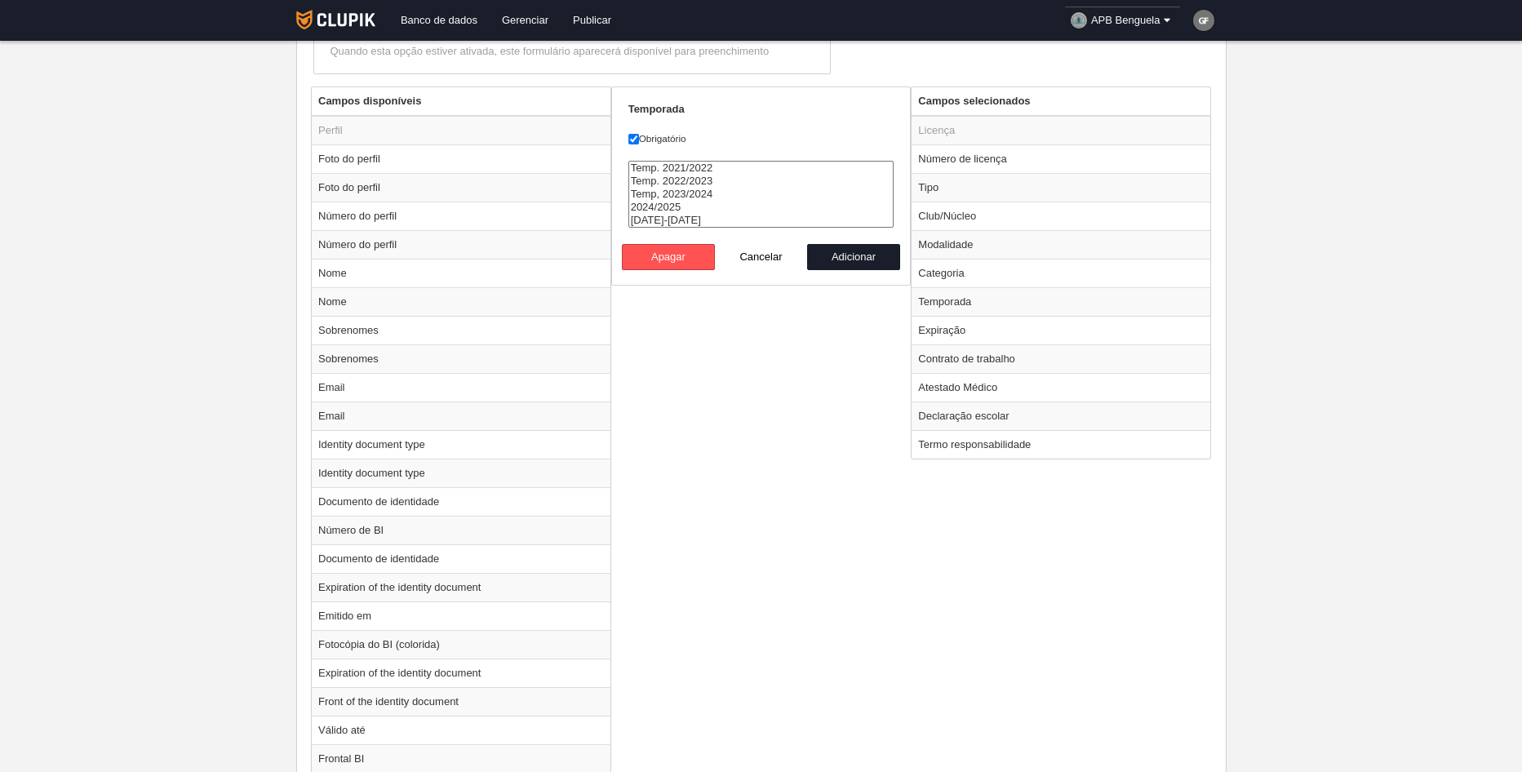
select select "8509"
click at [721, 224] on option "[DATE]-[DATE]" at bounding box center [761, 220] width 264 height 13
click at [840, 258] on button "Adicionar" at bounding box center [853, 257] width 93 height 26
radio input "false"
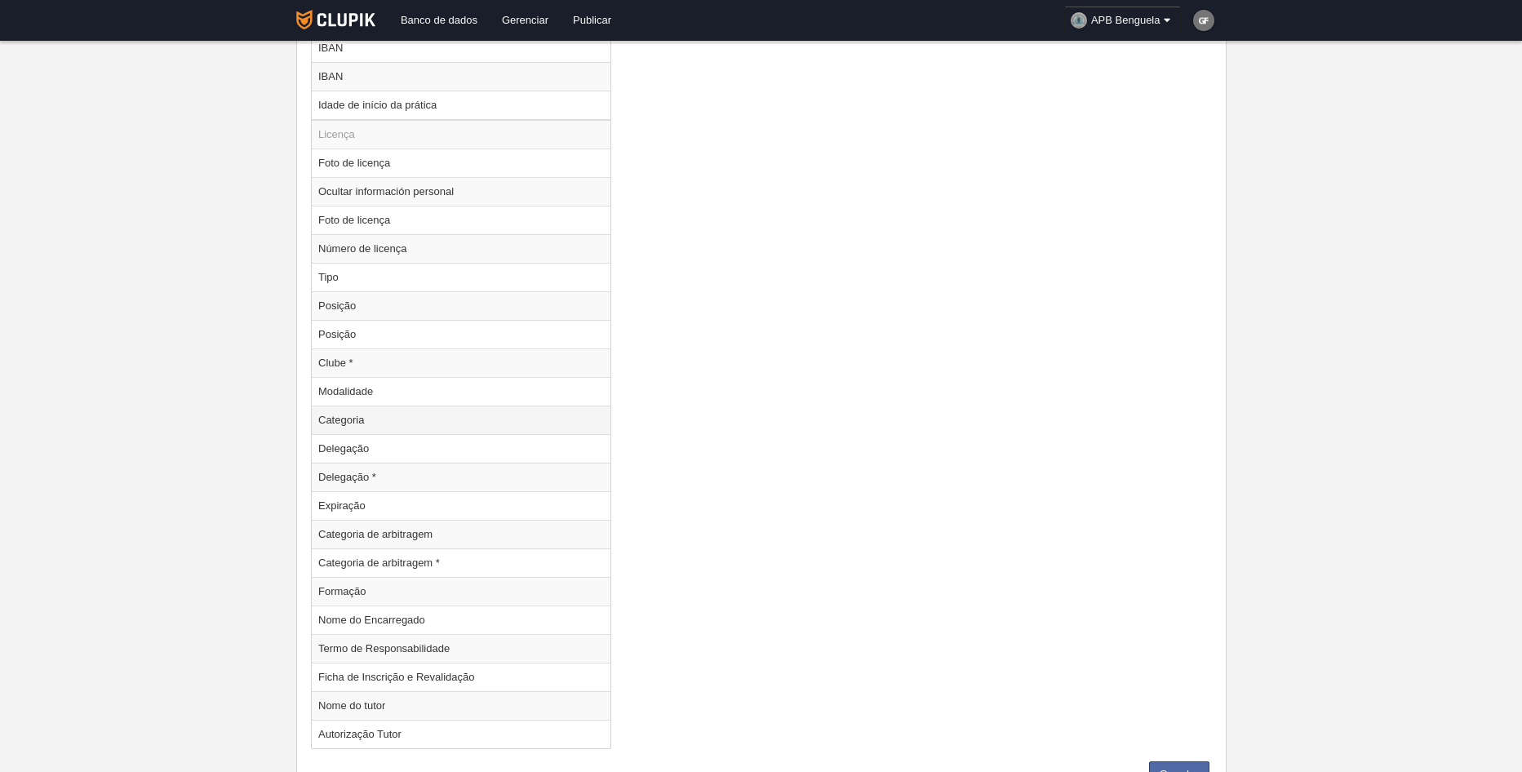
scroll to position [2032, 0]
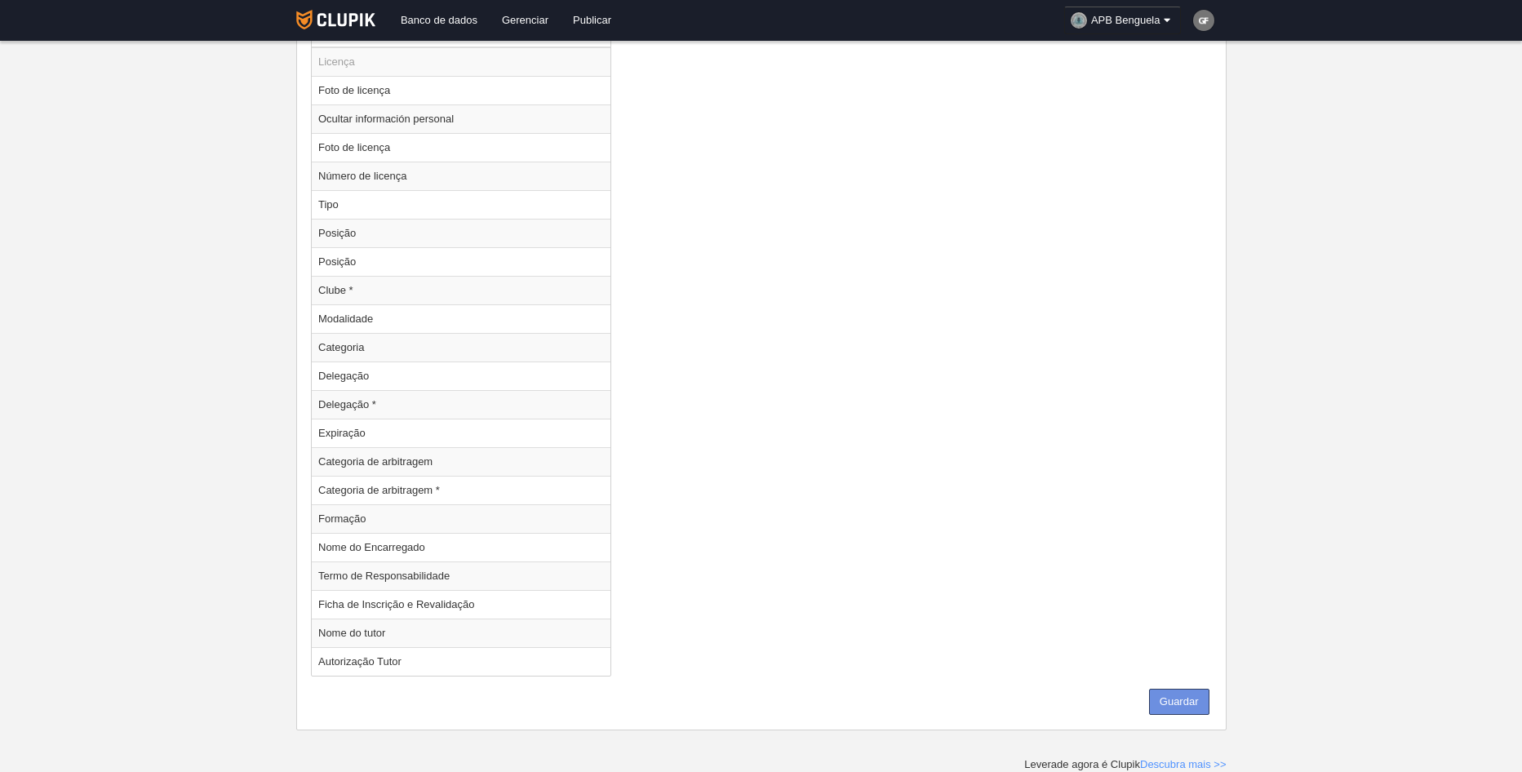
click at [1179, 701] on button "Guardar" at bounding box center [1179, 702] width 60 height 26
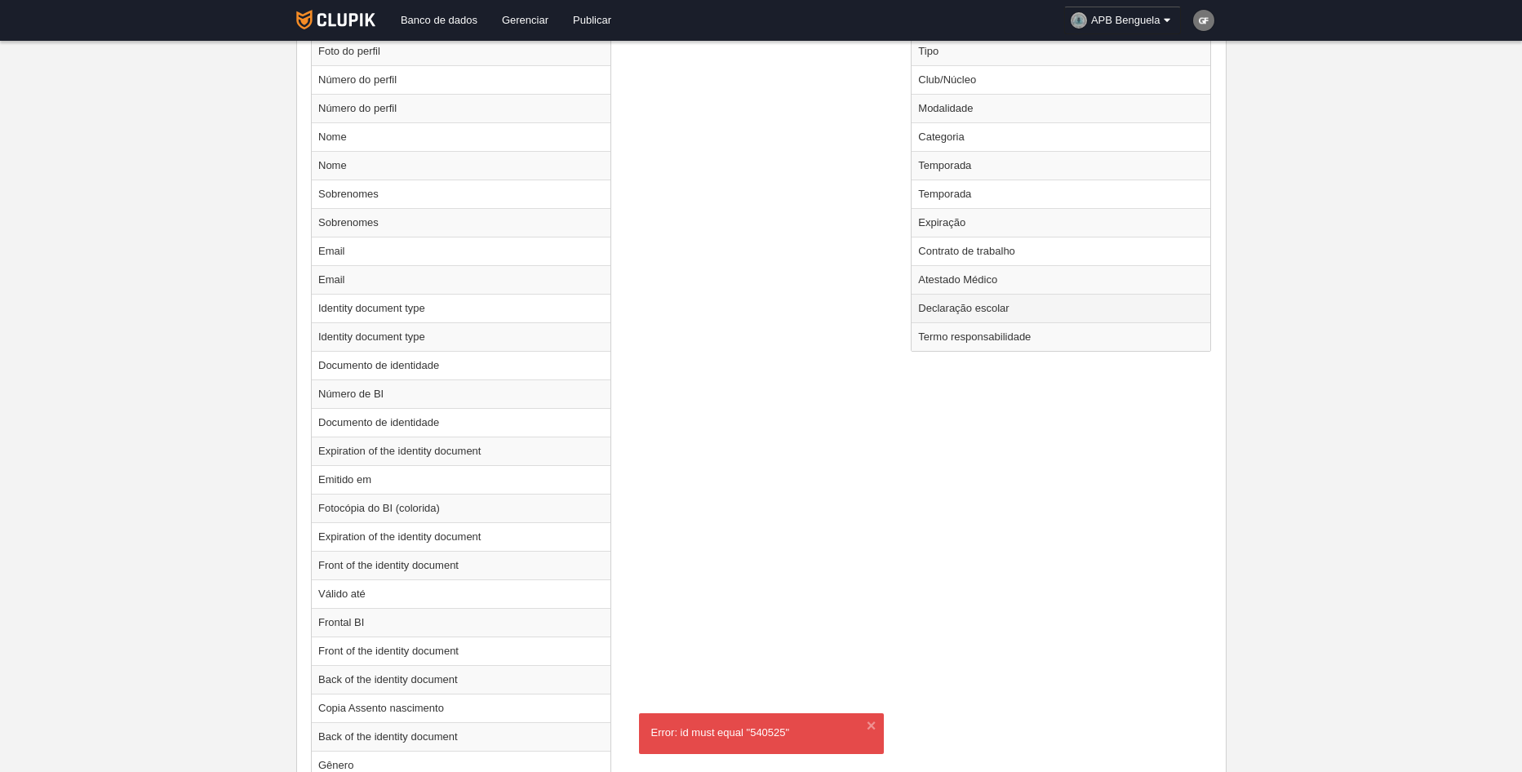
scroll to position [726, 0]
click at [969, 169] on td "Temporada" at bounding box center [1060, 167] width 299 height 29
radio input "true"
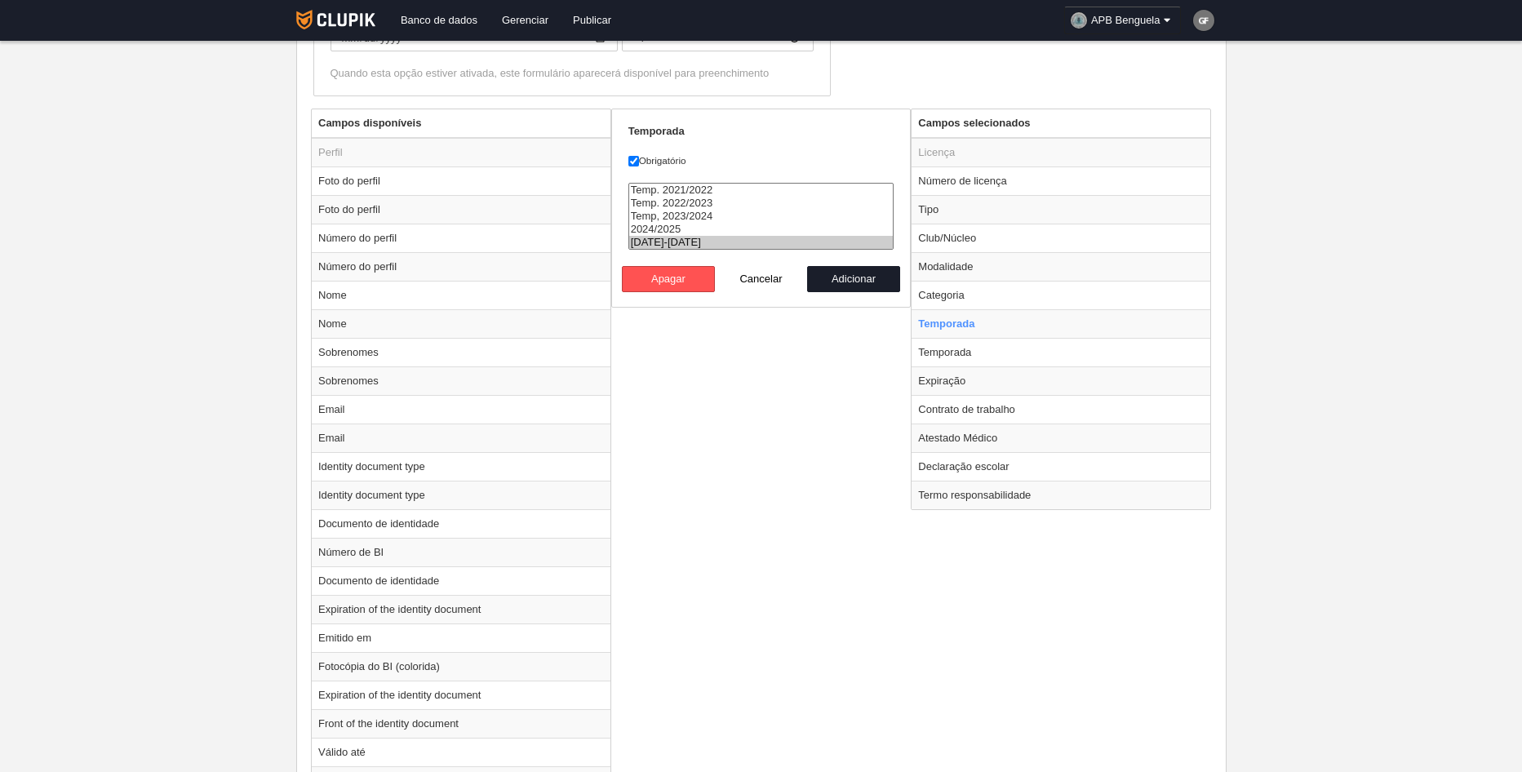
scroll to position [481, 0]
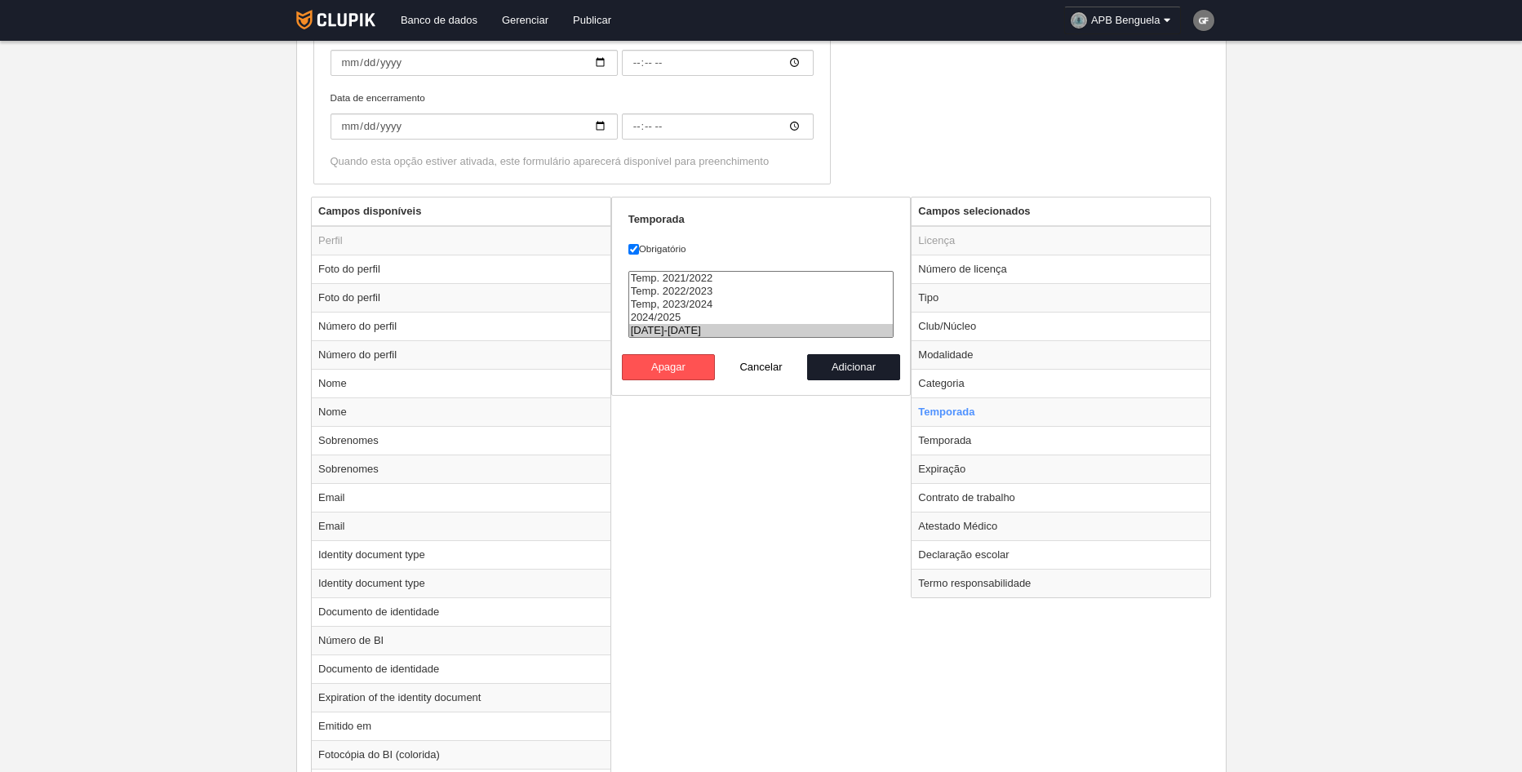
click at [691, 334] on option "[DATE]-[DATE]" at bounding box center [761, 330] width 264 height 13
click at [717, 305] on option "Temp, 2023/2024" at bounding box center [761, 304] width 264 height 13
select select "8509"
click at [686, 328] on option "[DATE]-[DATE]" at bounding box center [761, 330] width 264 height 13
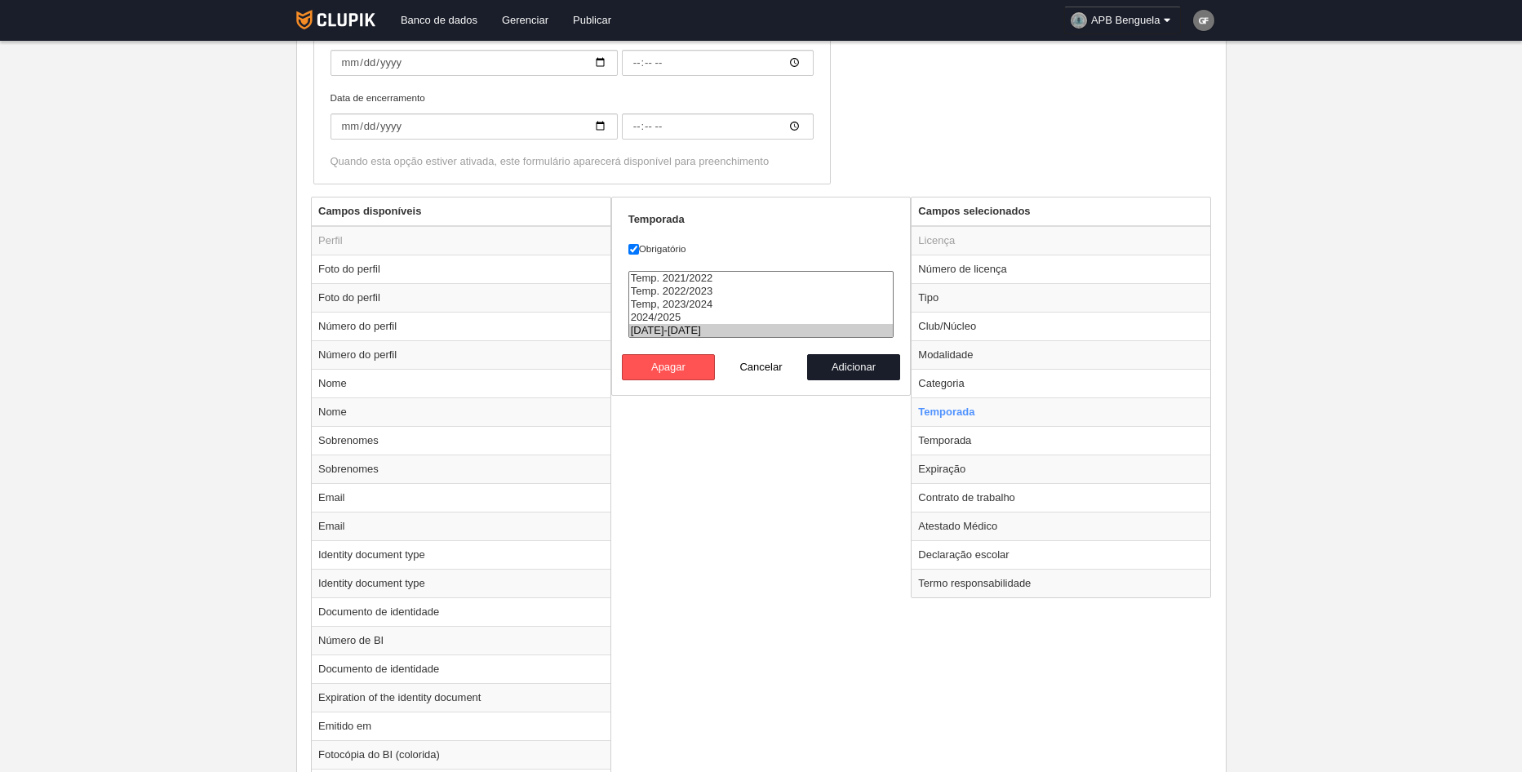
click at [640, 251] on label "Obrigatório" at bounding box center [761, 249] width 266 height 15
click at [639, 251] on input "Obrigatório" at bounding box center [633, 249] width 11 height 11
checkbox input "false"
click at [846, 364] on button "Adicionar" at bounding box center [853, 367] width 93 height 26
radio input "false"
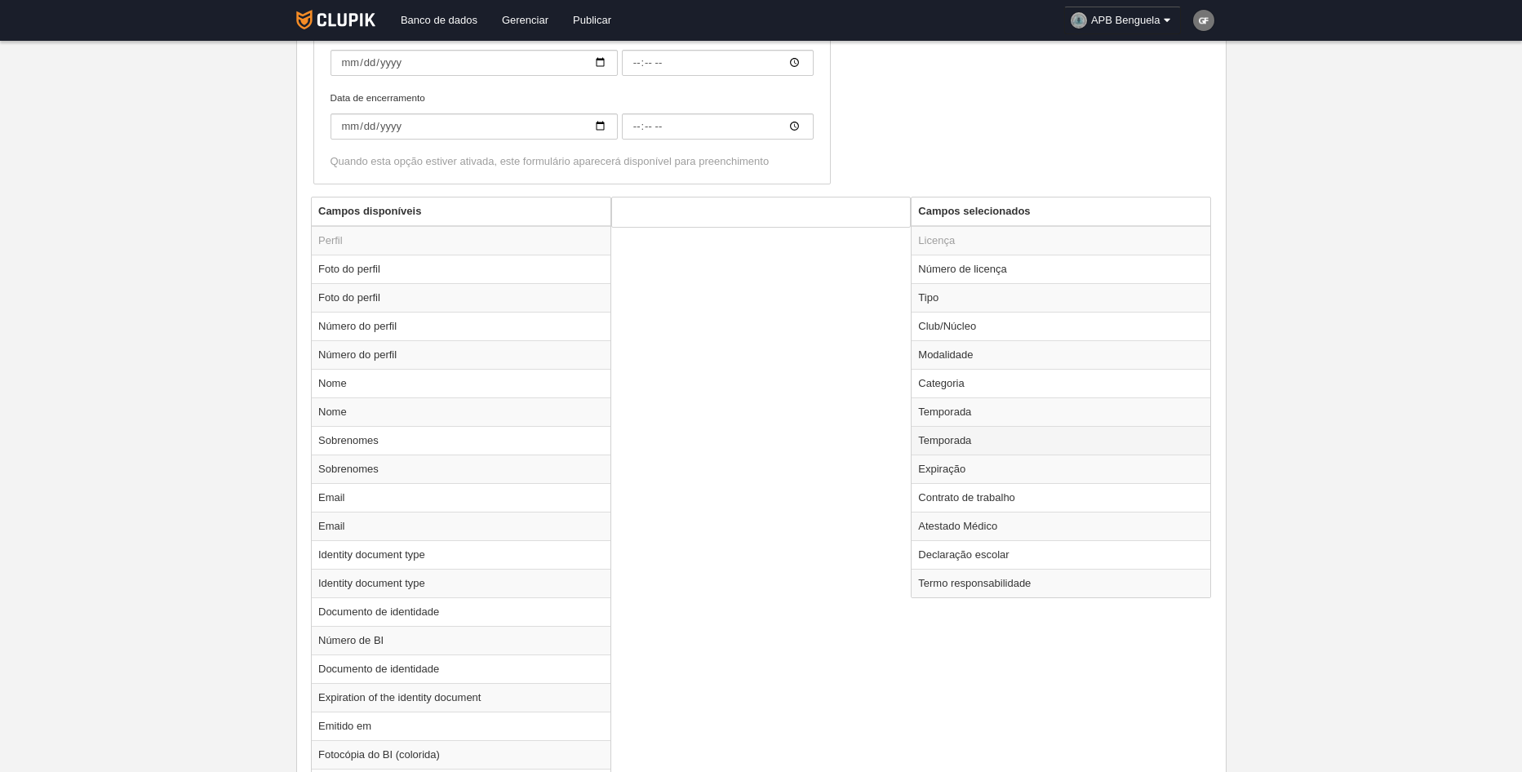
click at [956, 441] on td "Temporada" at bounding box center [1060, 440] width 299 height 29
radio input "true"
select select "8509"
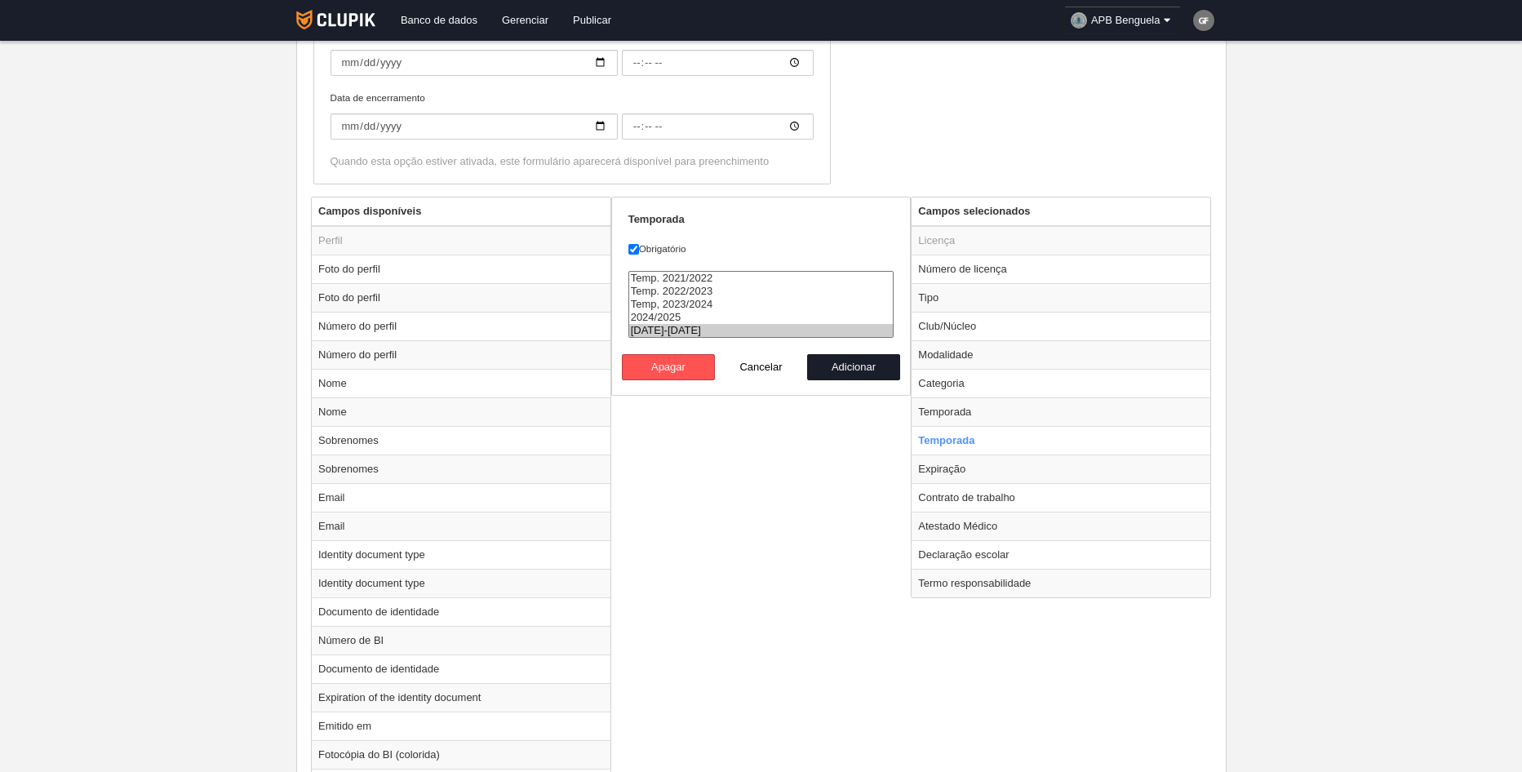
click at [1004, 381] on td "Categoria" at bounding box center [1060, 383] width 299 height 29
radio input "true"
select select "9138"
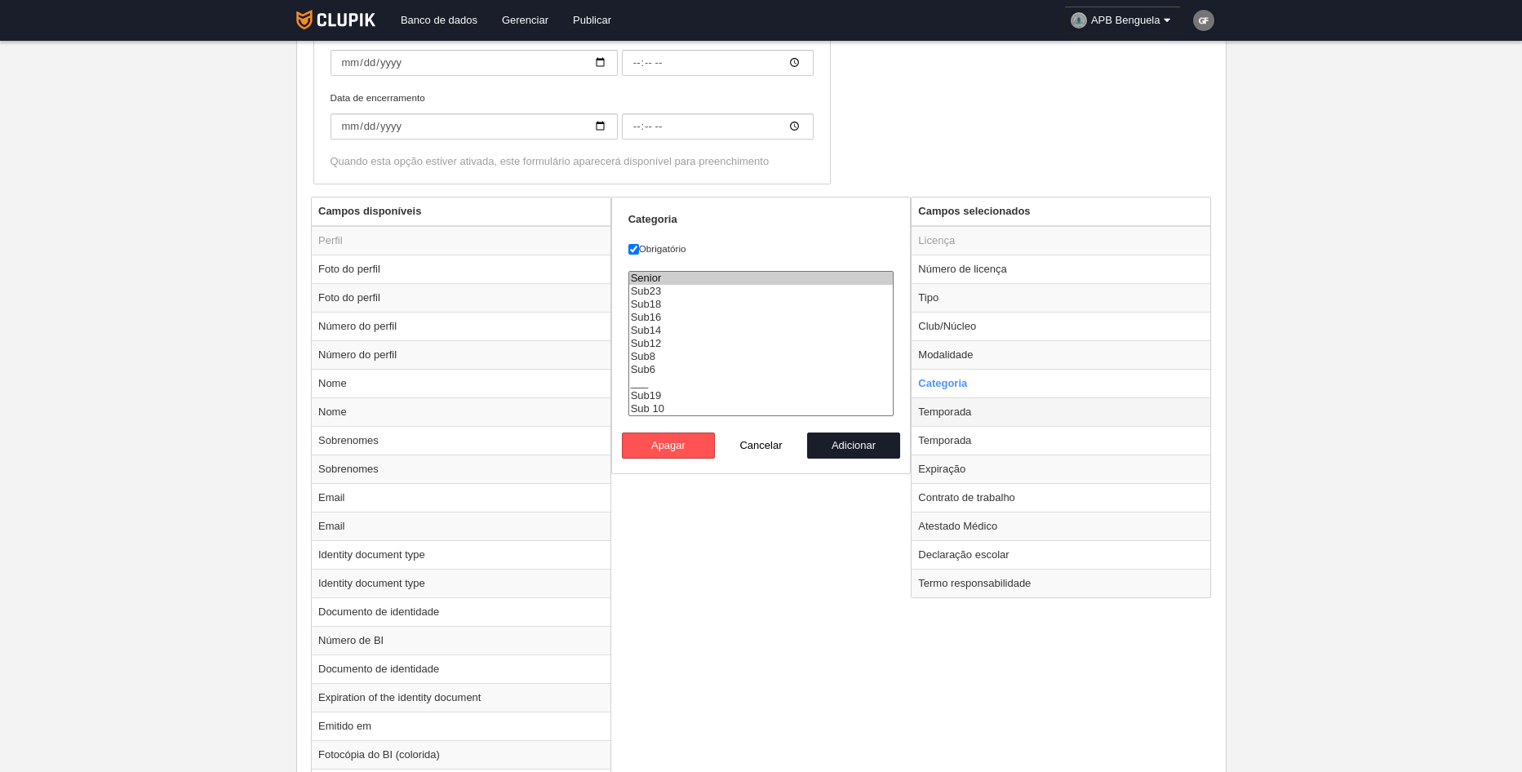
click at [1000, 418] on td "Temporada" at bounding box center [1060, 411] width 299 height 29
radio input "false"
radio input "true"
checkbox input "false"
select select "8509"
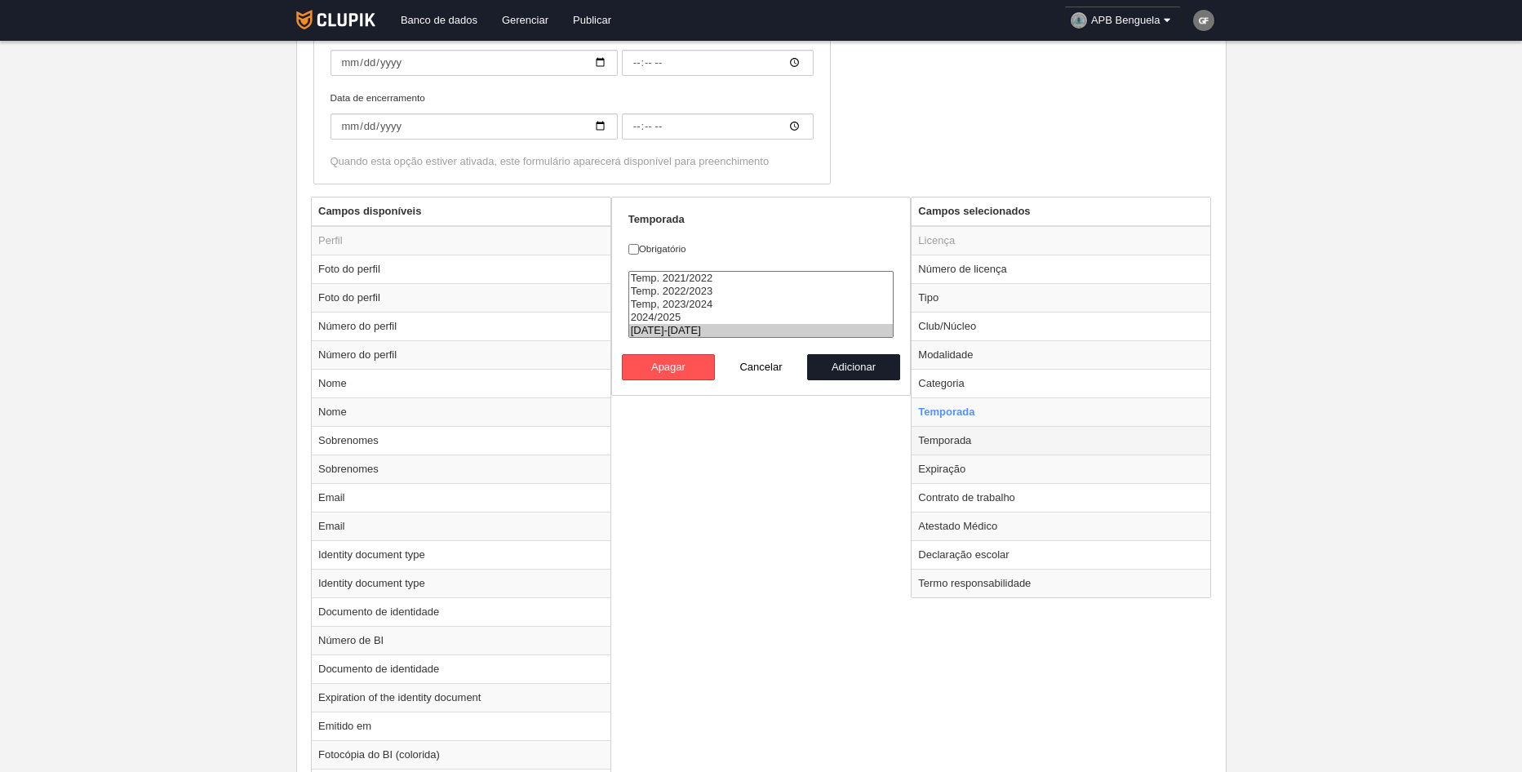
click at [994, 432] on td "Temporada" at bounding box center [1060, 440] width 299 height 29
radio input "false"
radio input "true"
checkbox input "true"
click at [987, 409] on td "Temporada" at bounding box center [1060, 411] width 299 height 29
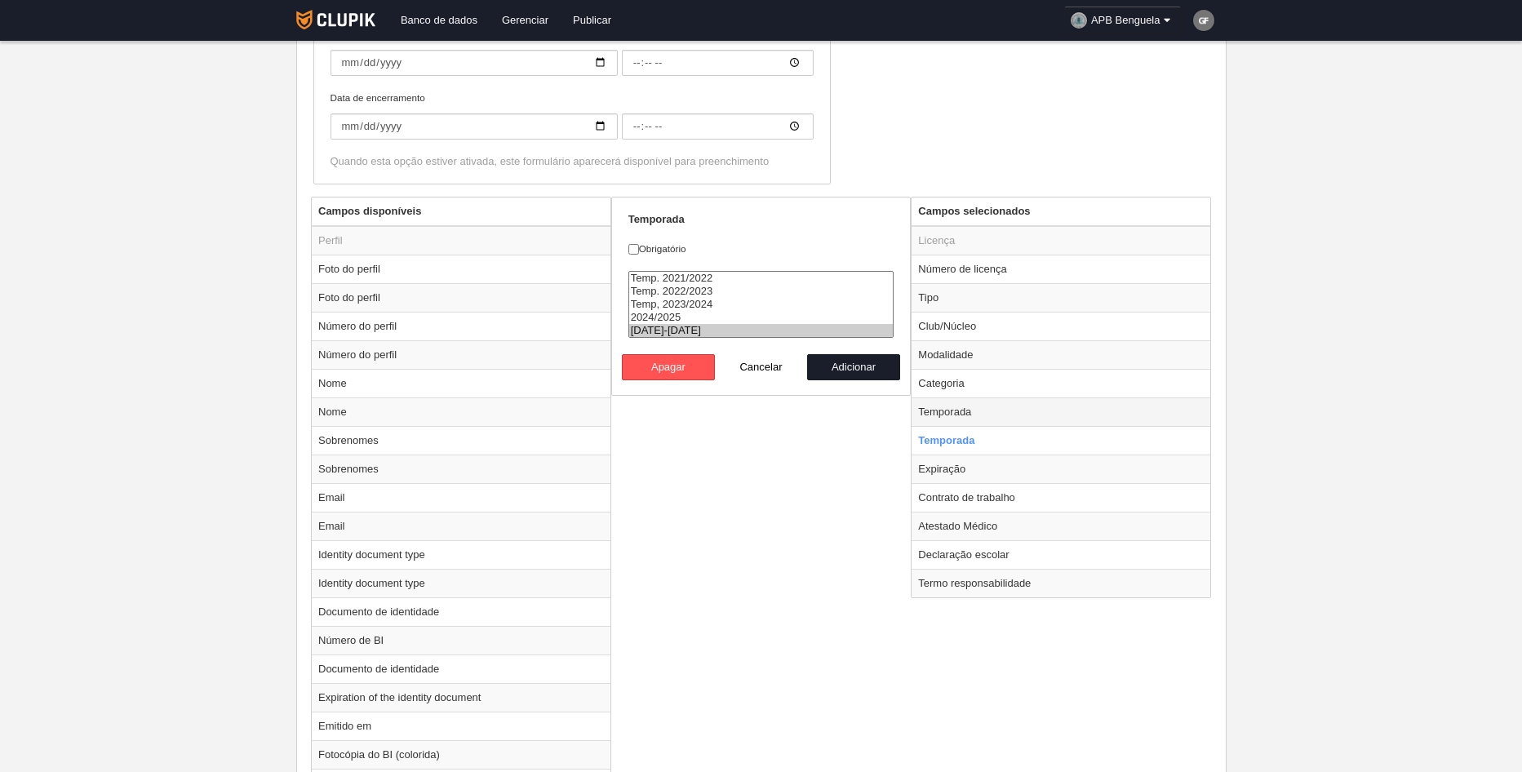
radio input "true"
click at [632, 247] on input "Obrigatório" at bounding box center [633, 249] width 11 height 11
checkbox input "true"
click at [865, 371] on button "Adicionar" at bounding box center [853, 367] width 93 height 26
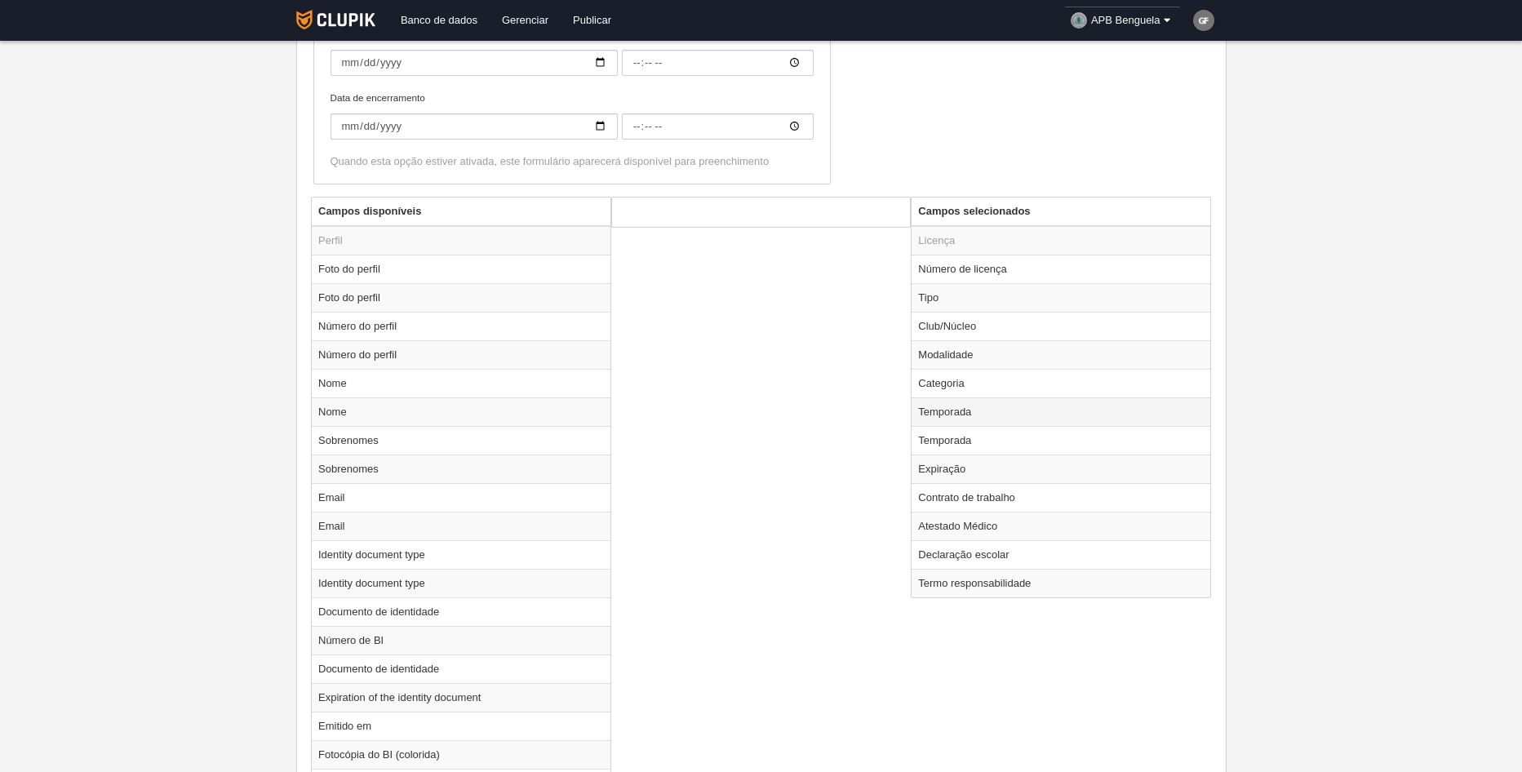
click at [996, 411] on td "Temporada" at bounding box center [1060, 411] width 299 height 29
radio input "true"
select select "8509"
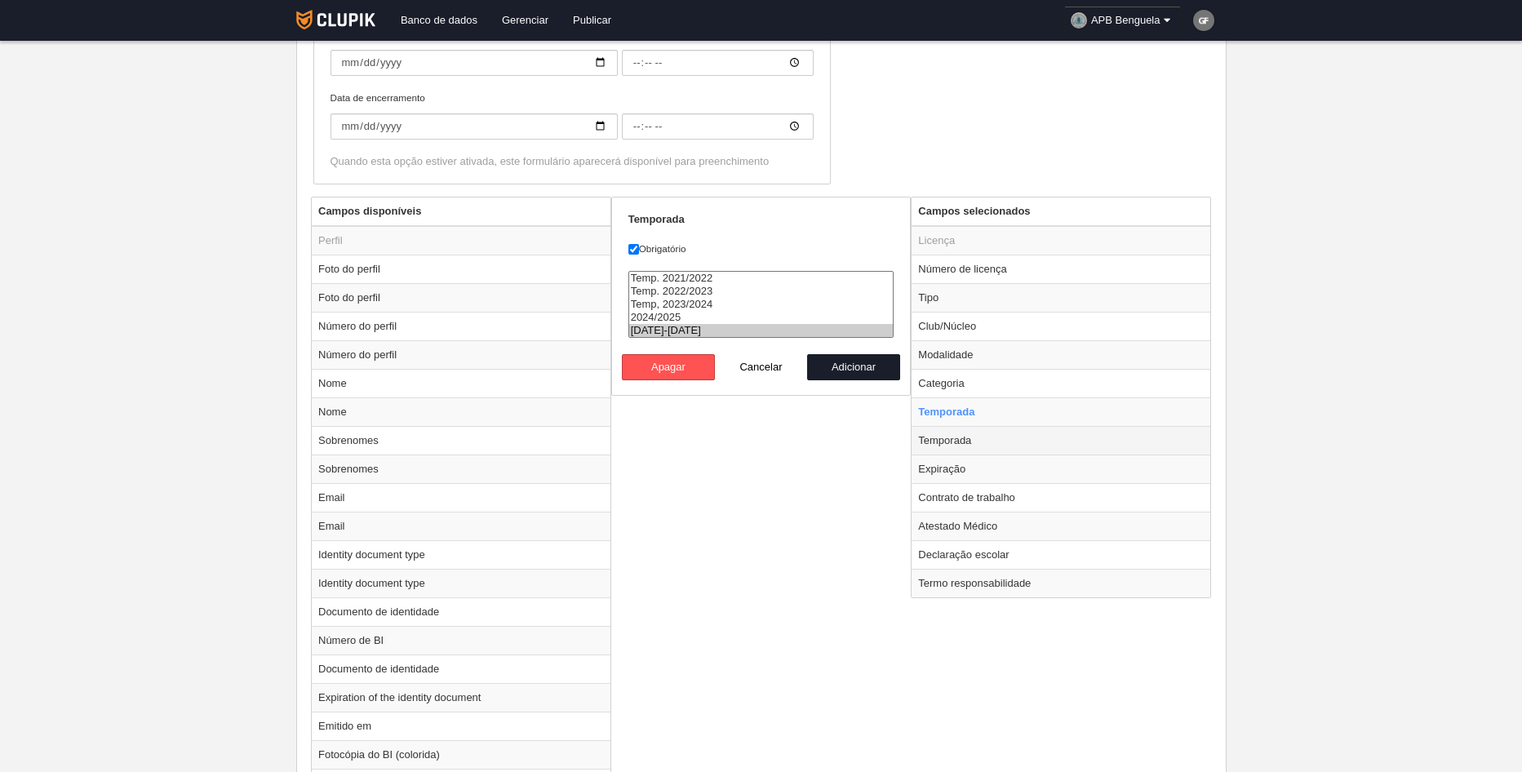
click at [997, 438] on td "Temporada" at bounding box center [1060, 440] width 299 height 29
radio input "false"
radio input "true"
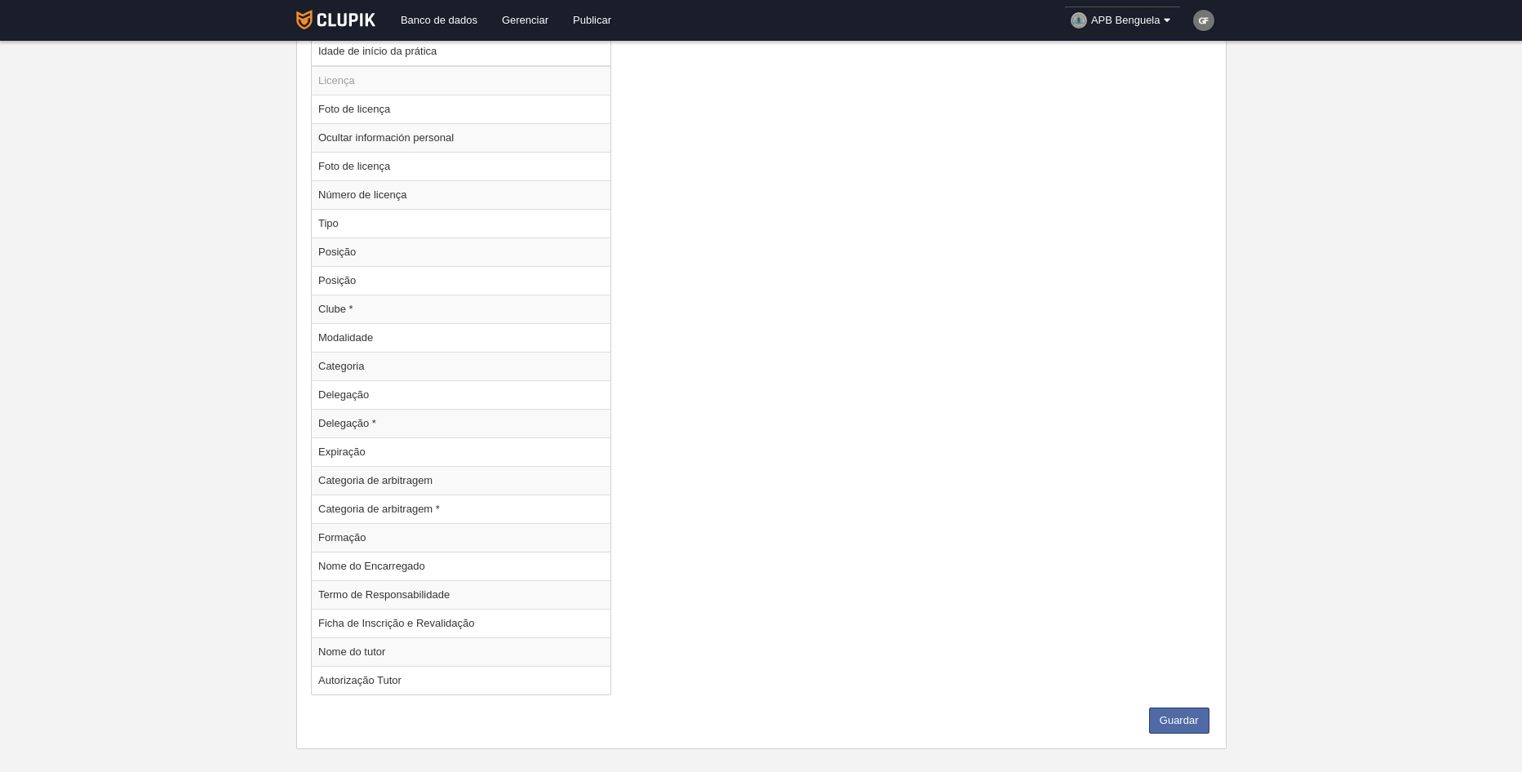
scroll to position [2032, 0]
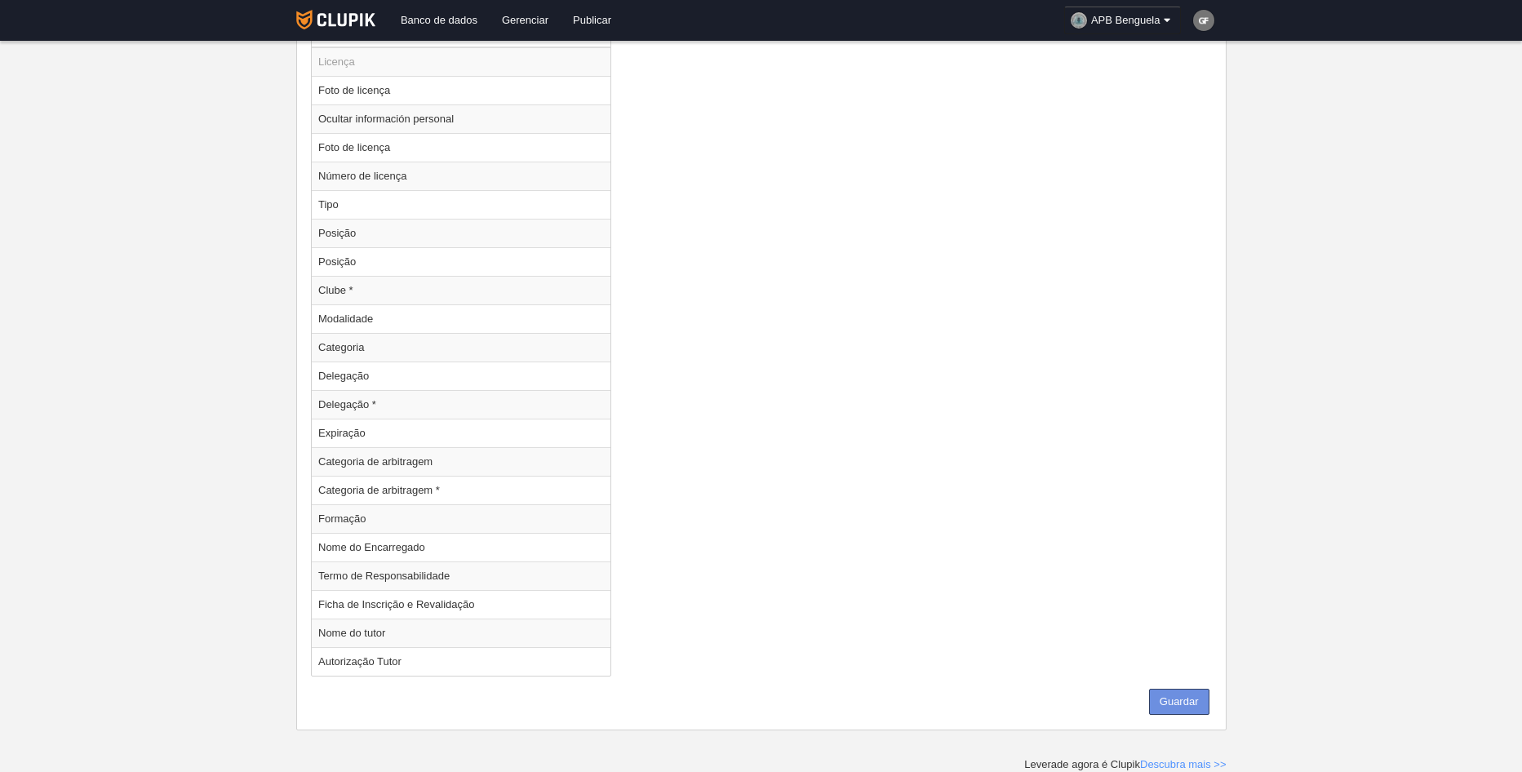
click at [1194, 703] on button "Guardar" at bounding box center [1179, 702] width 60 height 26
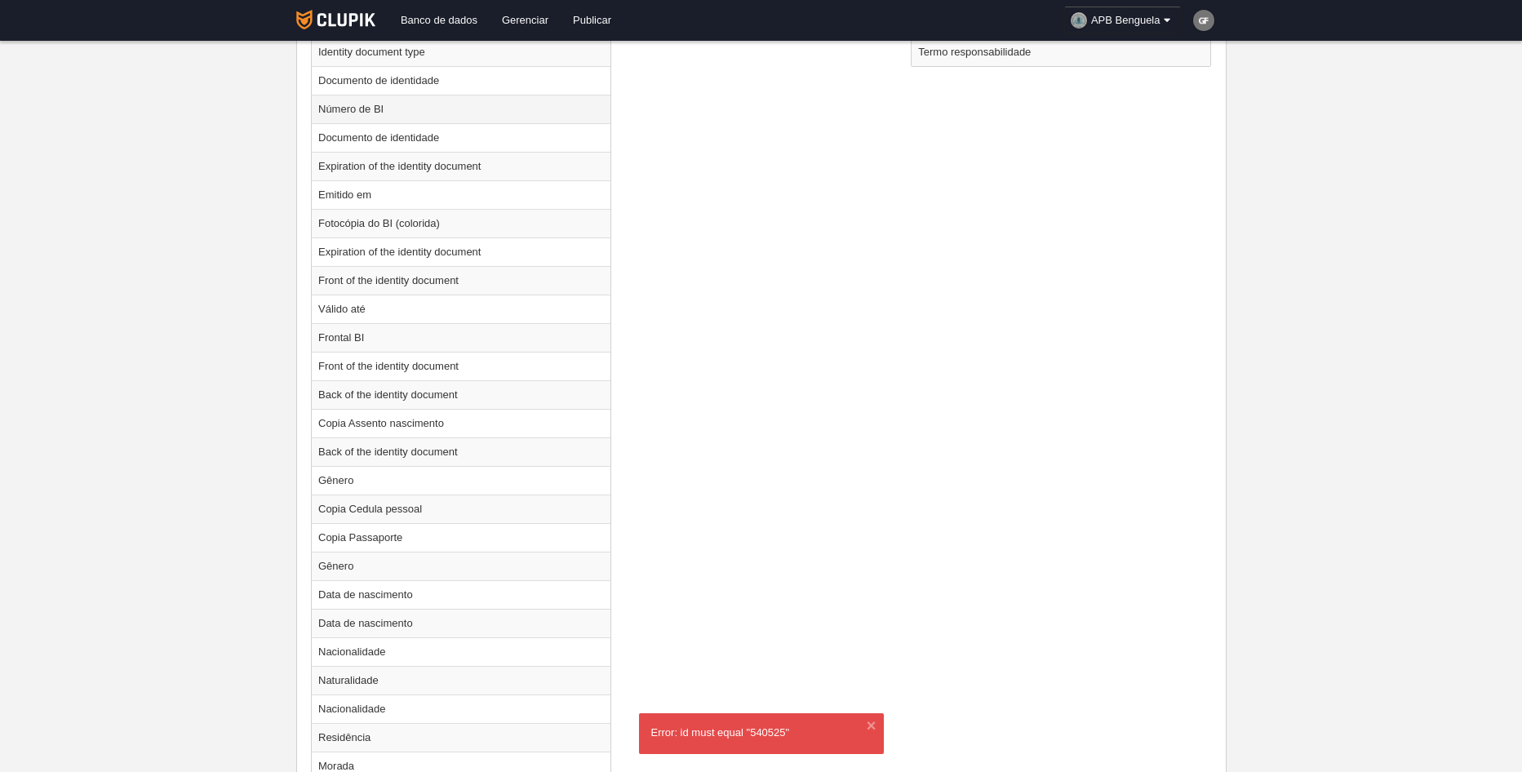
scroll to position [971, 0]
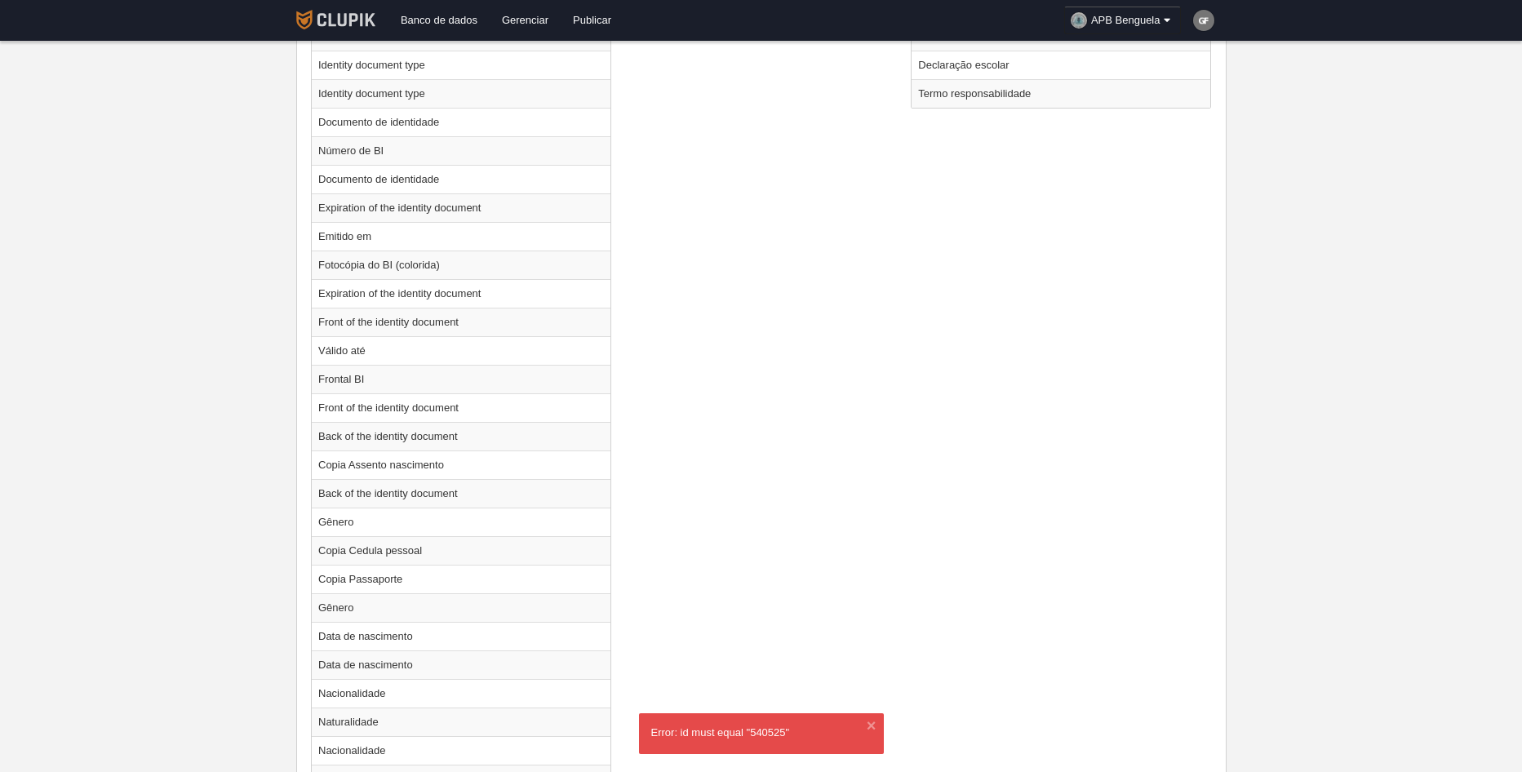
click at [377, 17] on link at bounding box center [335, 20] width 91 height 41
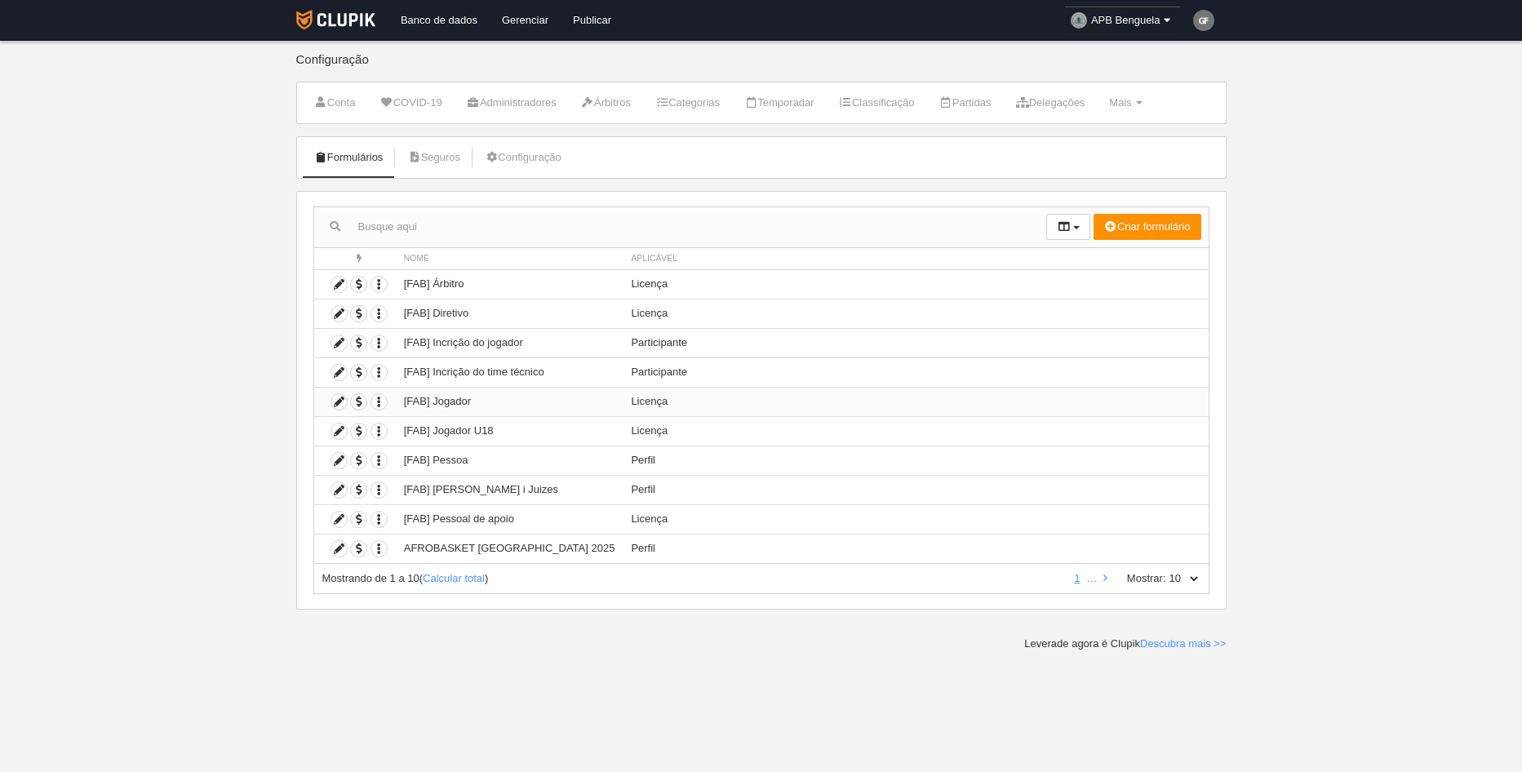
click at [529, 401] on td "[FAB] Jogador" at bounding box center [510, 401] width 228 height 29
click at [339, 406] on icon at bounding box center [339, 402] width 16 height 16
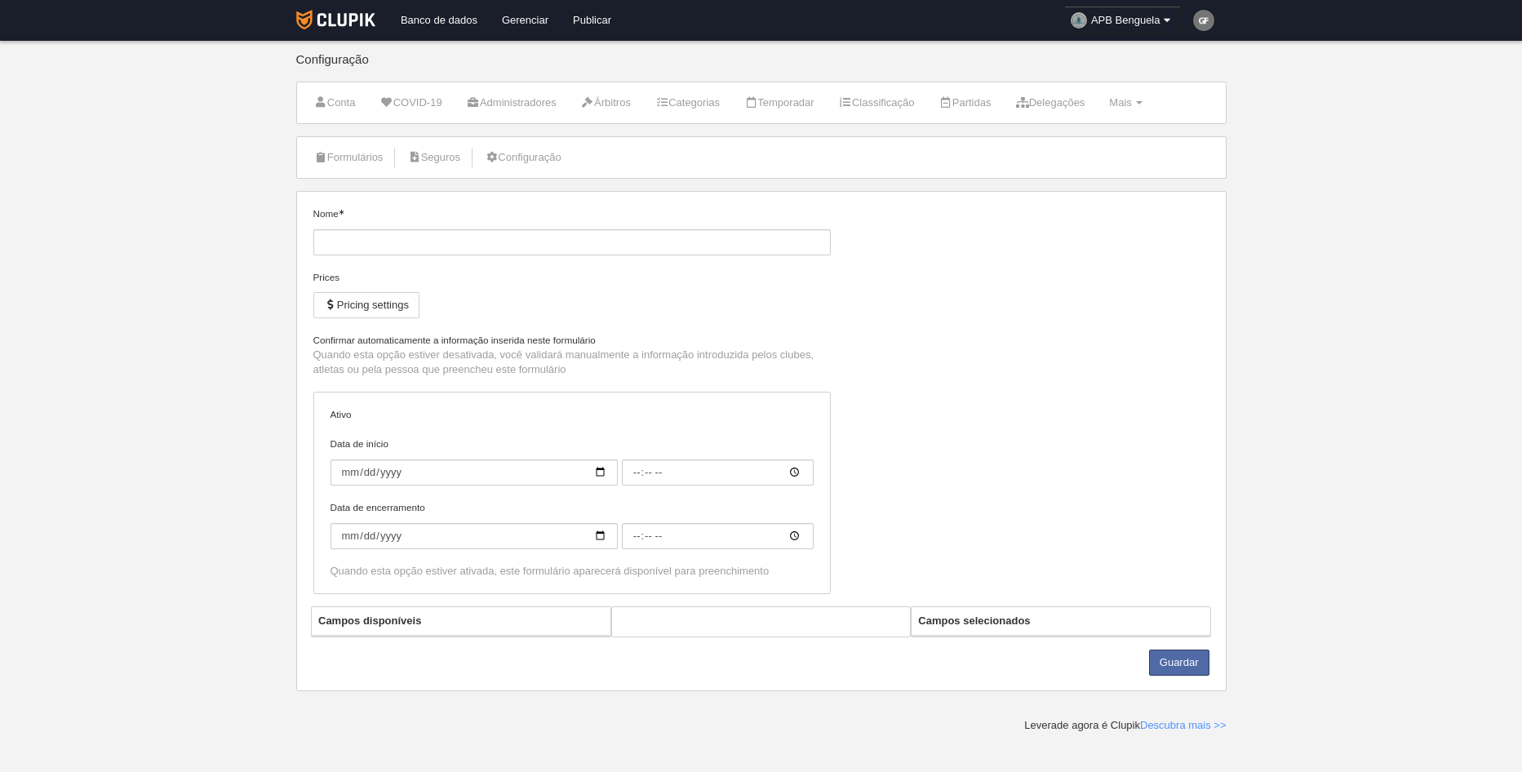
type input "[FAB] Jogador"
checkbox input "true"
select select "selected"
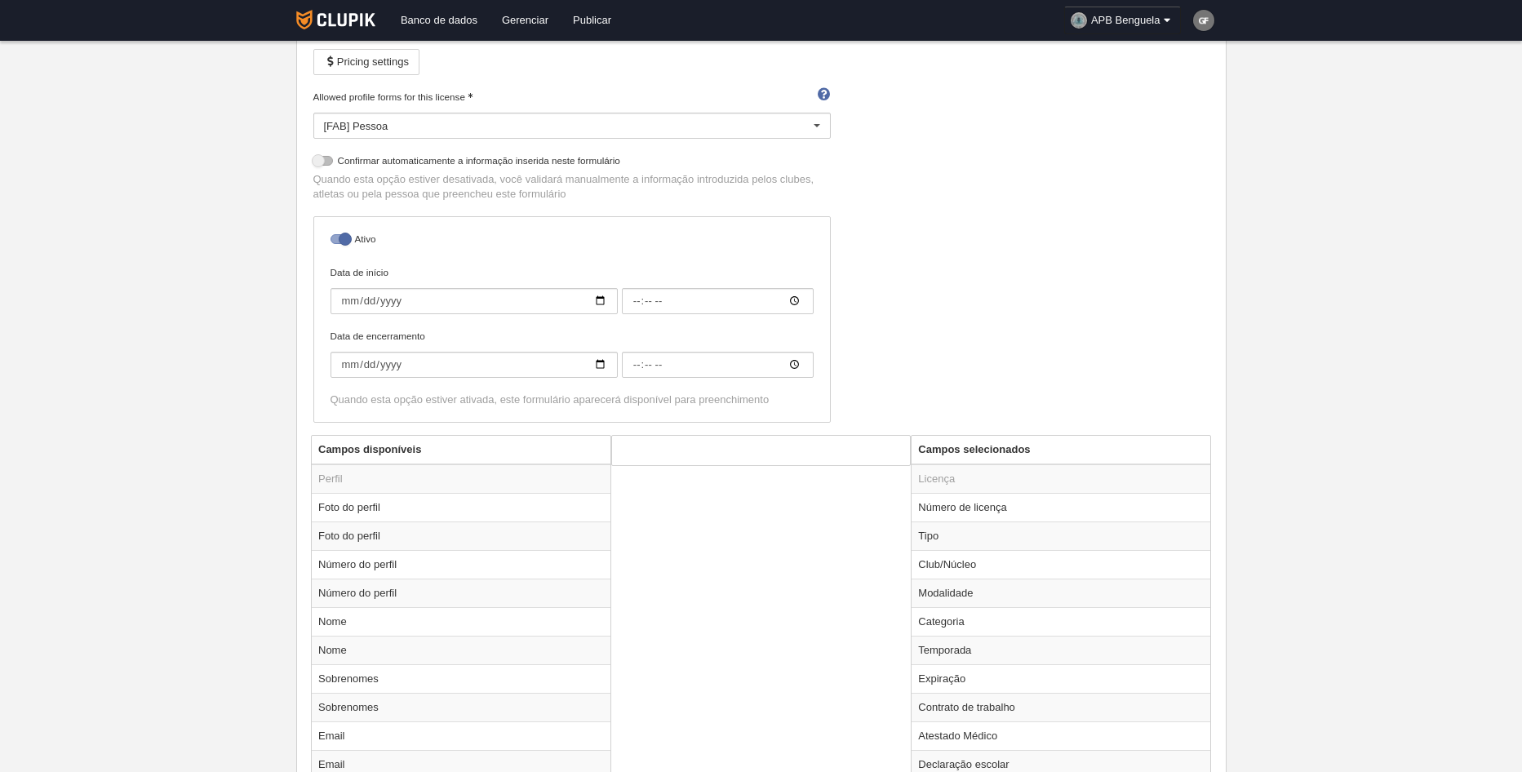
scroll to position [245, 0]
click at [993, 653] on td "Temporada" at bounding box center [1060, 648] width 299 height 29
radio input "true"
select select "8509"
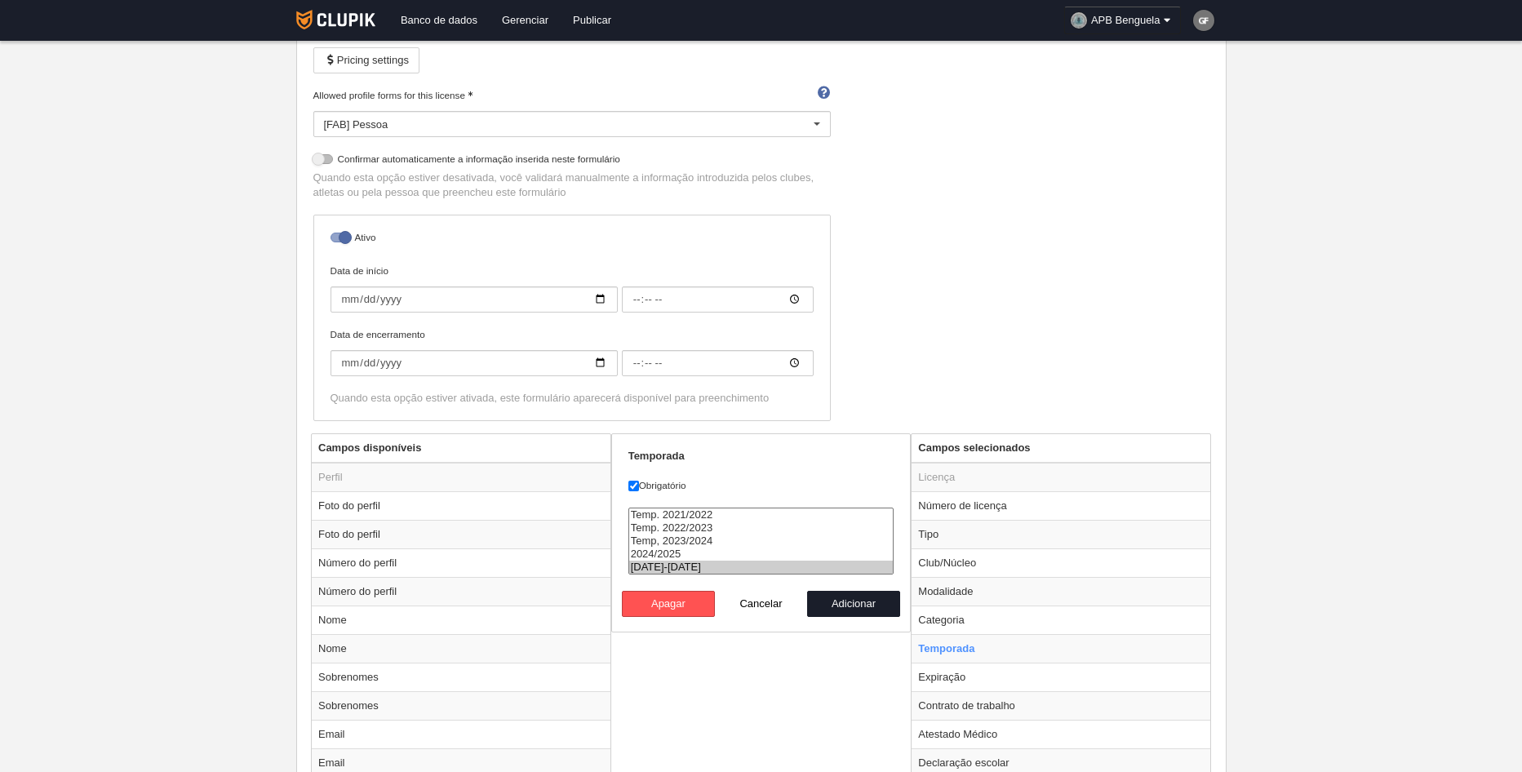
click at [655, 566] on option "[DATE]-[DATE]" at bounding box center [761, 567] width 264 height 13
click at [878, 604] on button "Adicionar" at bounding box center [853, 604] width 93 height 26
radio input "false"
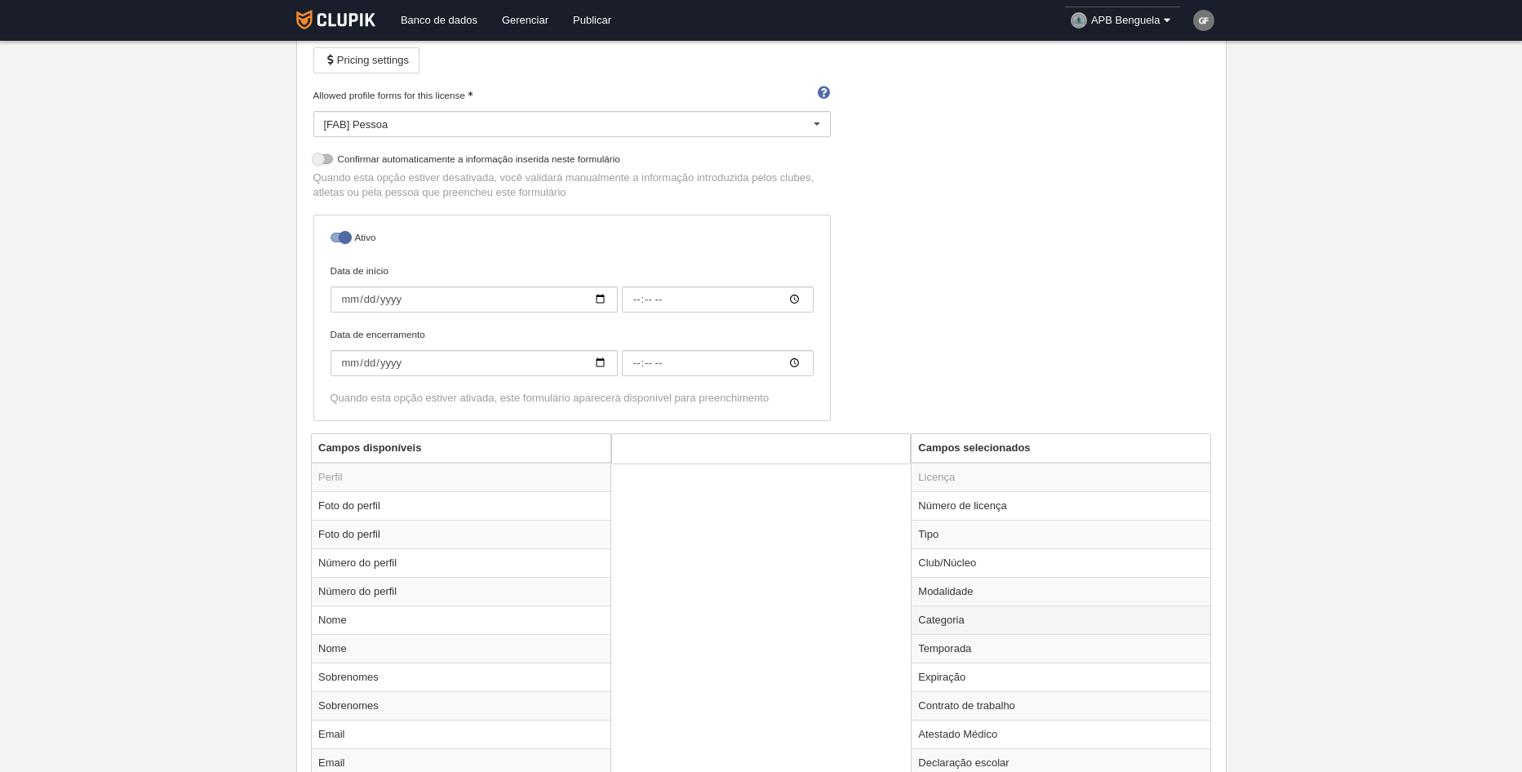
click at [955, 614] on td "Categoria" at bounding box center [1060, 619] width 299 height 29
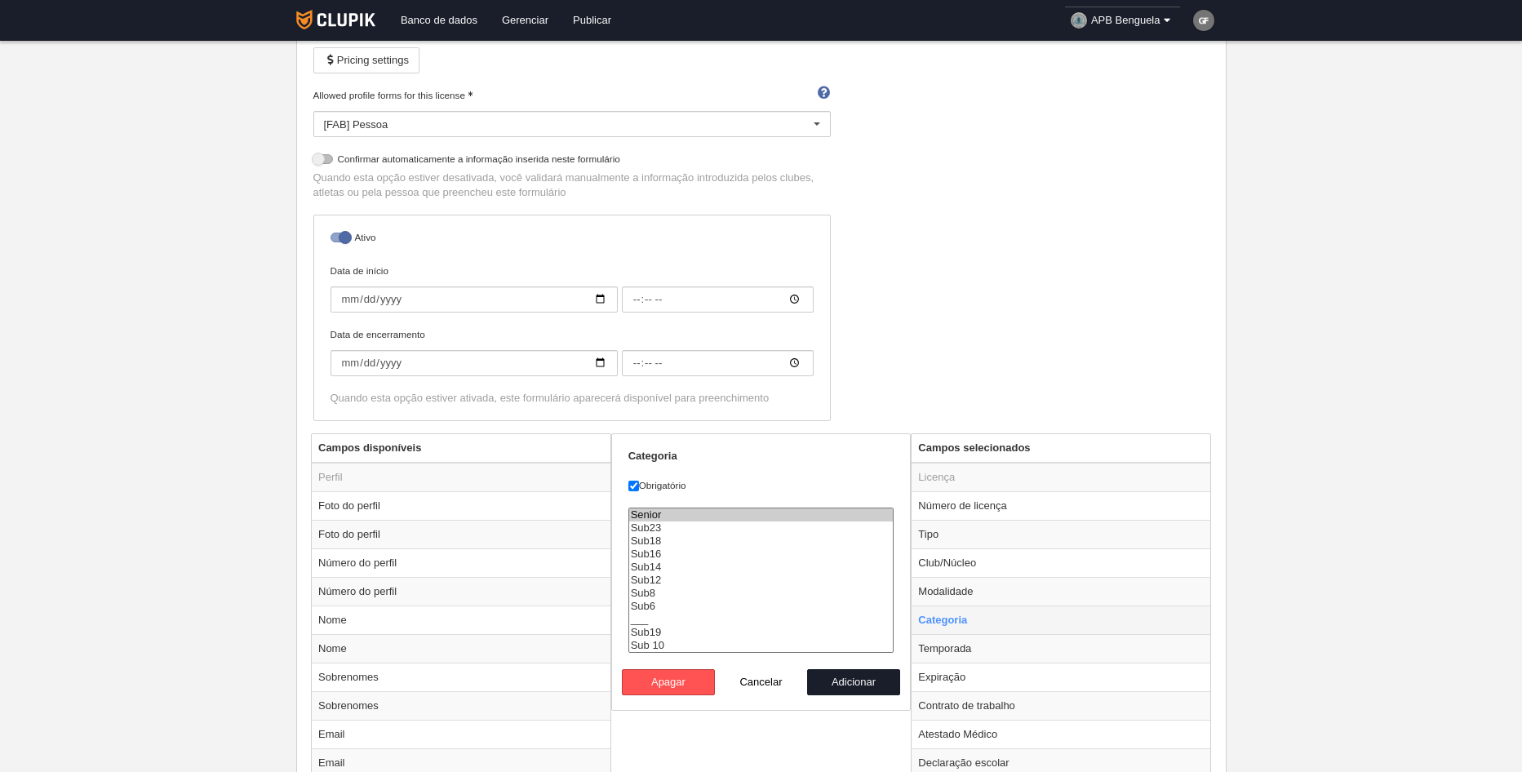
click at [955, 614] on td "Categoria" at bounding box center [1060, 619] width 299 height 29
click at [846, 474] on form "Categoria Obrigatório Senior Sub23 Sub18 Sub16 Sub14 Sub12 Sub8 Sub6 ___ Sub19 …" at bounding box center [761, 572] width 266 height 246
click at [767, 685] on button "Cancelar" at bounding box center [761, 682] width 93 height 26
radio input "false"
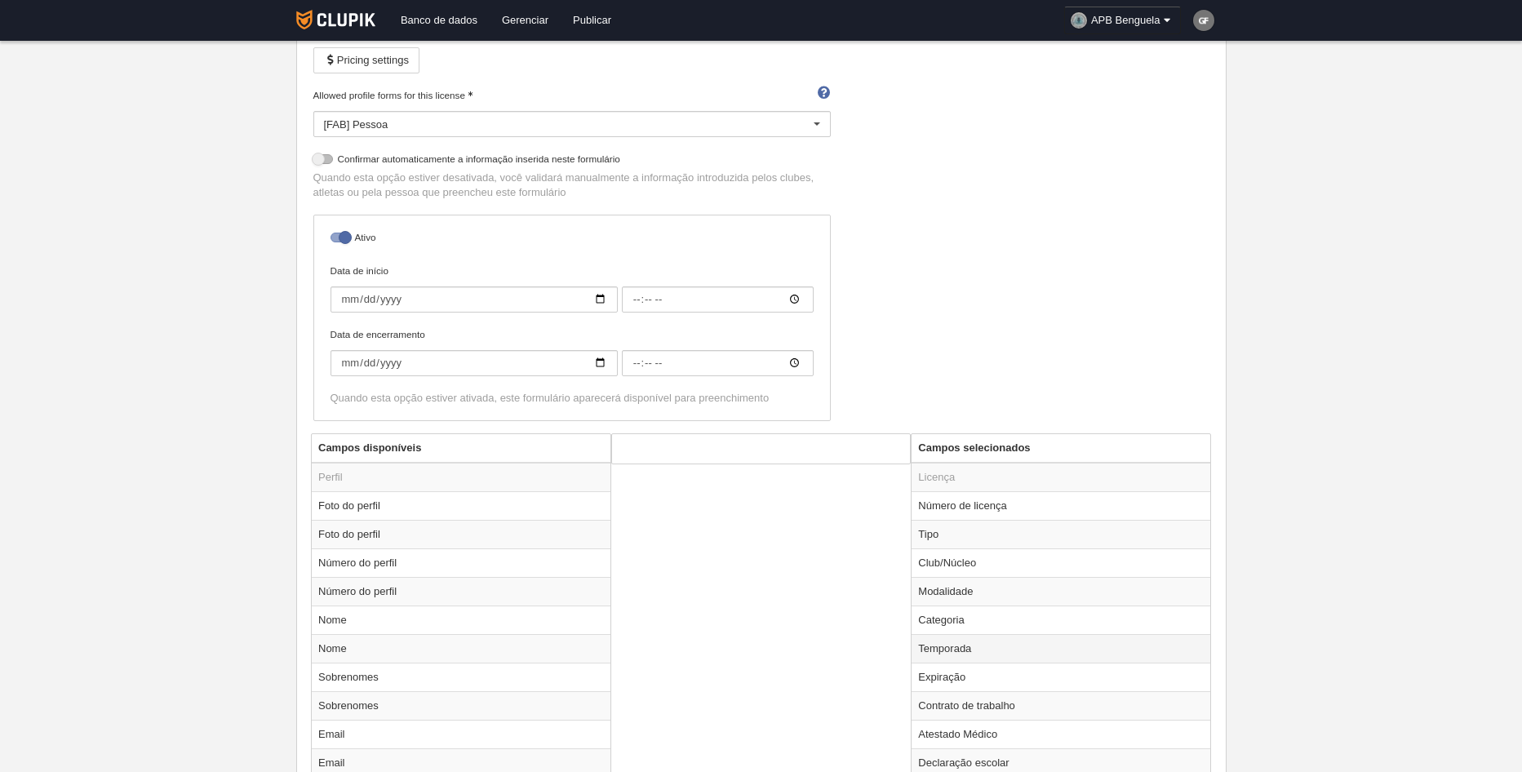
click at [974, 659] on td "Temporada" at bounding box center [1060, 648] width 299 height 29
radio input "true"
select select "8509"
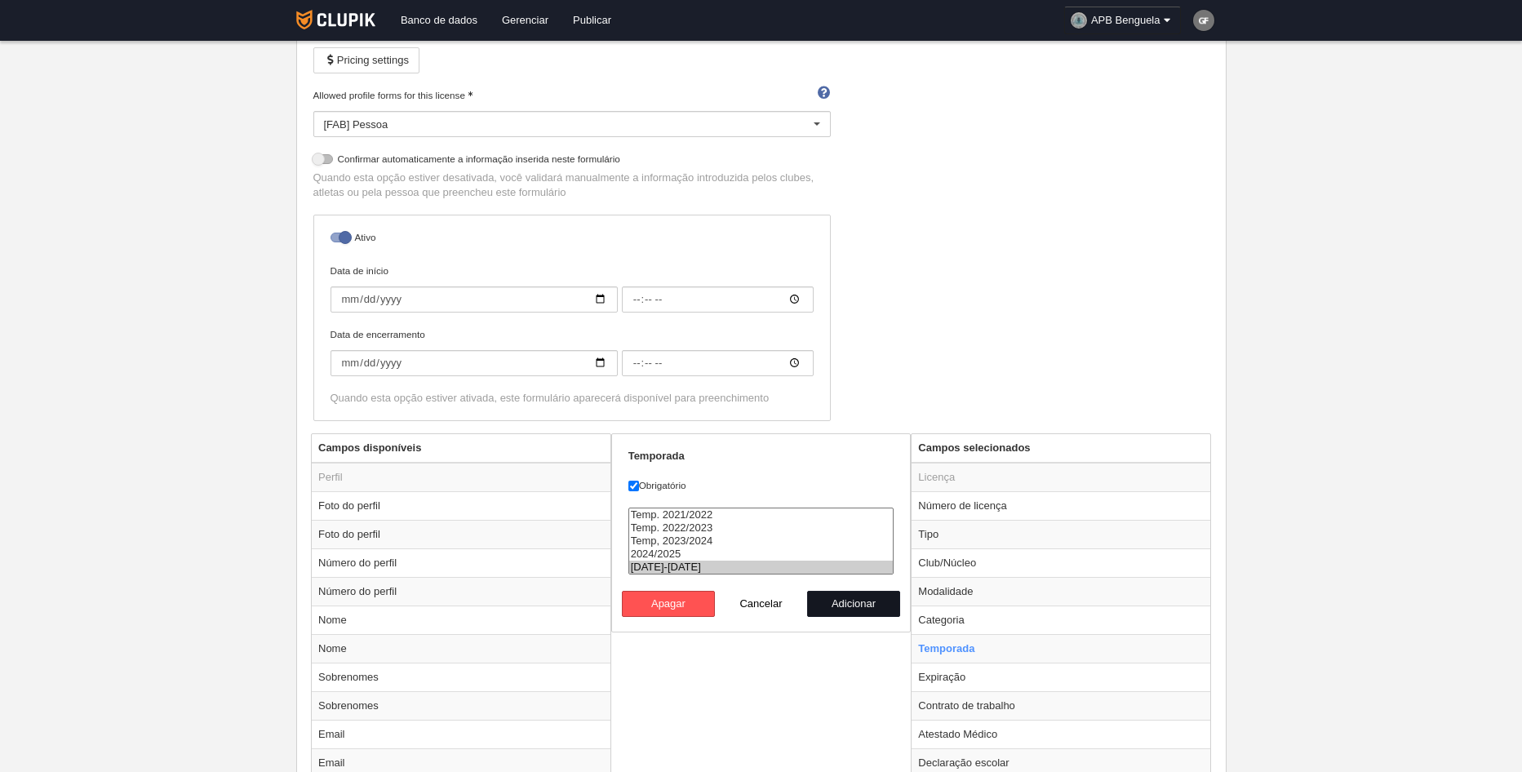
click at [849, 606] on button "Adicionar" at bounding box center [853, 604] width 93 height 26
radio input "false"
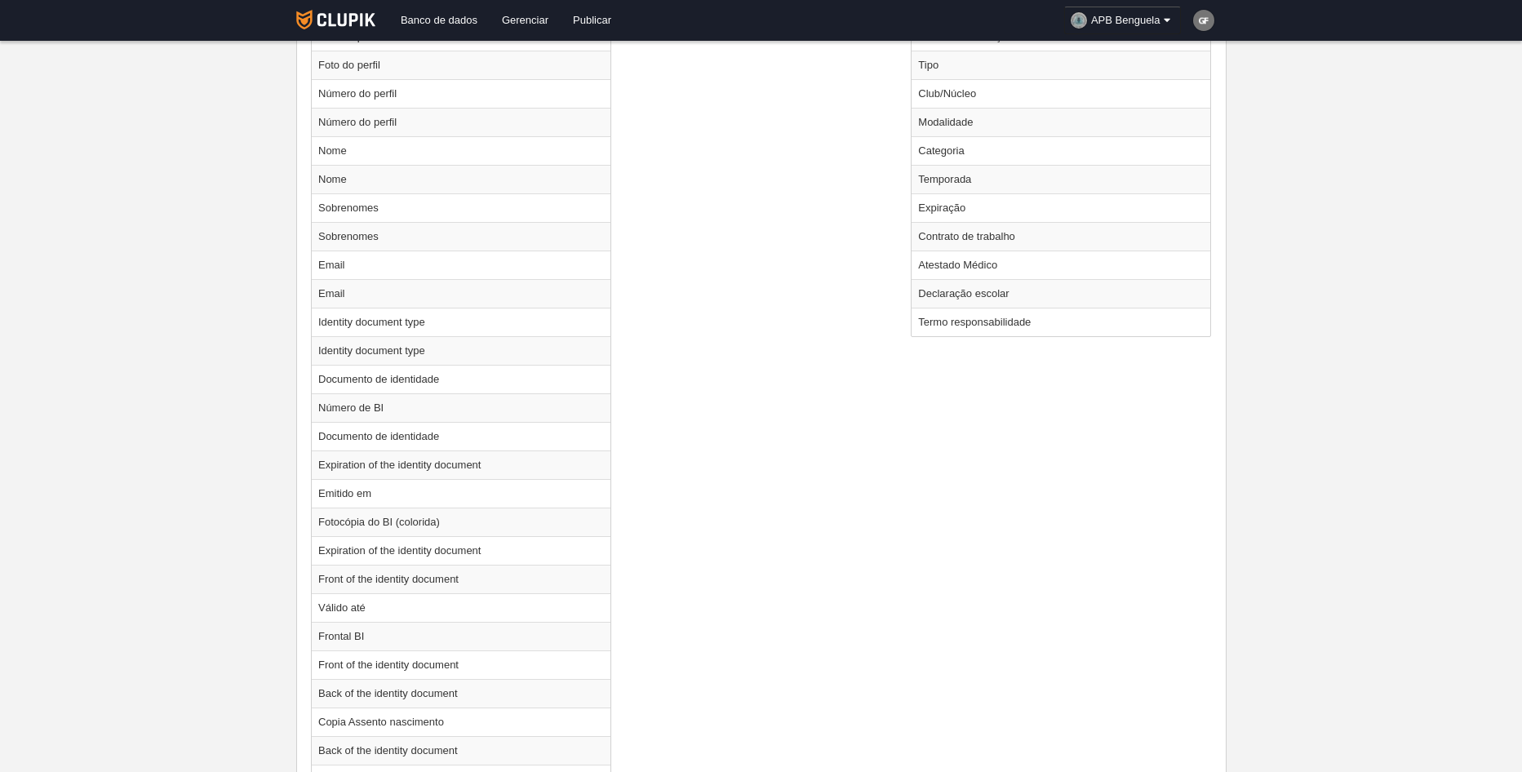
scroll to position [571, 0]
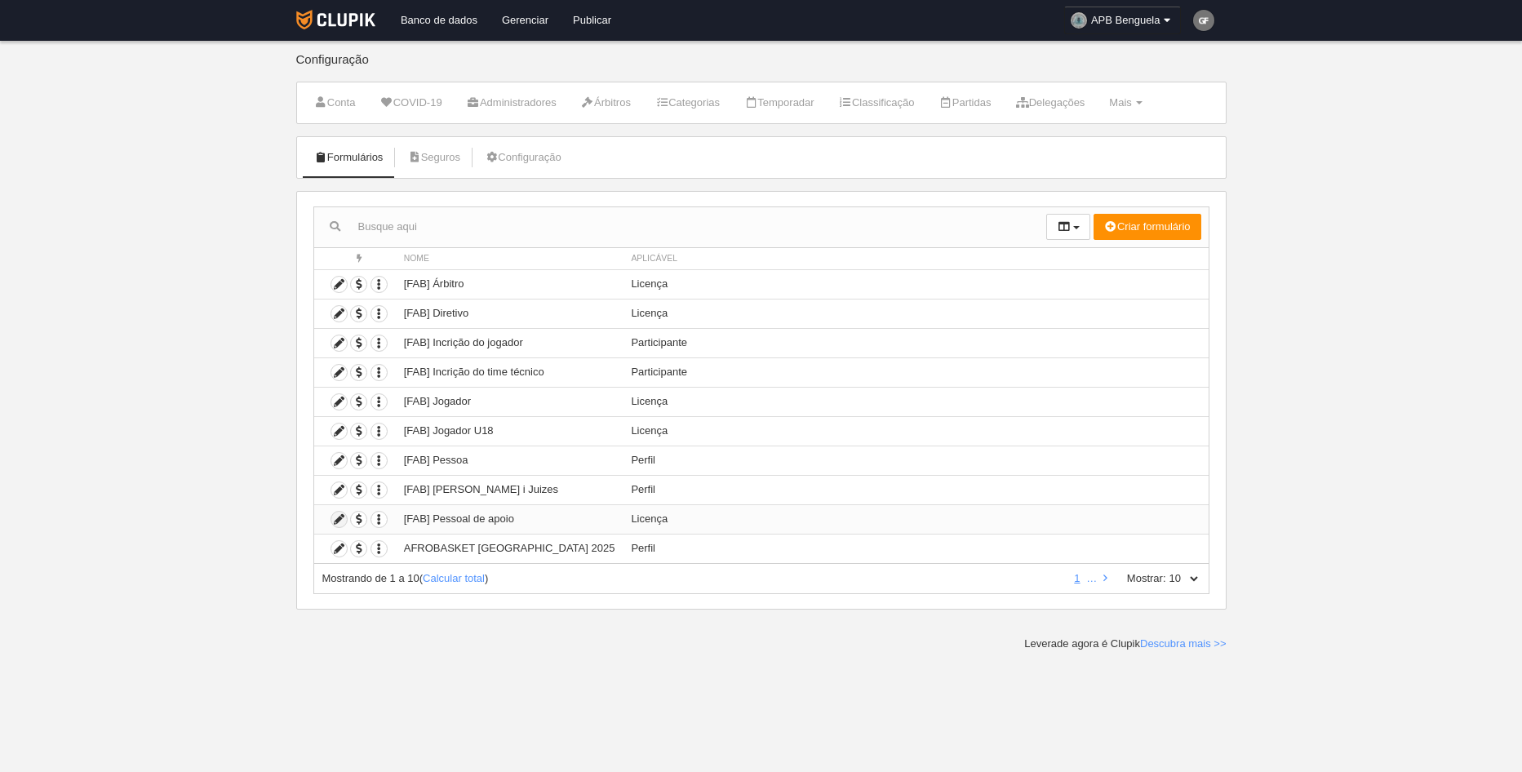
click at [344, 517] on icon at bounding box center [339, 520] width 16 height 16
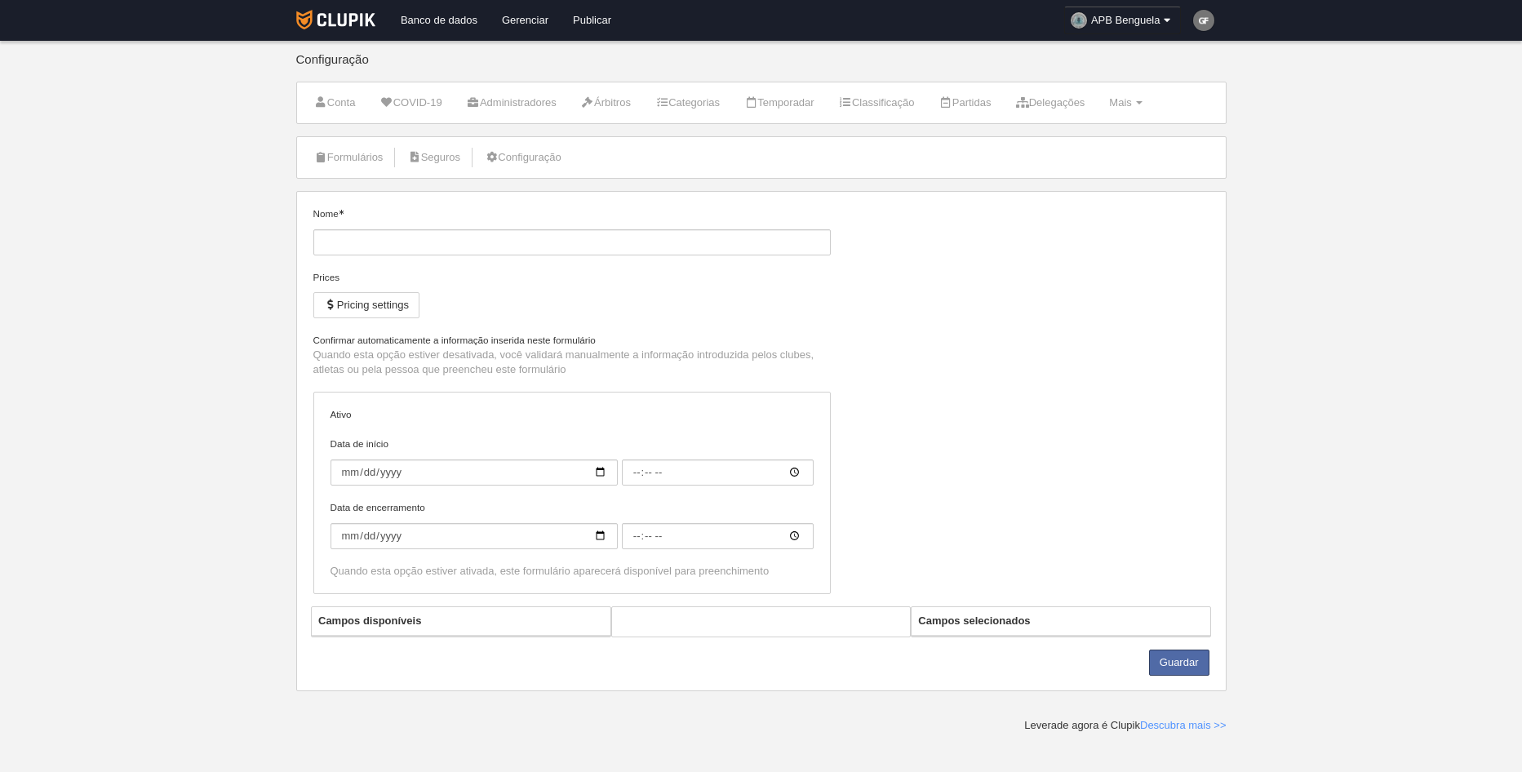
type input "[FAB] Pessoal de apoio"
checkbox input "true"
select select "selected"
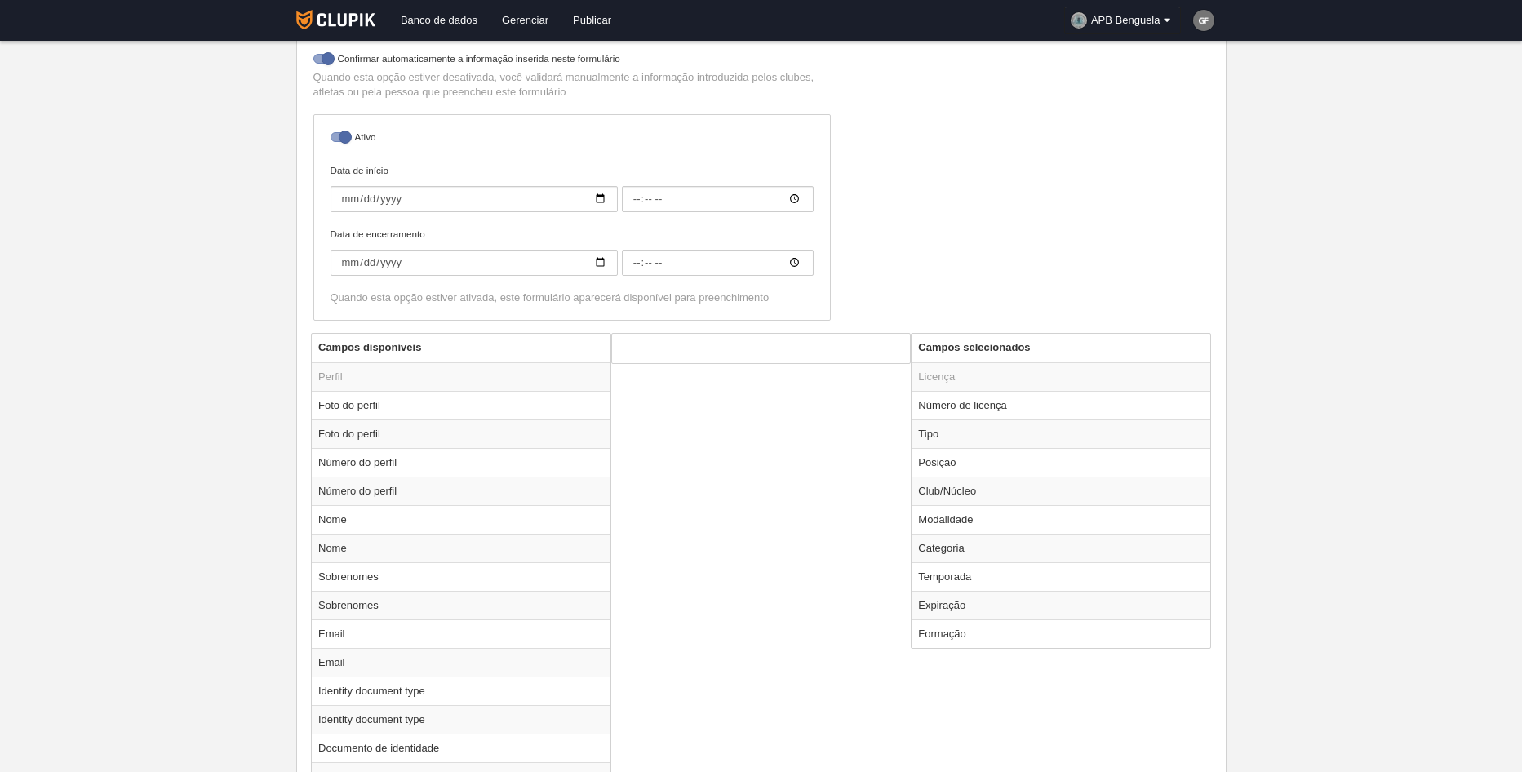
scroll to position [490, 0]
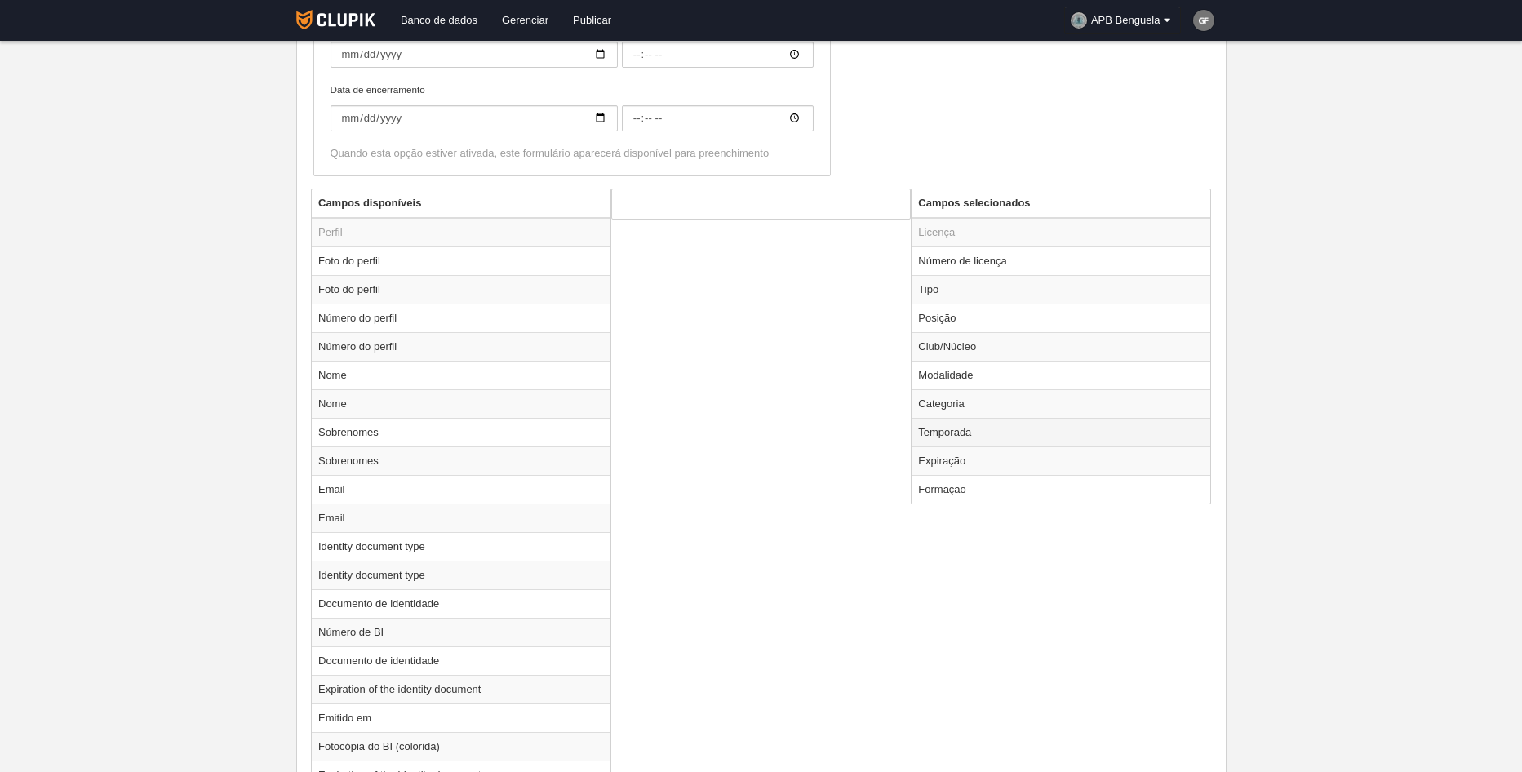
click at [952, 436] on td "Temporada" at bounding box center [1060, 432] width 299 height 29
radio input "true"
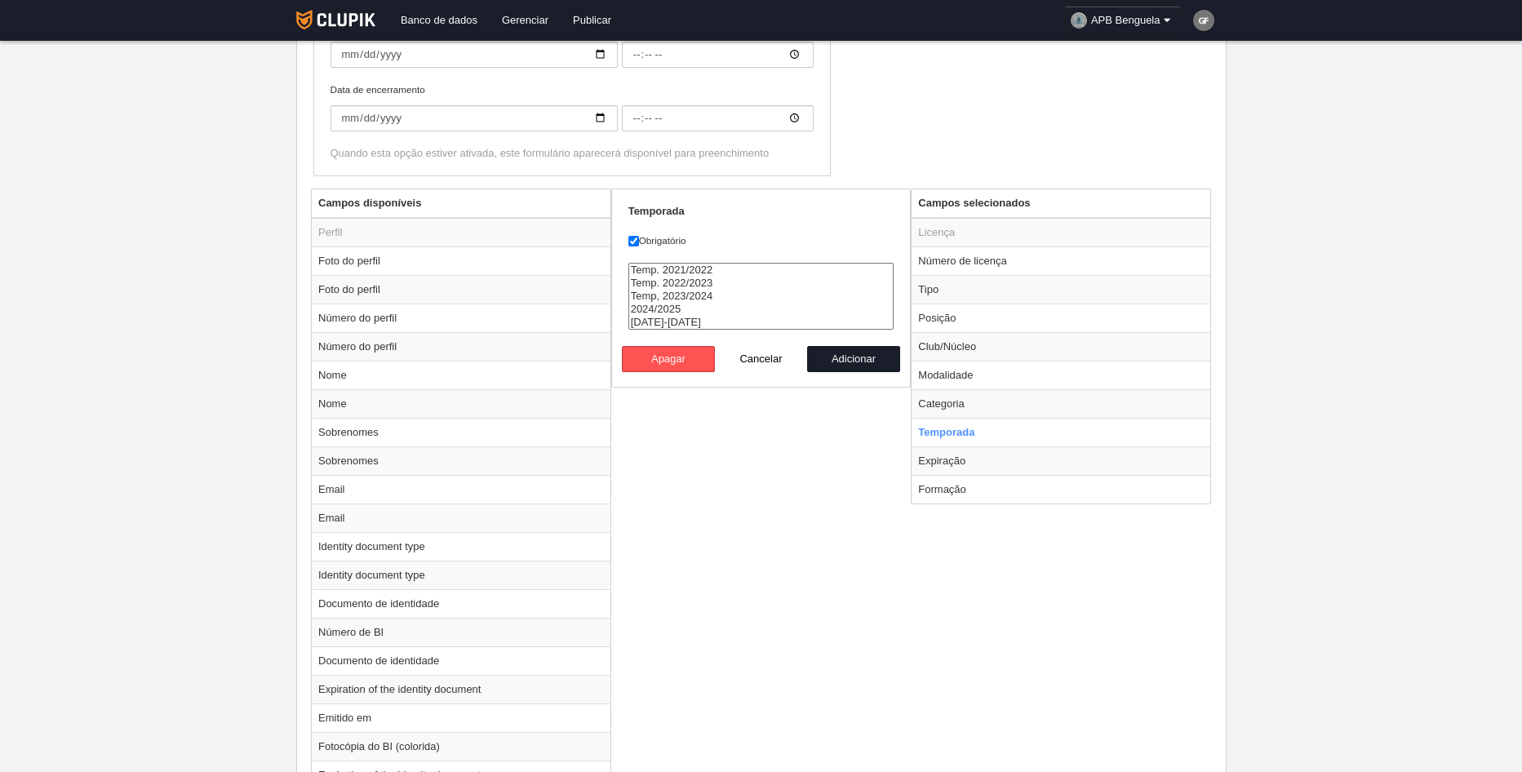
select select "8509"
click at [686, 321] on option "[DATE]-[DATE]" at bounding box center [761, 322] width 264 height 13
click at [860, 367] on button "Adicionar" at bounding box center [853, 359] width 93 height 26
radio input "false"
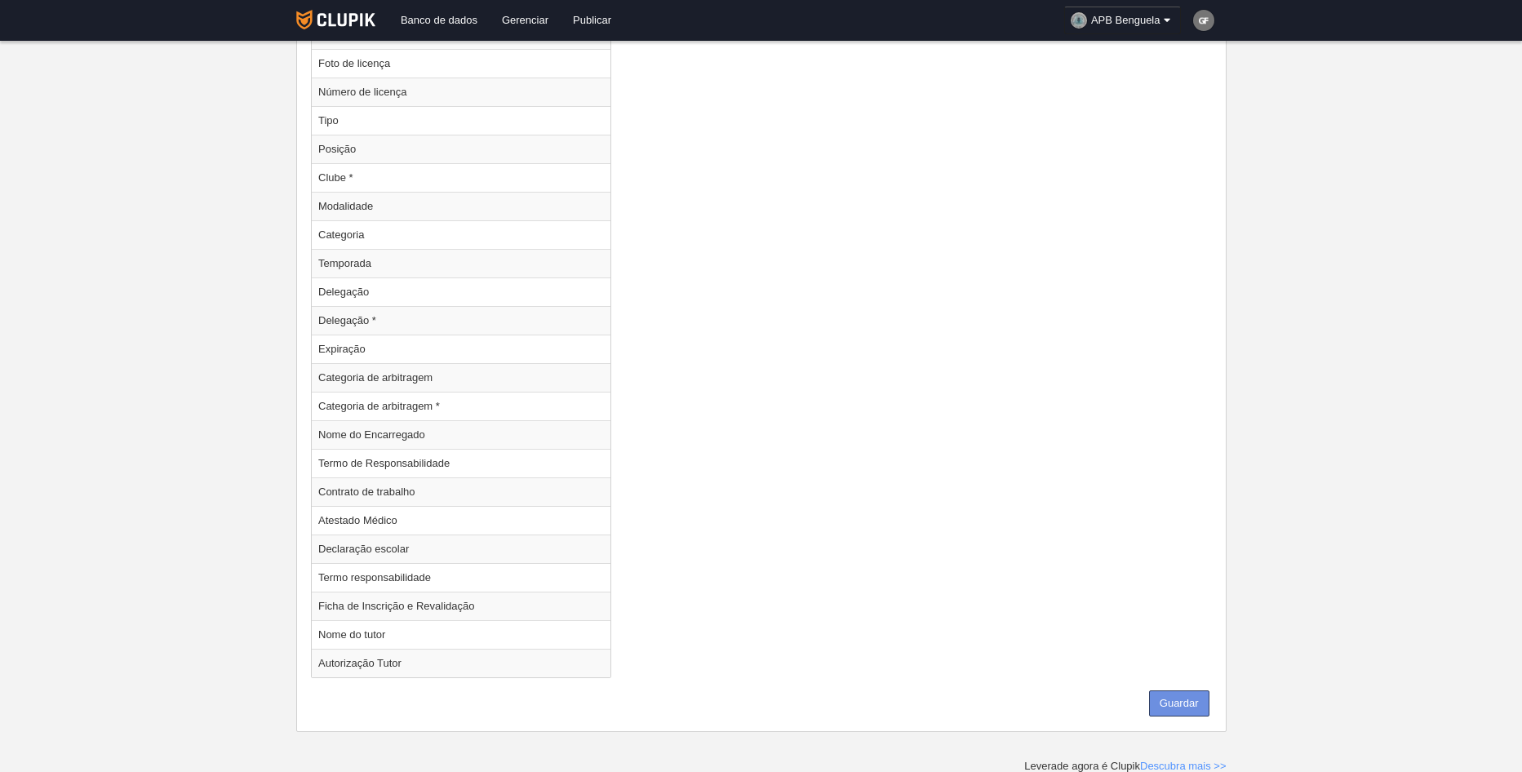
scroll to position [2117, 0]
click at [1177, 692] on button "Guardar" at bounding box center [1179, 702] width 60 height 26
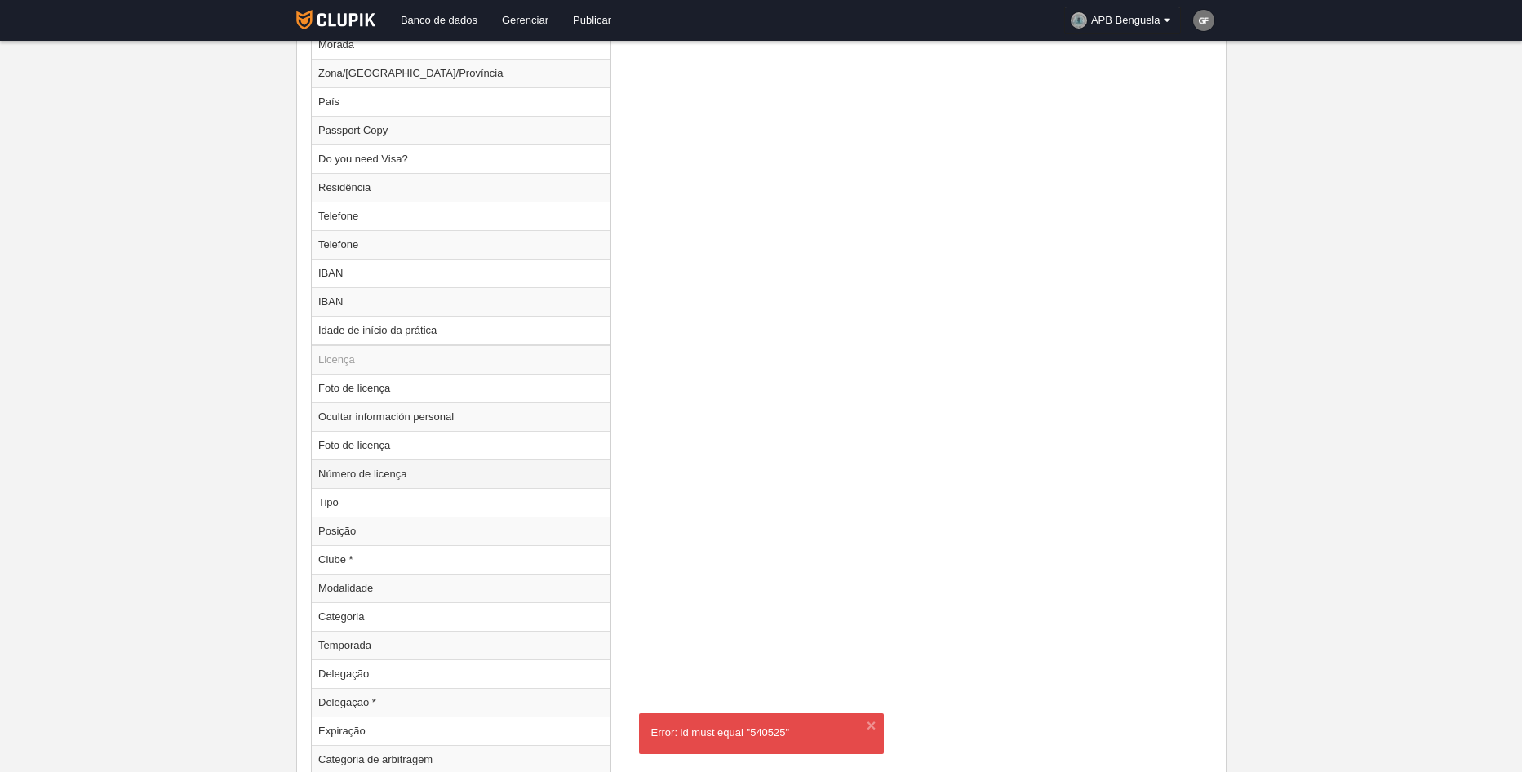
scroll to position [1546, 0]
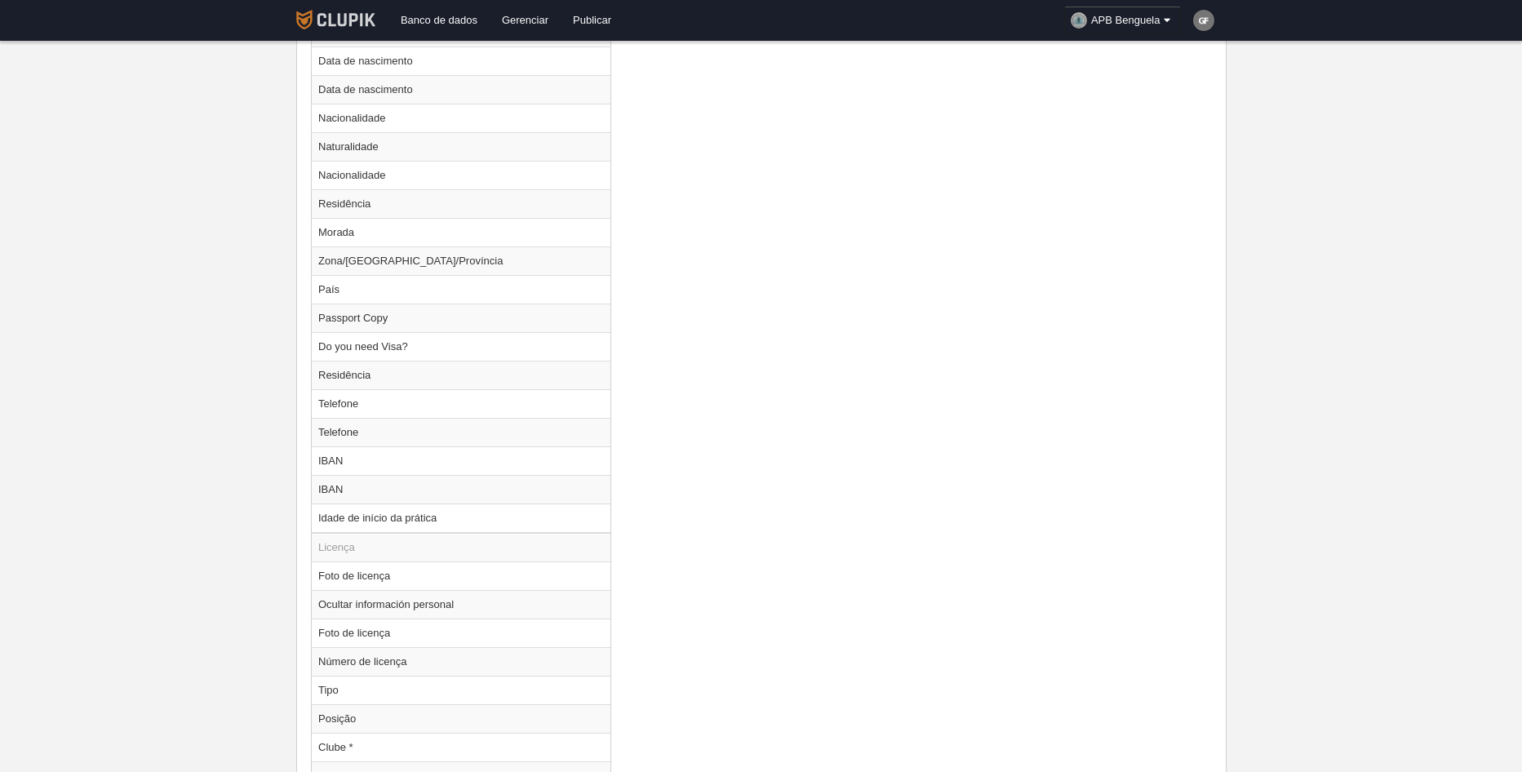
click at [310, 20] on img at bounding box center [335, 20] width 79 height 20
